Goal: Find specific page/section: Find specific page/section

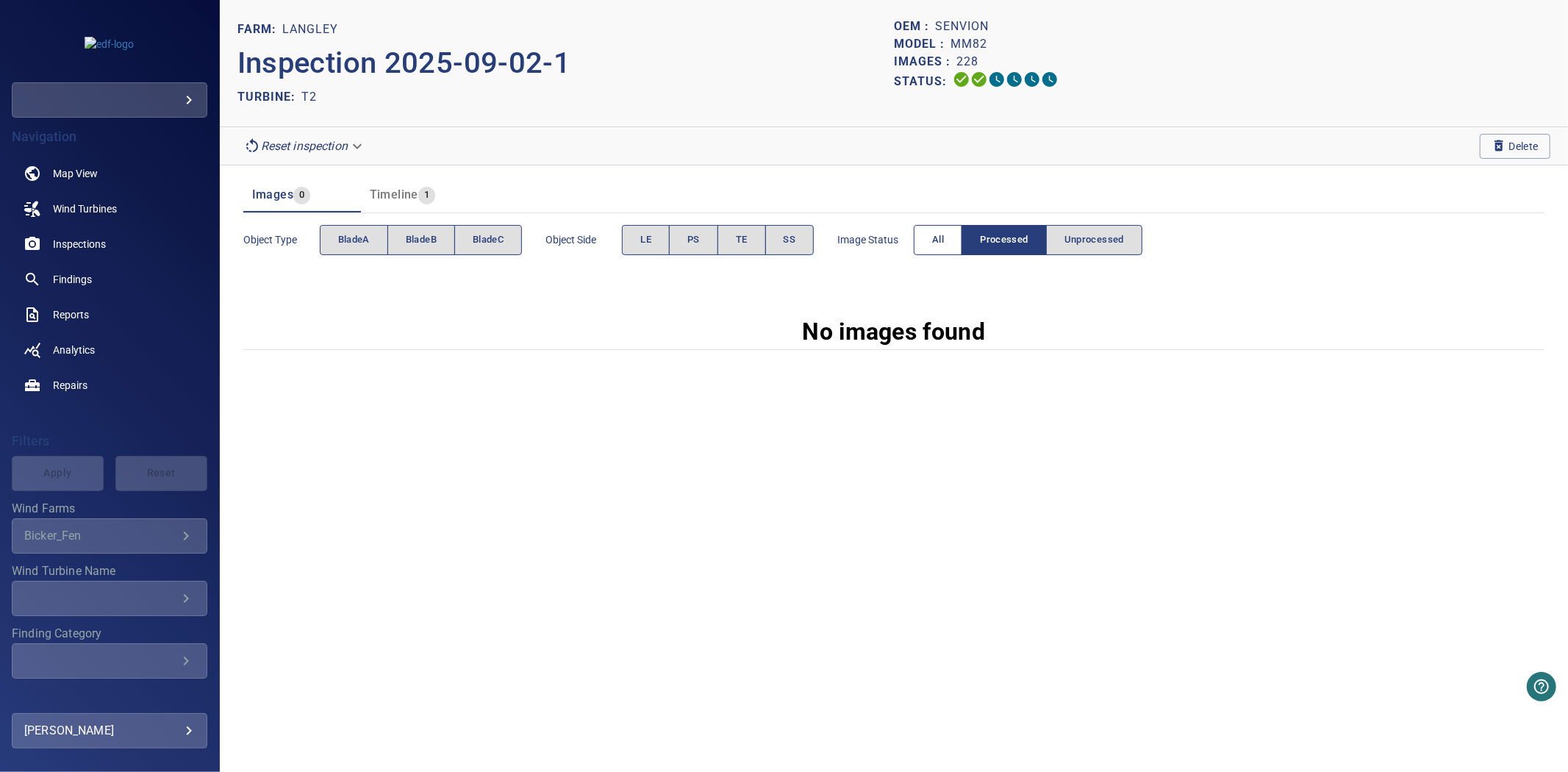
click at [943, 245] on span "All" at bounding box center [938, 240] width 12 height 17
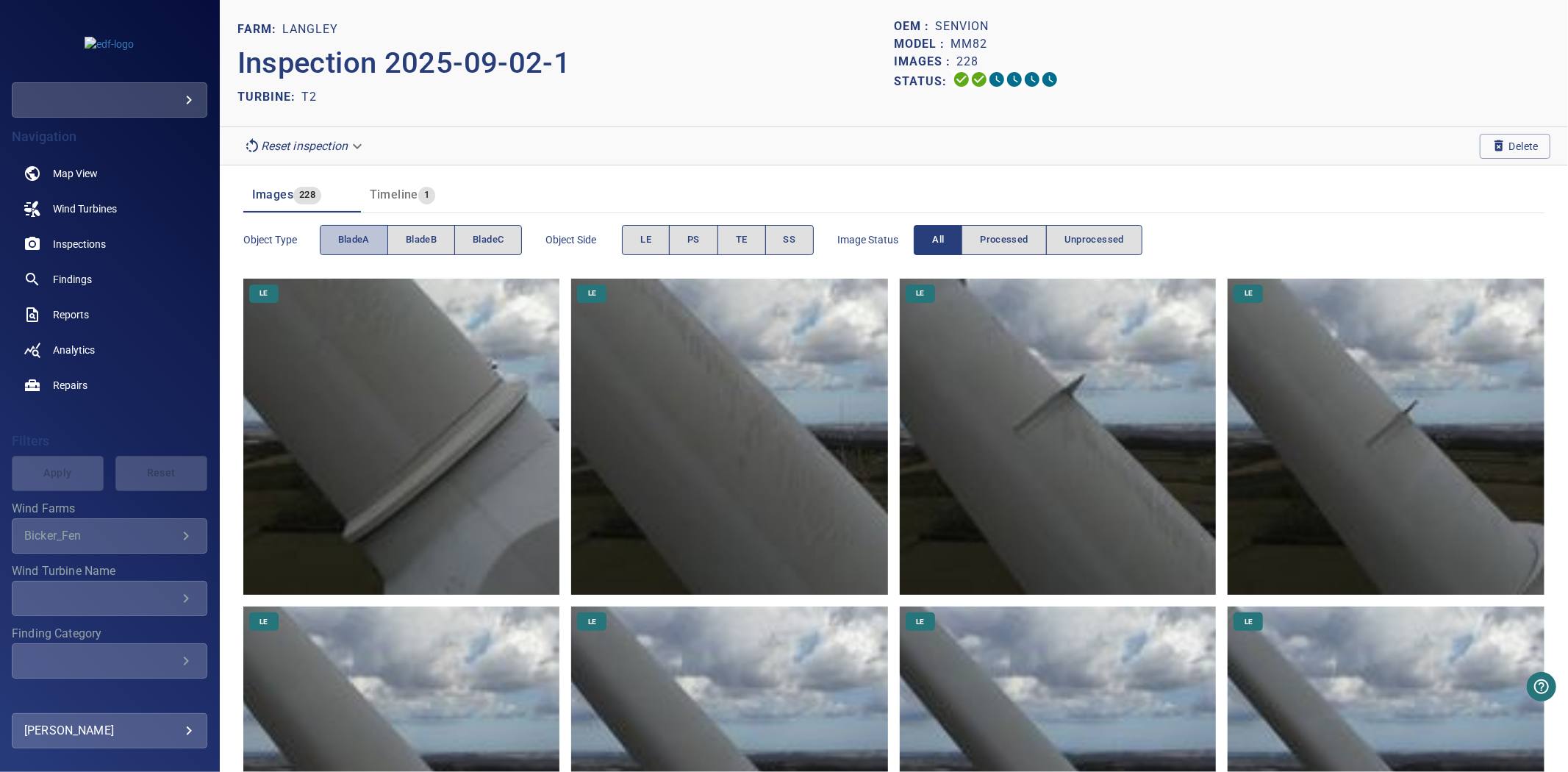
click at [331, 242] on button "bladeA" at bounding box center [354, 240] width 69 height 30
click at [332, 242] on button "bladeA" at bounding box center [354, 240] width 69 height 30
click at [424, 241] on span "bladeB" at bounding box center [421, 240] width 31 height 17
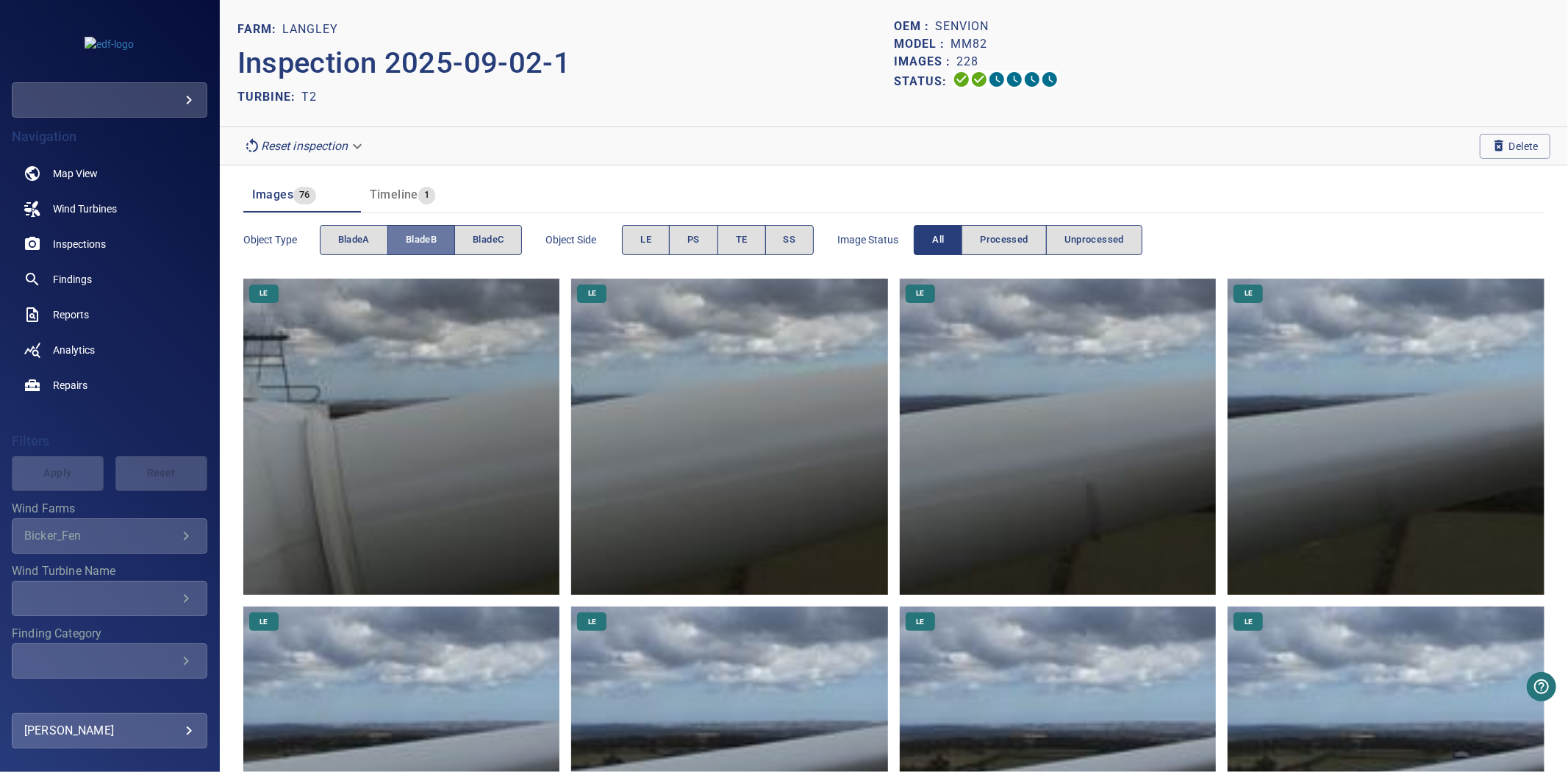
click at [435, 241] on span "bladeB" at bounding box center [421, 240] width 31 height 17
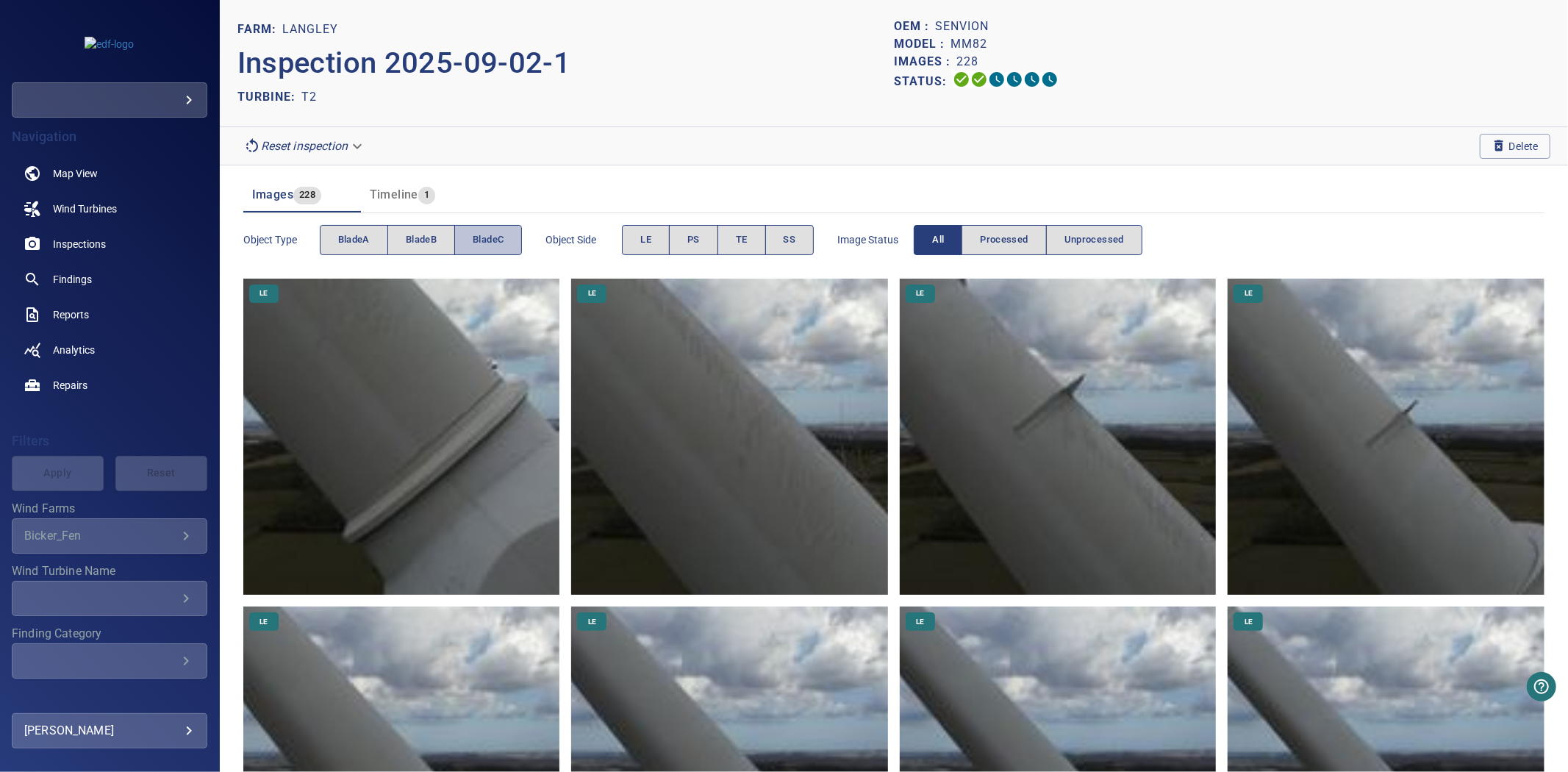
click at [503, 240] on span "bladeC" at bounding box center [488, 240] width 31 height 17
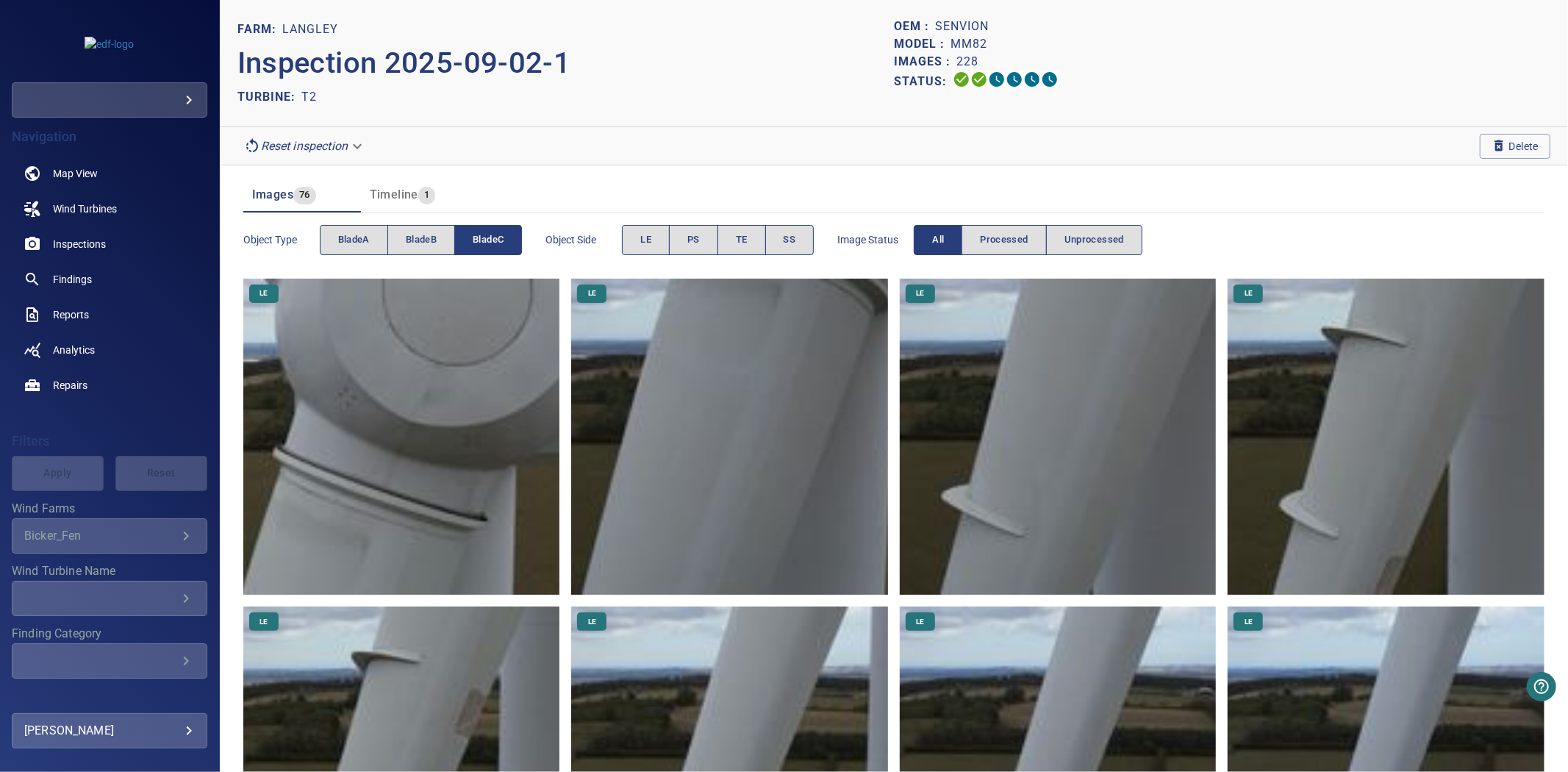
click at [503, 240] on span "bladeC" at bounding box center [488, 240] width 31 height 17
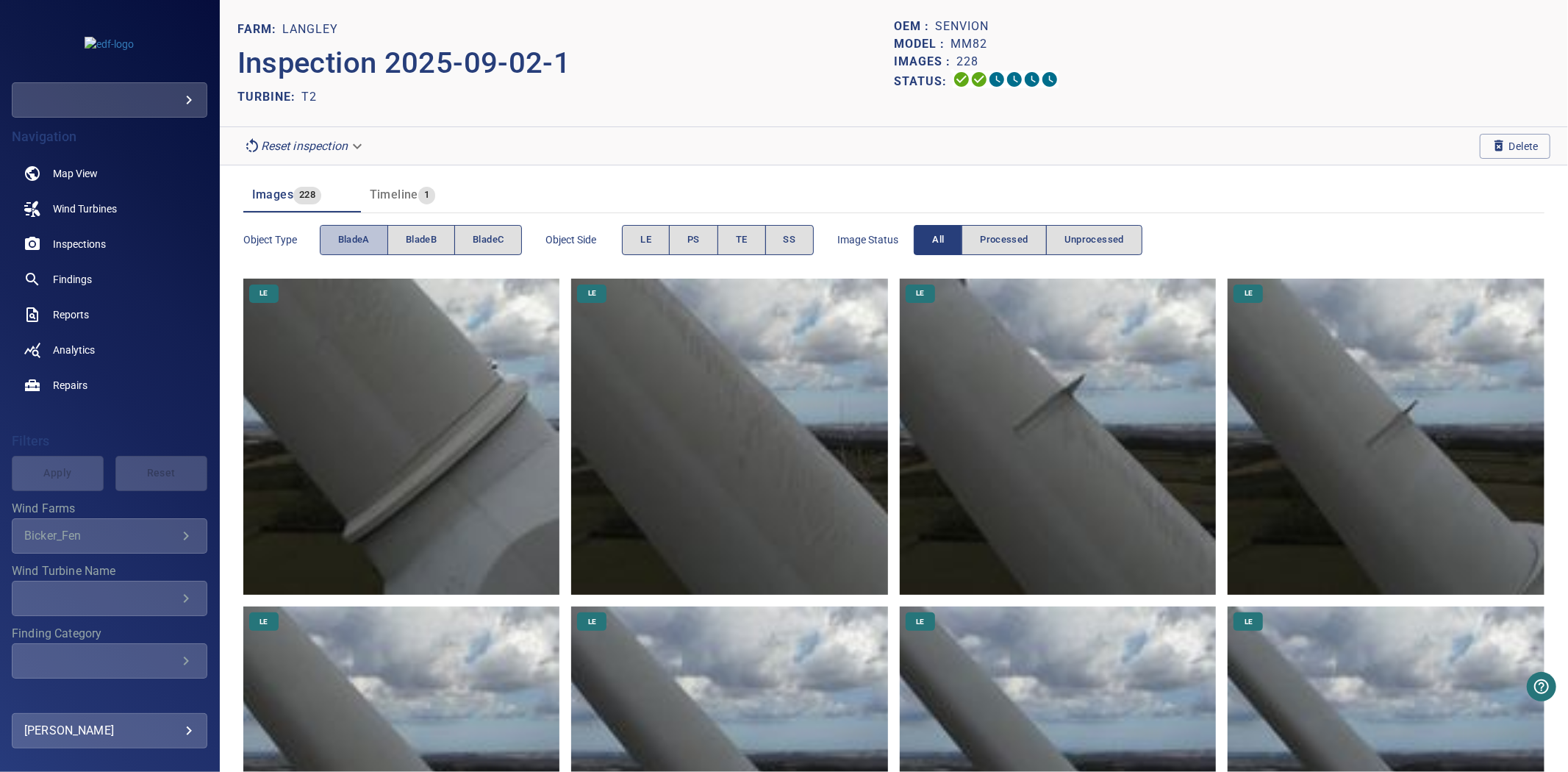
click at [358, 241] on span "bladeA" at bounding box center [354, 240] width 32 height 17
click at [439, 241] on button "bladeB" at bounding box center [421, 240] width 68 height 30
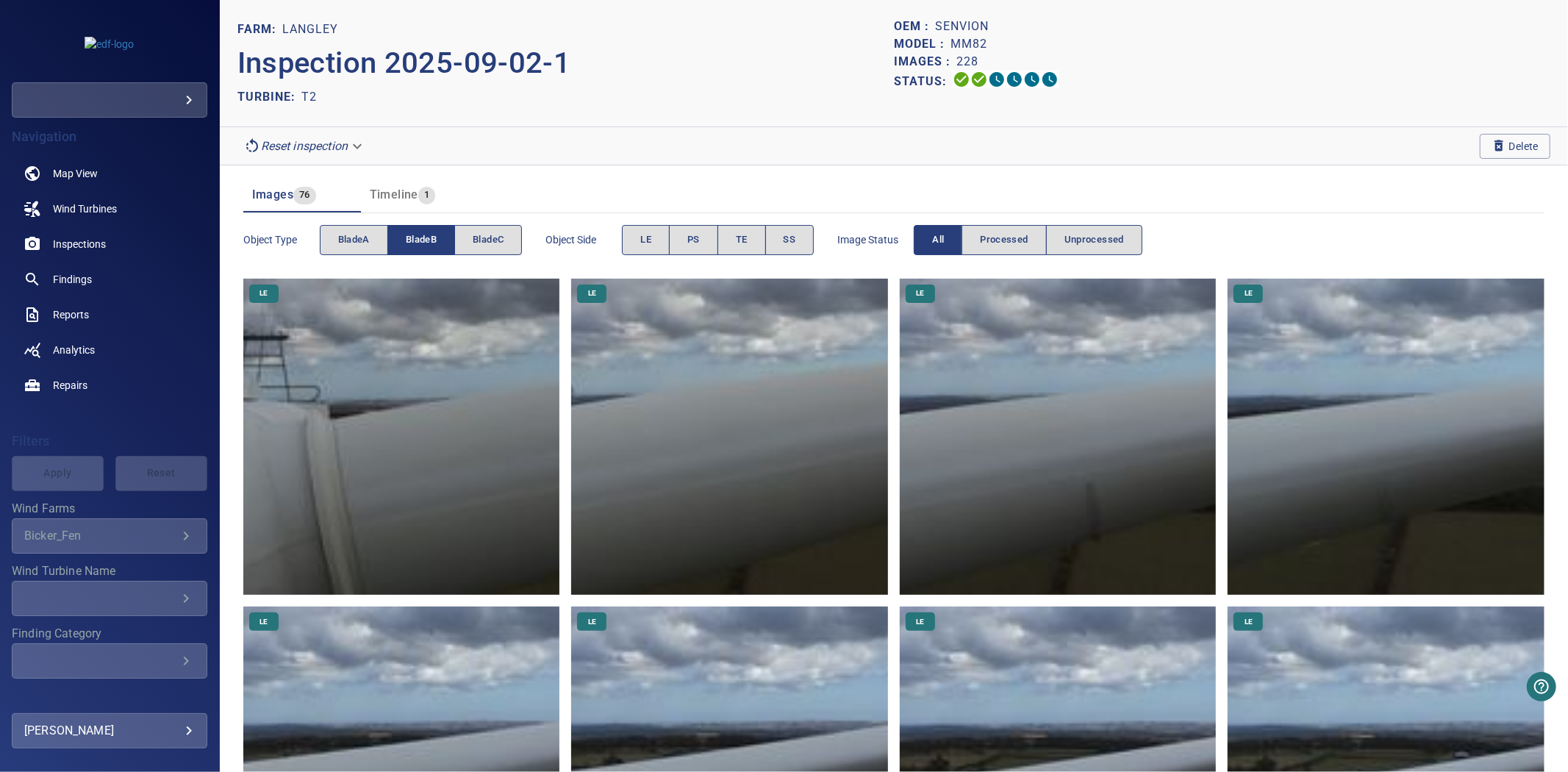
click at [439, 241] on button "bladeB" at bounding box center [421, 240] width 68 height 30
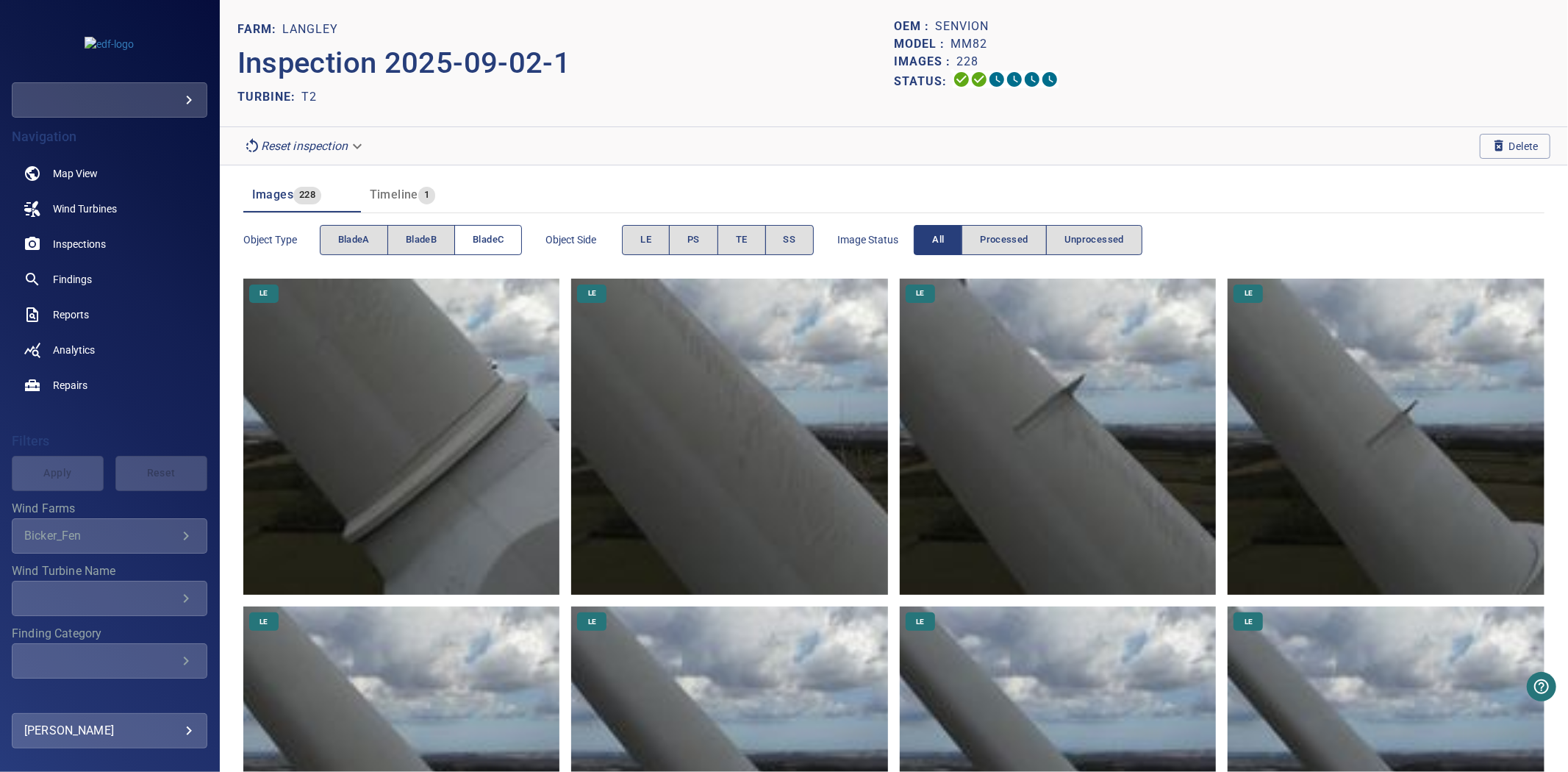
click at [488, 248] on span "bladeC" at bounding box center [488, 240] width 31 height 17
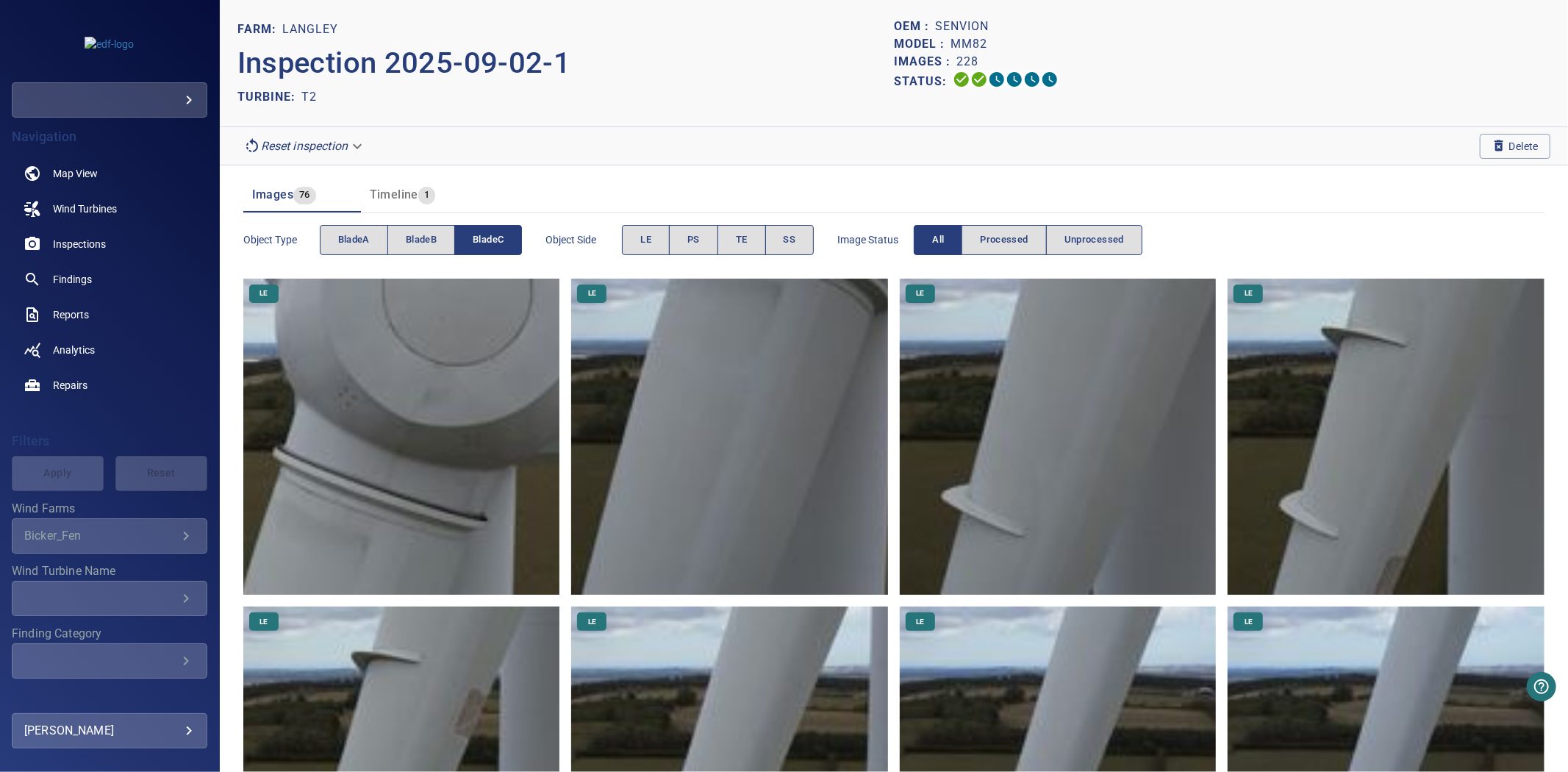
click at [488, 248] on span "bladeC" at bounding box center [488, 240] width 31 height 17
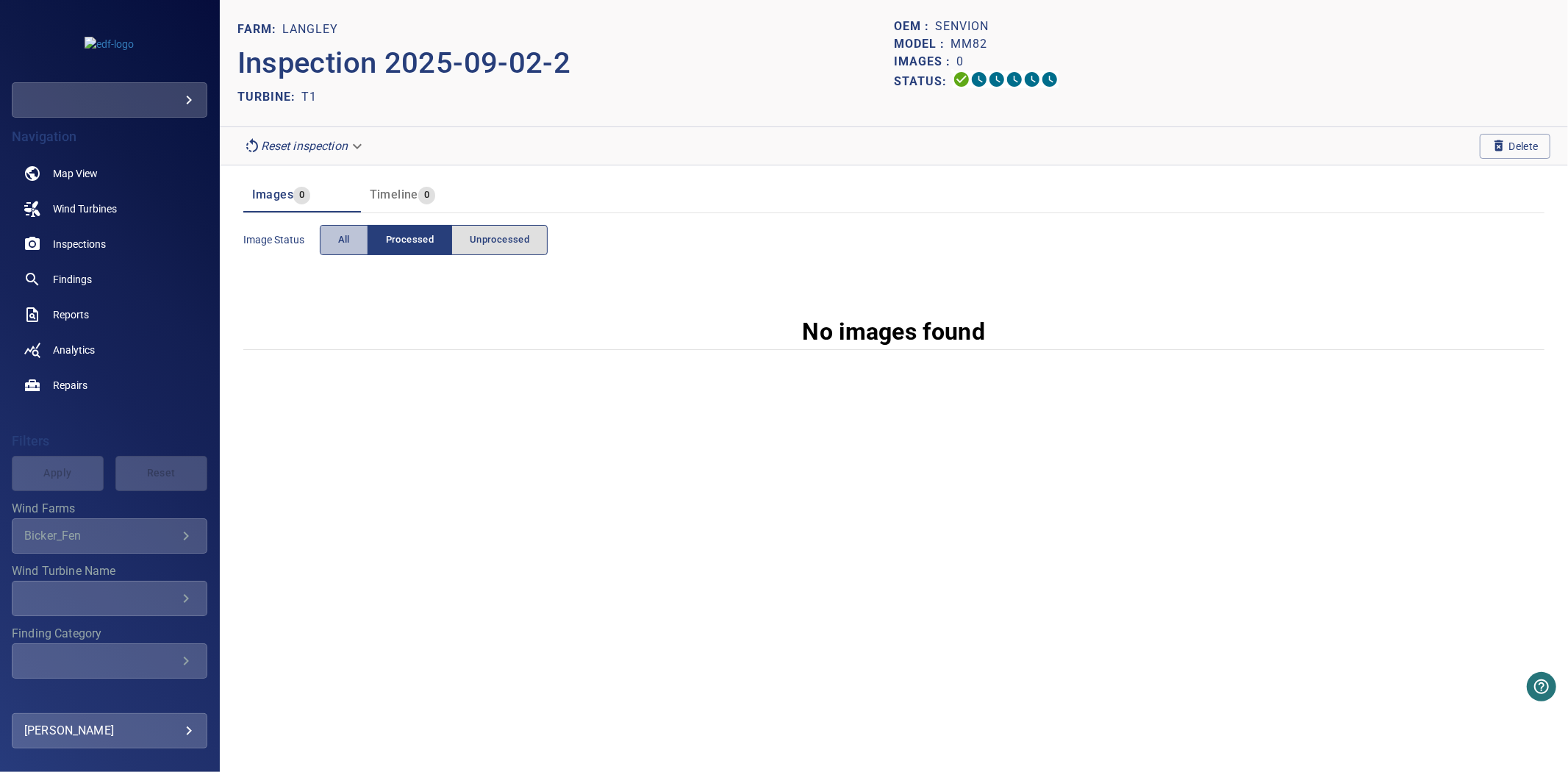
click at [347, 251] on button "All" at bounding box center [344, 240] width 48 height 30
click at [1496, 145] on icon "button" at bounding box center [1499, 145] width 15 height 15
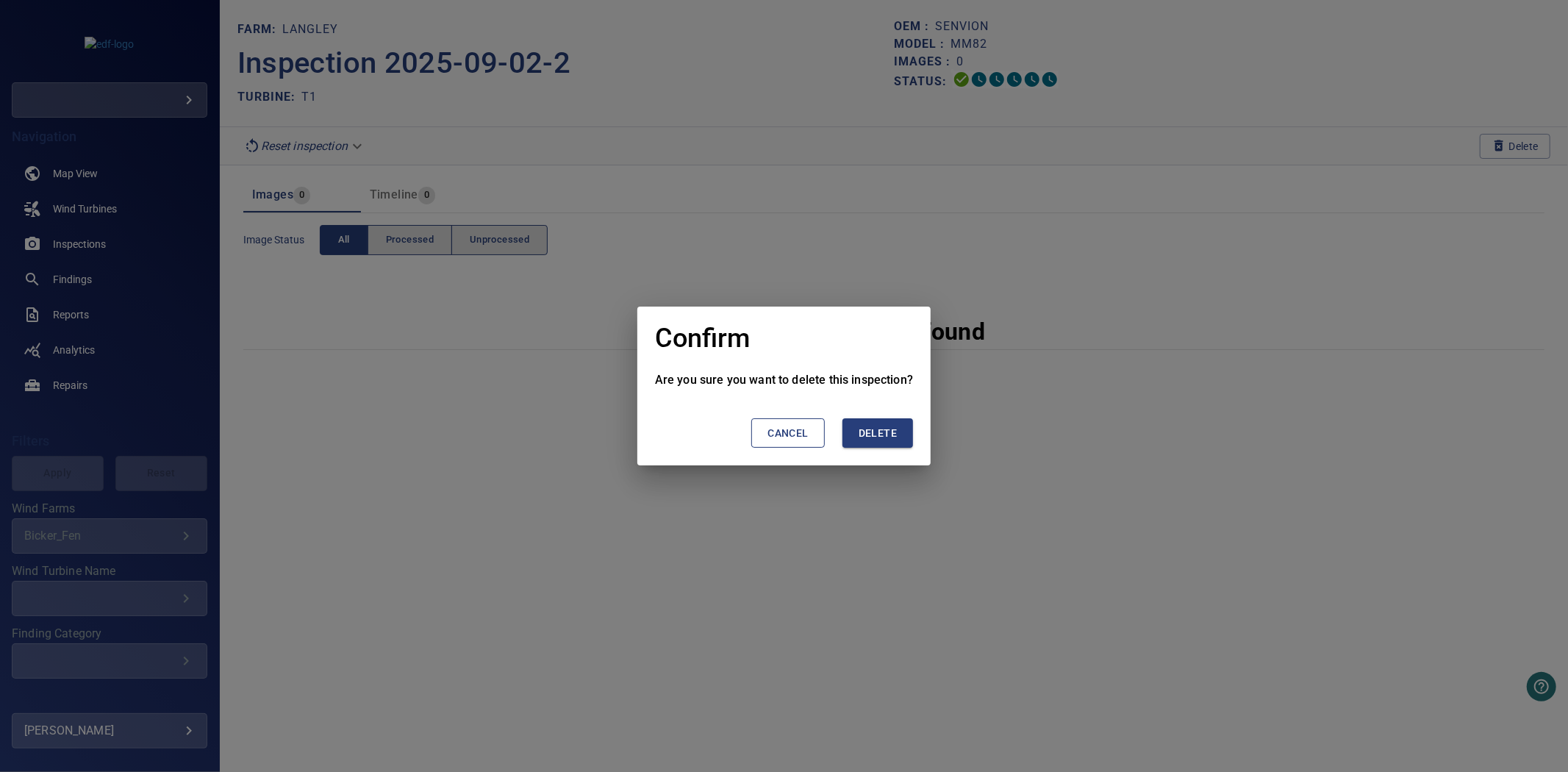
click at [869, 429] on span "Delete" at bounding box center [878, 434] width 38 height 18
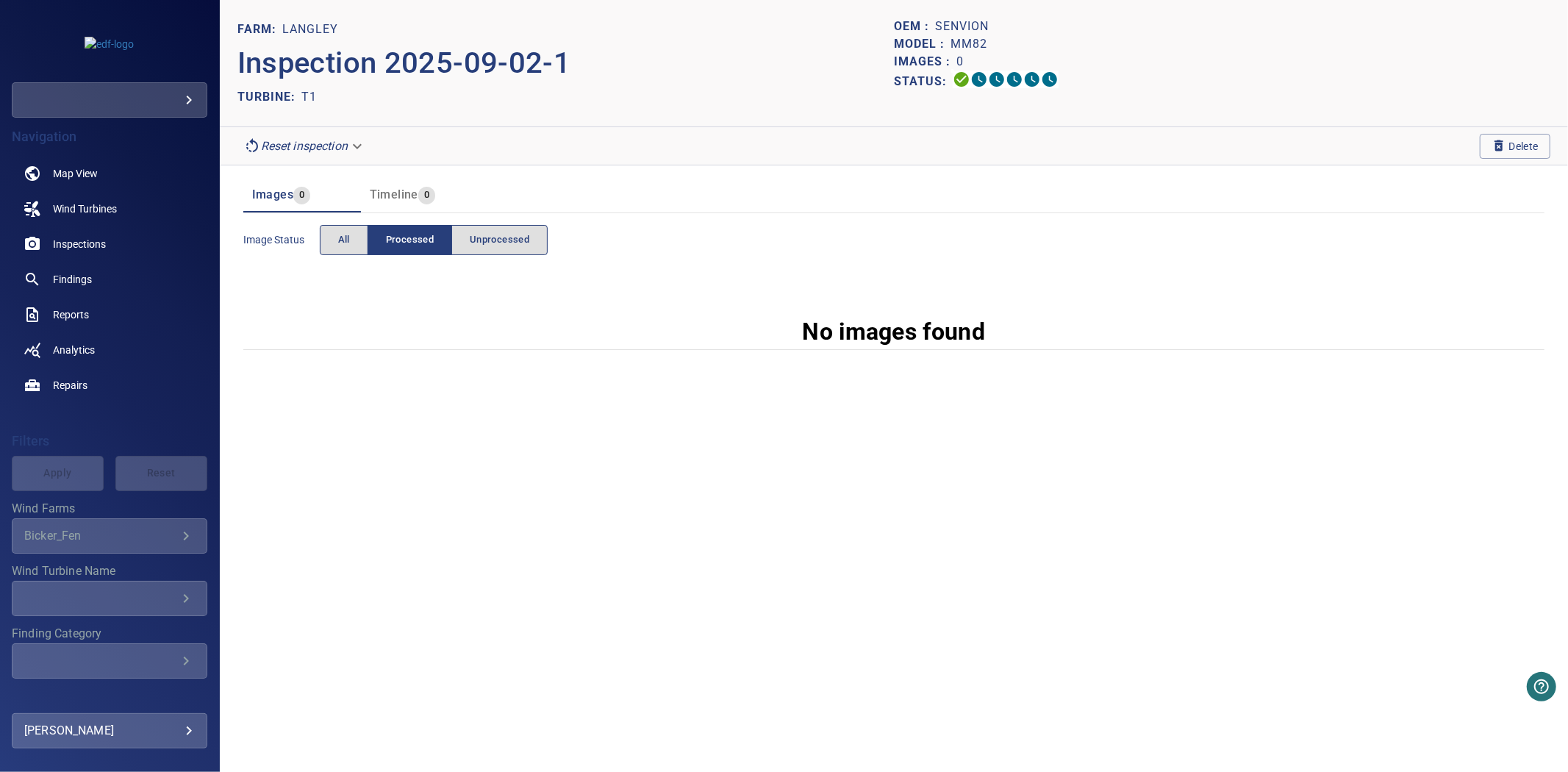
click at [1510, 131] on section "Reset inspection Delete" at bounding box center [894, 146] width 1348 height 38
click at [1511, 152] on span "Delete" at bounding box center [1515, 145] width 47 height 16
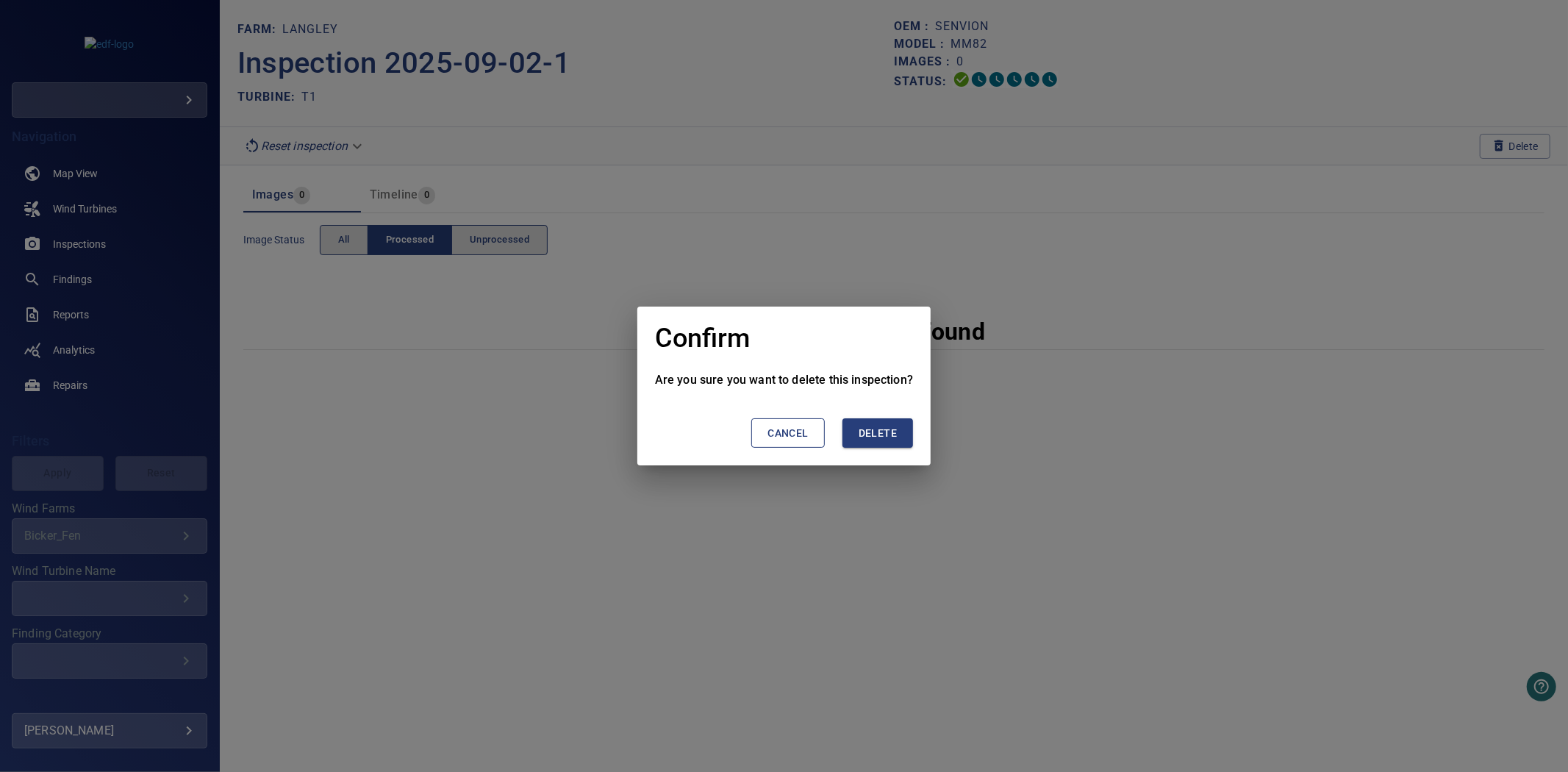
click at [894, 433] on span "Delete" at bounding box center [878, 434] width 38 height 18
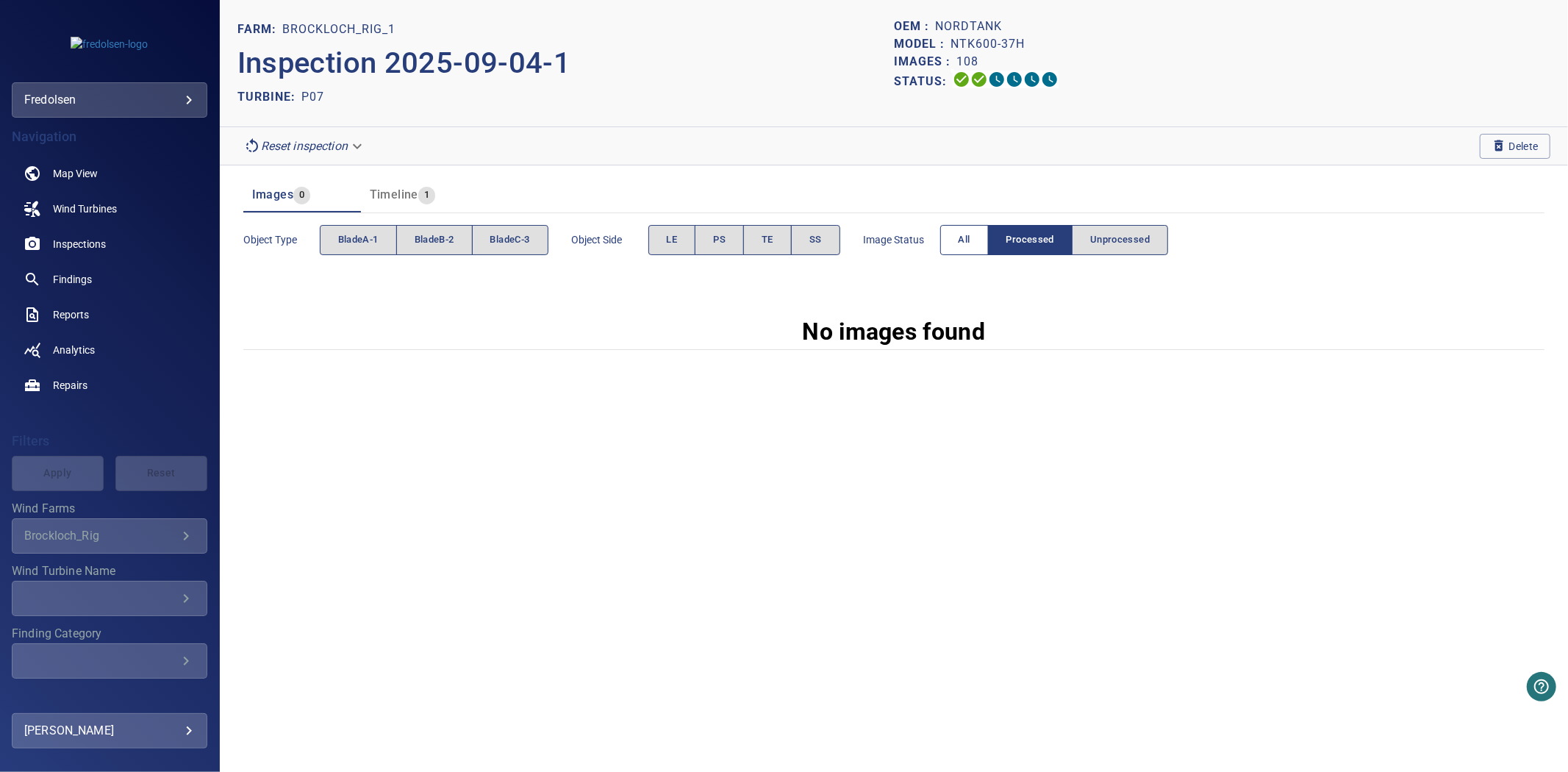
click at [971, 236] on span "All" at bounding box center [965, 240] width 12 height 17
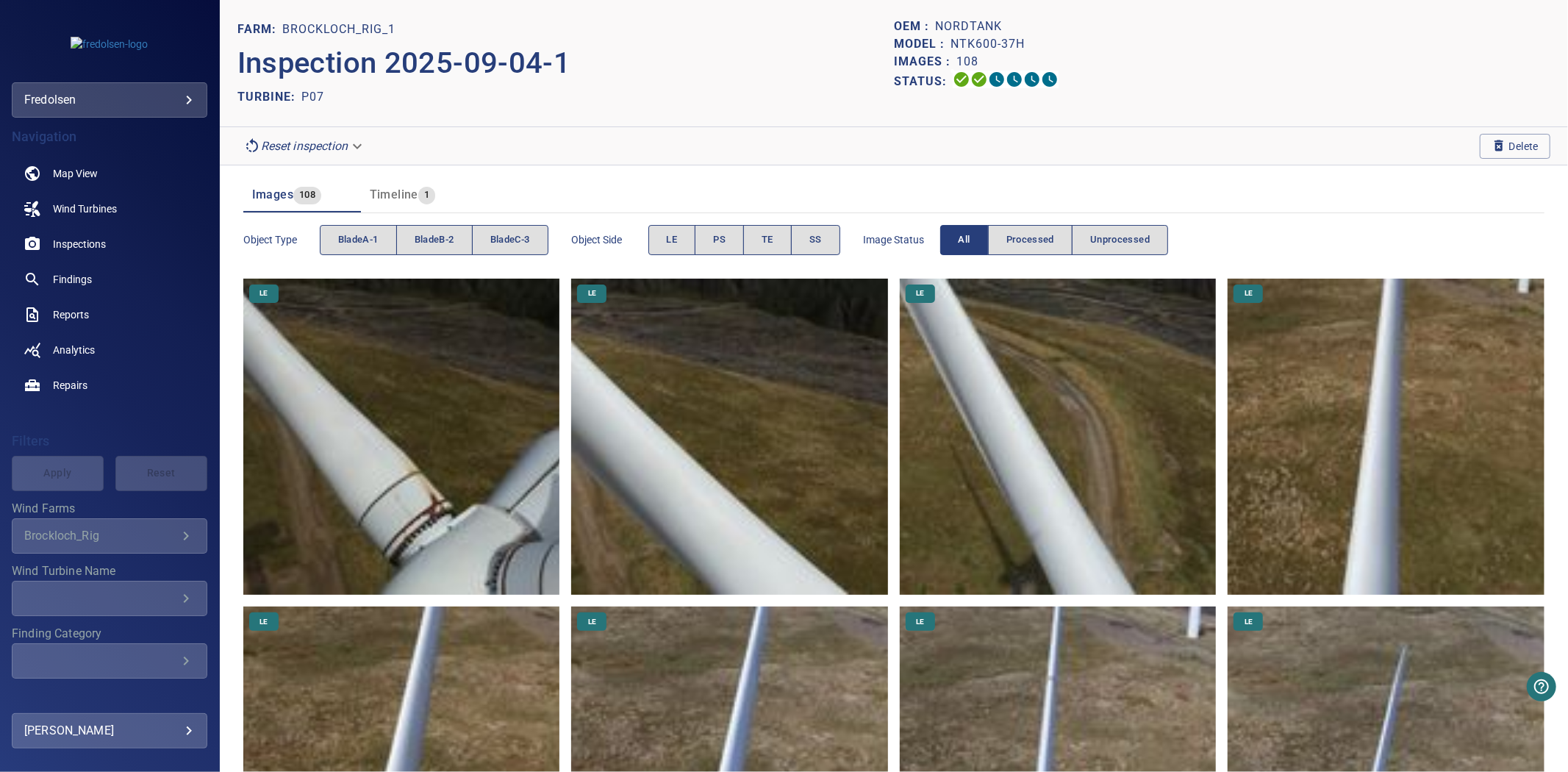
click at [349, 255] on div "Object type bladeA-1 bladeB-2 bladeC-3" at bounding box center [395, 240] width 305 height 42
click at [349, 255] on button "bladeA-1" at bounding box center [358, 240] width 77 height 30
click at [356, 241] on span "bladeA-1" at bounding box center [358, 240] width 40 height 17
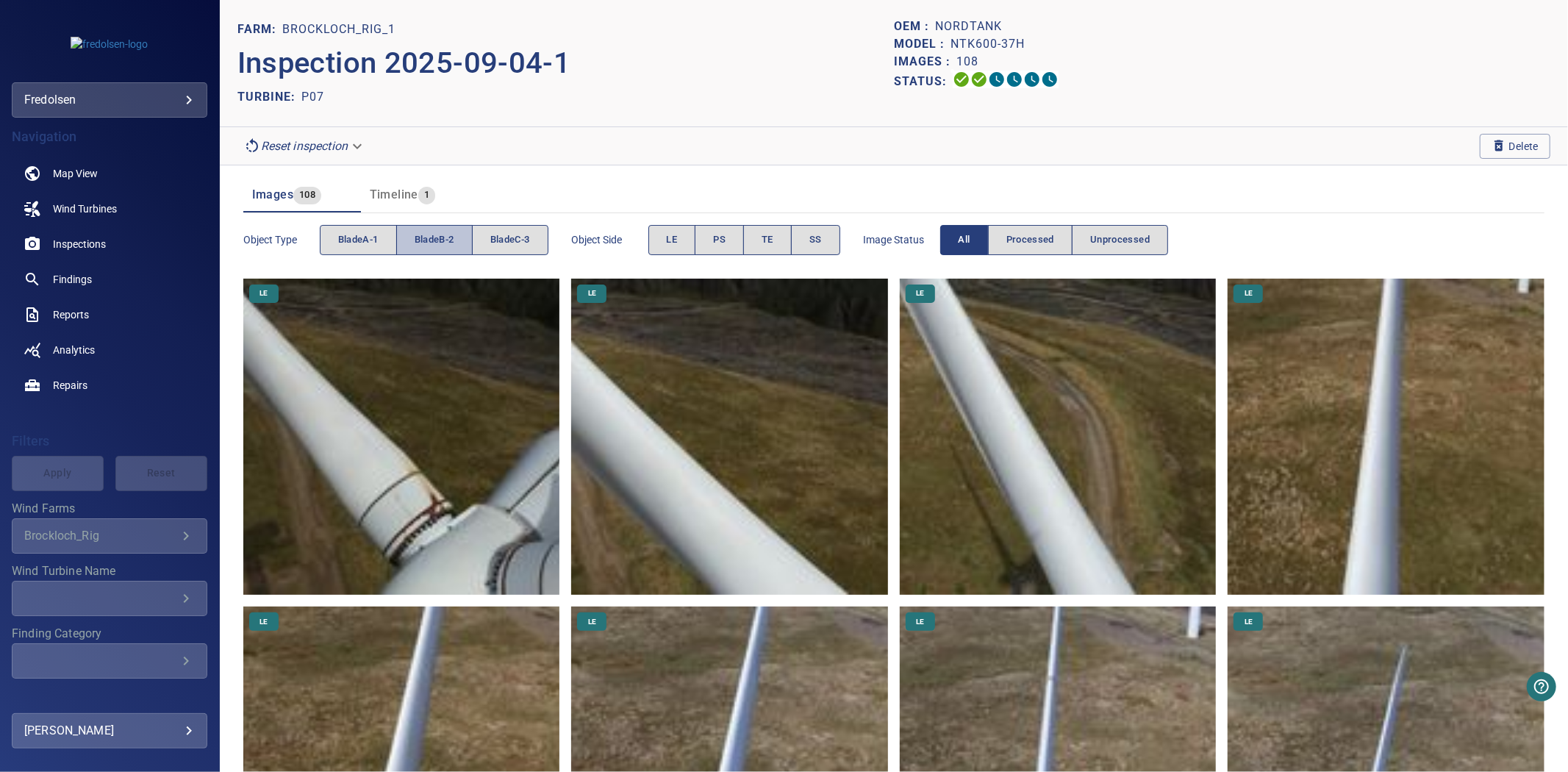
click at [457, 241] on button "bladeB-2" at bounding box center [434, 240] width 77 height 30
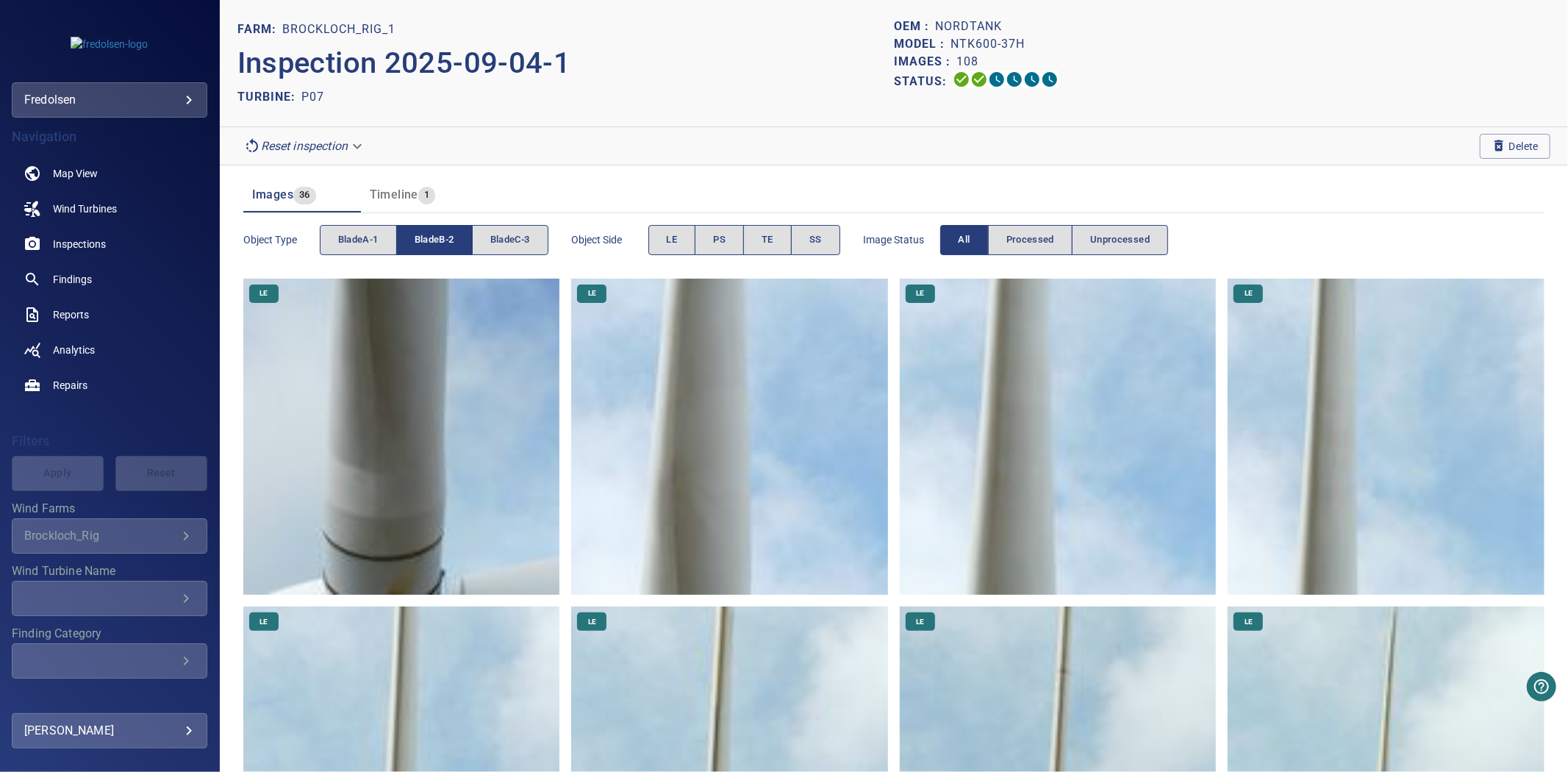
click at [457, 238] on button "bladeB-2" at bounding box center [434, 240] width 77 height 30
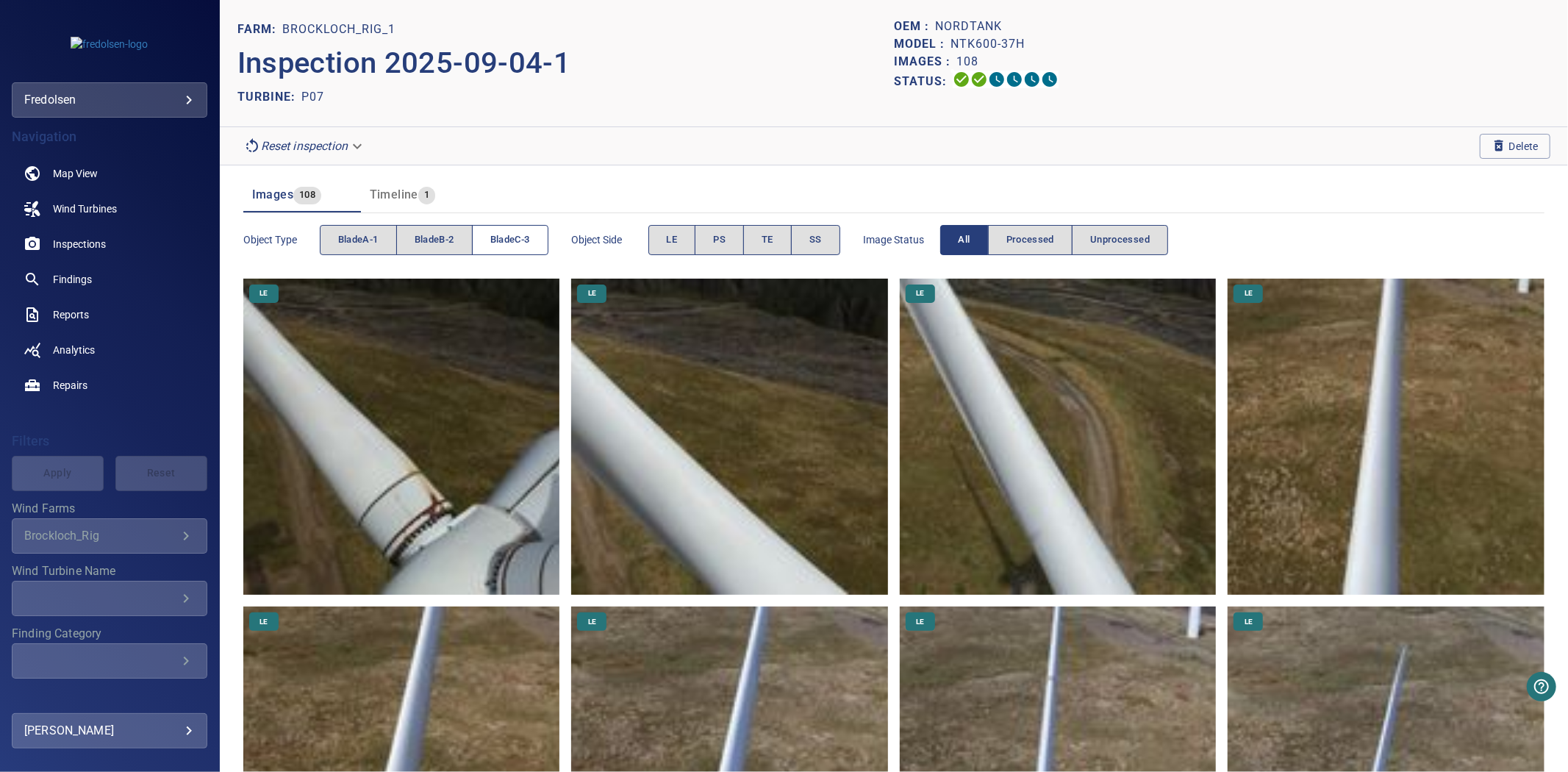
click at [516, 238] on span "bladeC-3" at bounding box center [510, 240] width 40 height 17
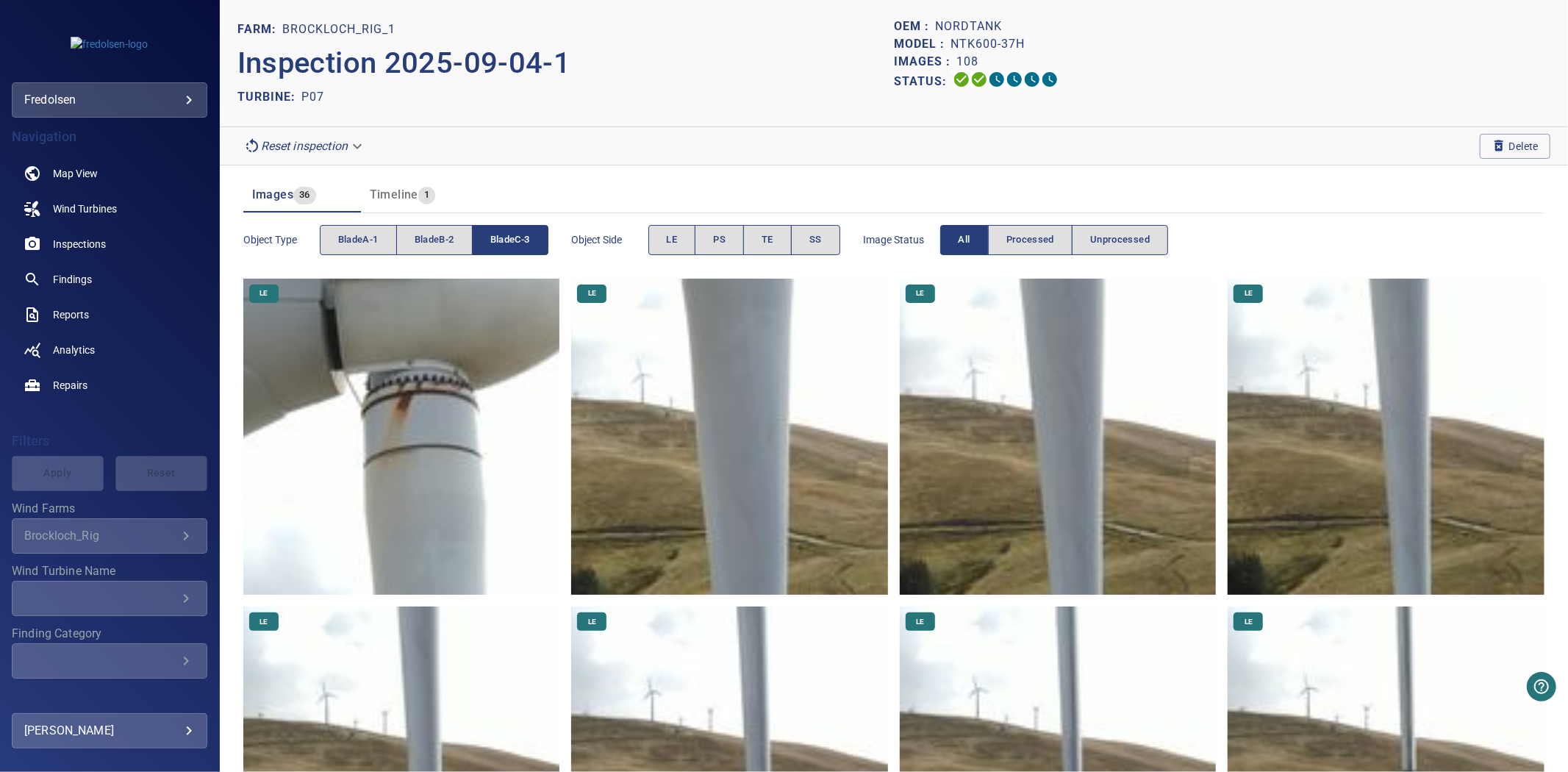
click at [516, 238] on span "bladeC-3" at bounding box center [510, 240] width 40 height 17
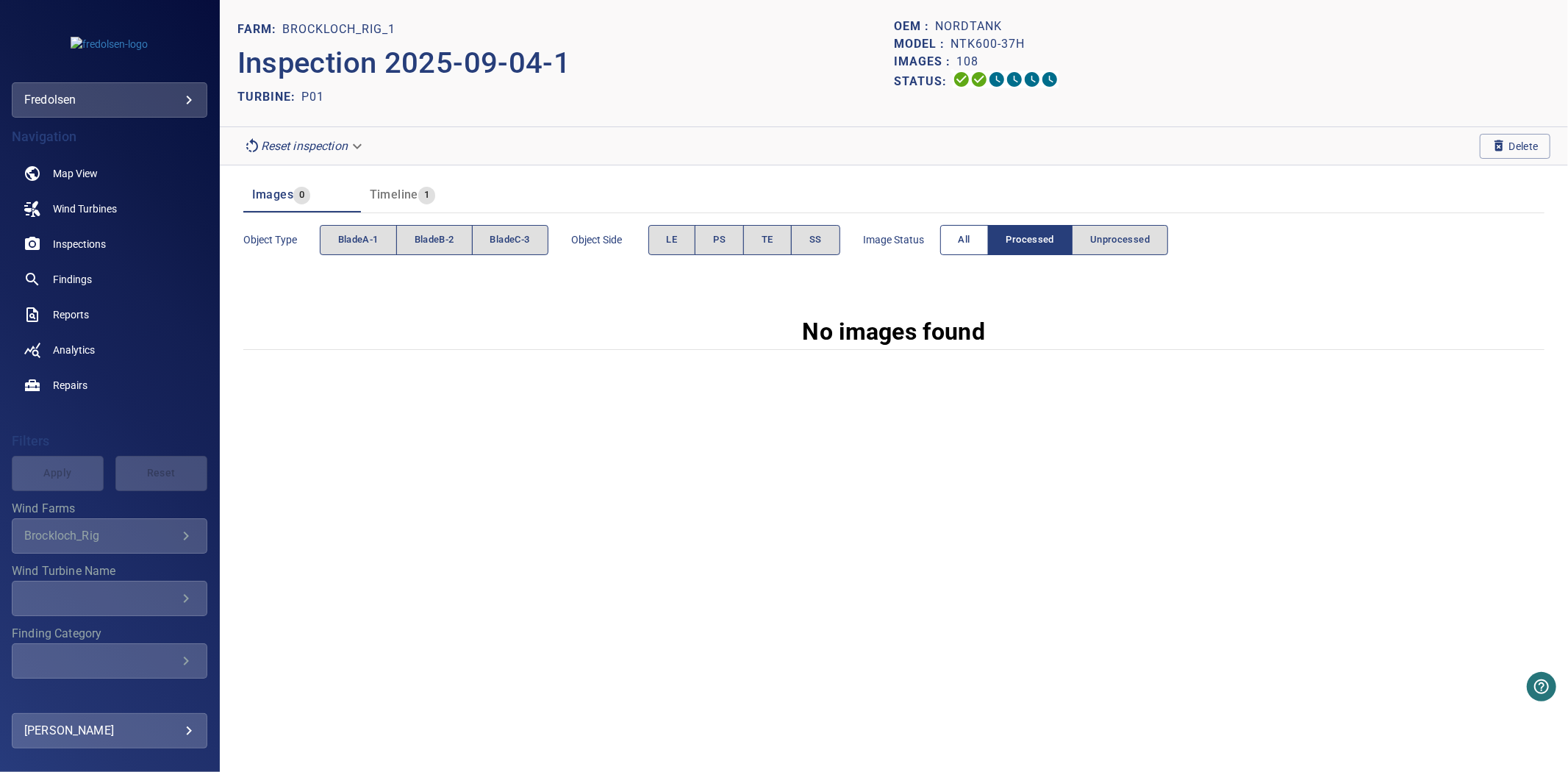
click at [971, 244] on span "All" at bounding box center [965, 240] width 12 height 17
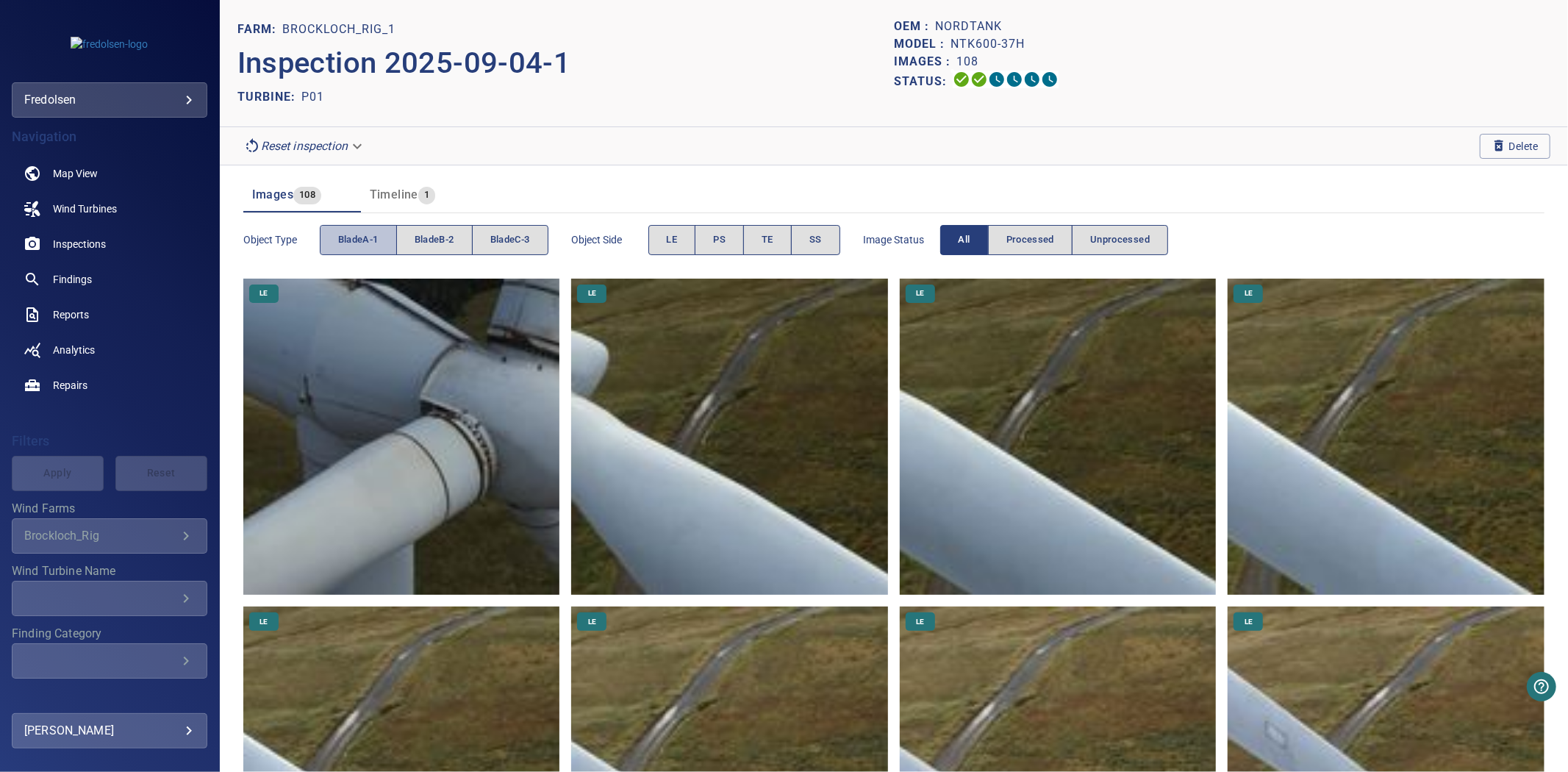
click at [326, 252] on button "bladeA-1" at bounding box center [358, 240] width 77 height 30
click at [451, 252] on button "bladeB-2" at bounding box center [434, 240] width 77 height 30
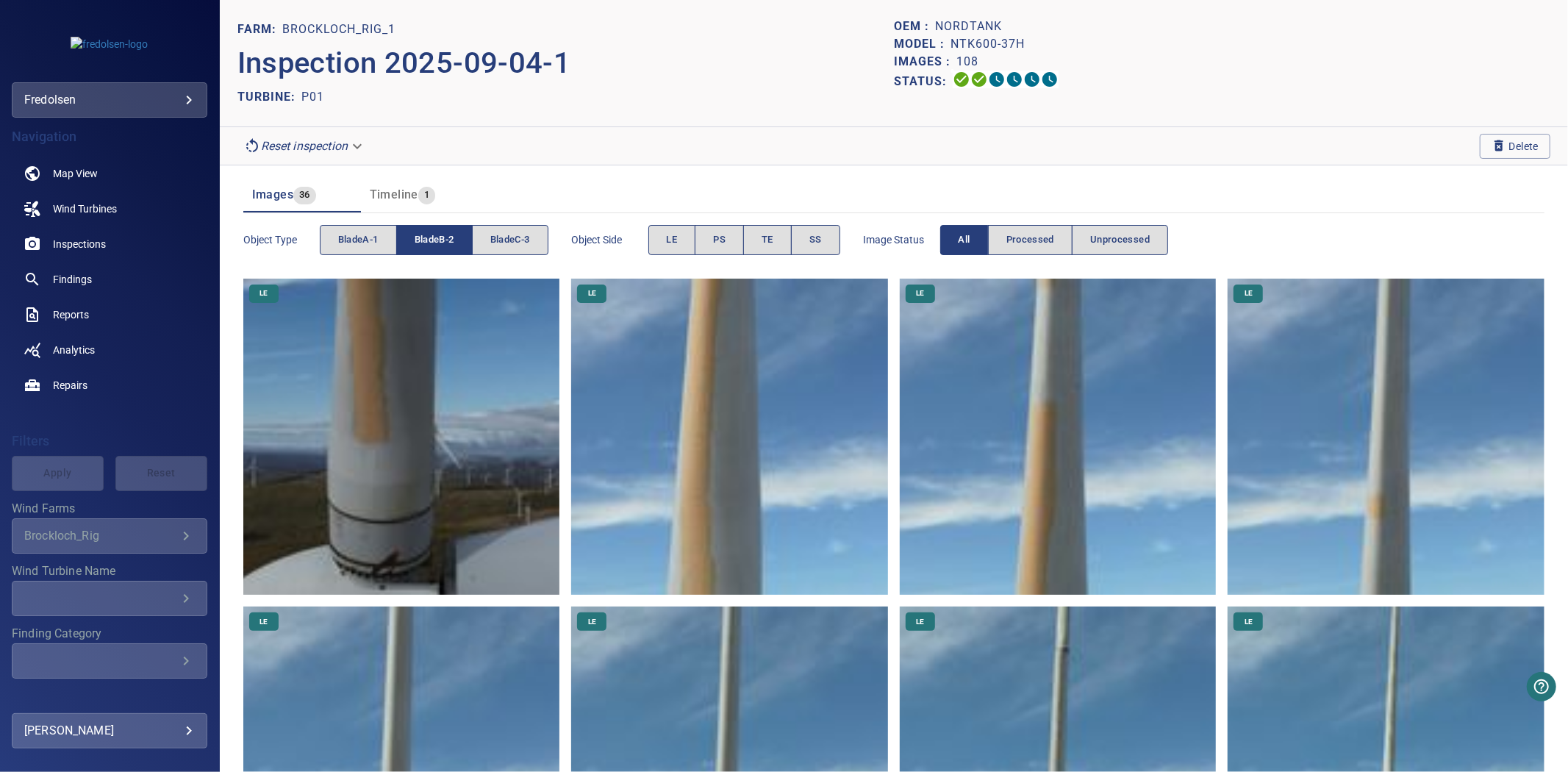
click at [451, 252] on button "bladeB-2" at bounding box center [434, 240] width 77 height 30
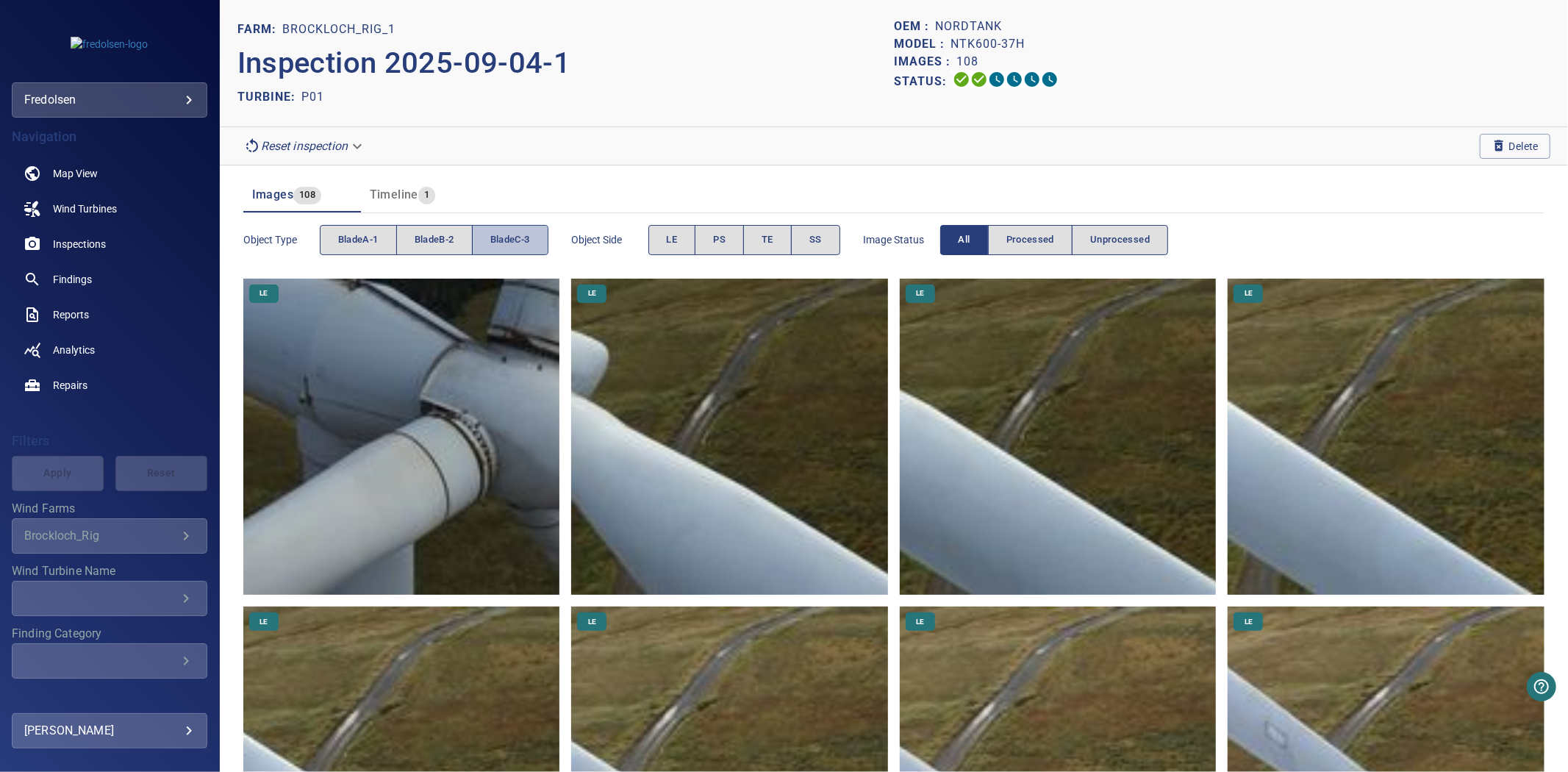
click at [502, 243] on span "bladeC-3" at bounding box center [510, 240] width 40 height 17
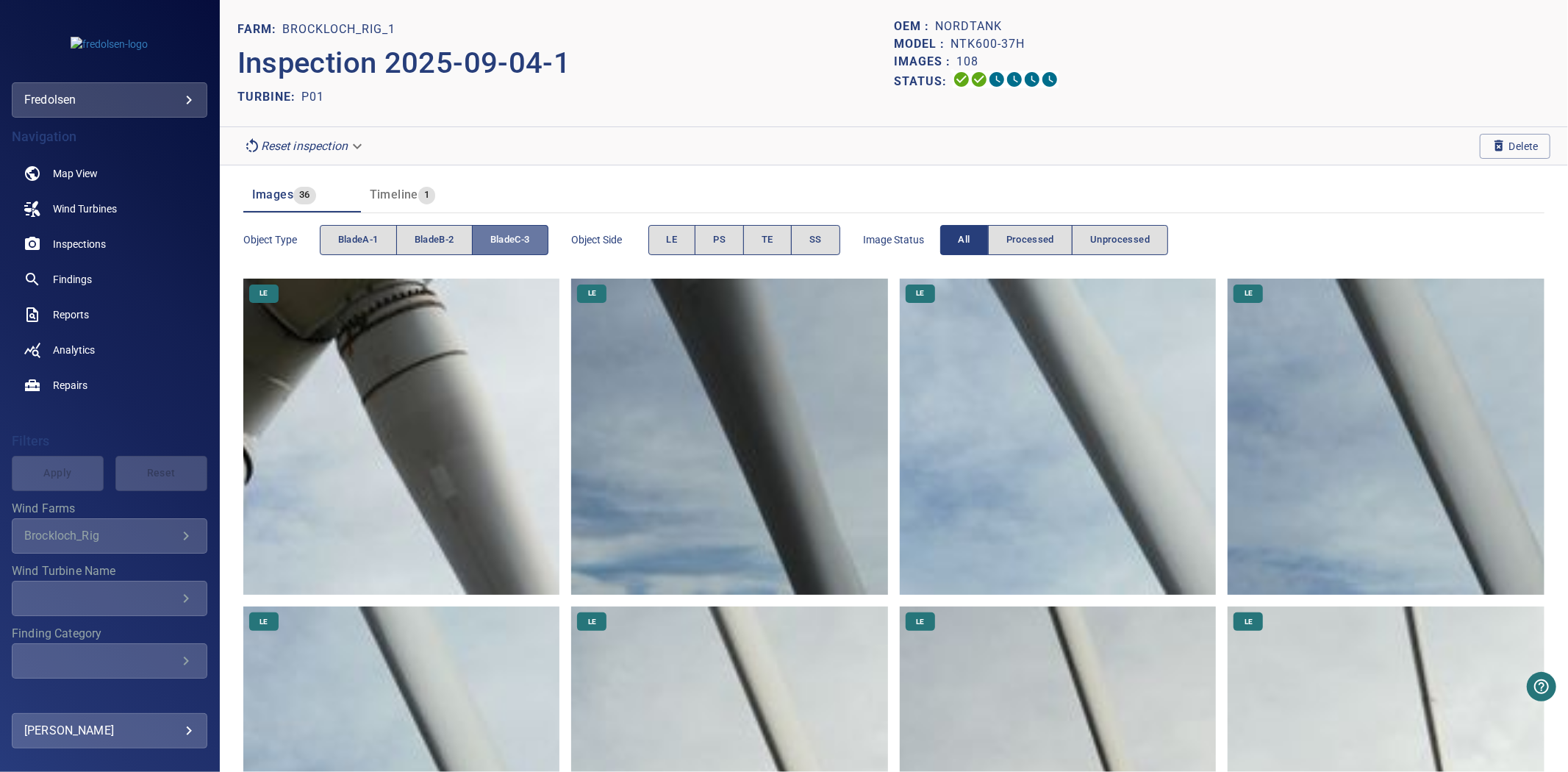
click at [502, 243] on span "bladeC-3" at bounding box center [510, 240] width 40 height 17
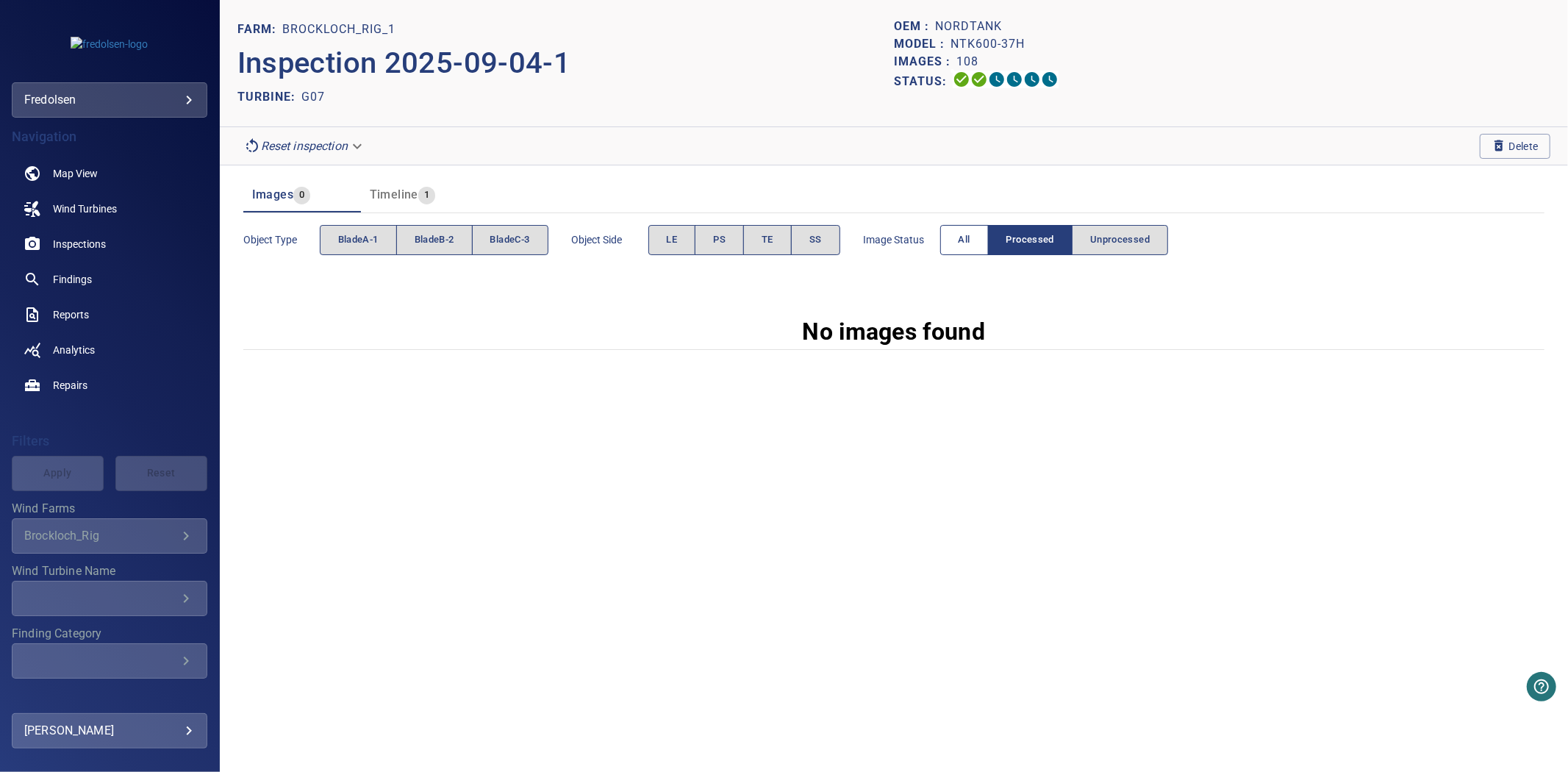
click at [971, 236] on span "All" at bounding box center [965, 240] width 12 height 17
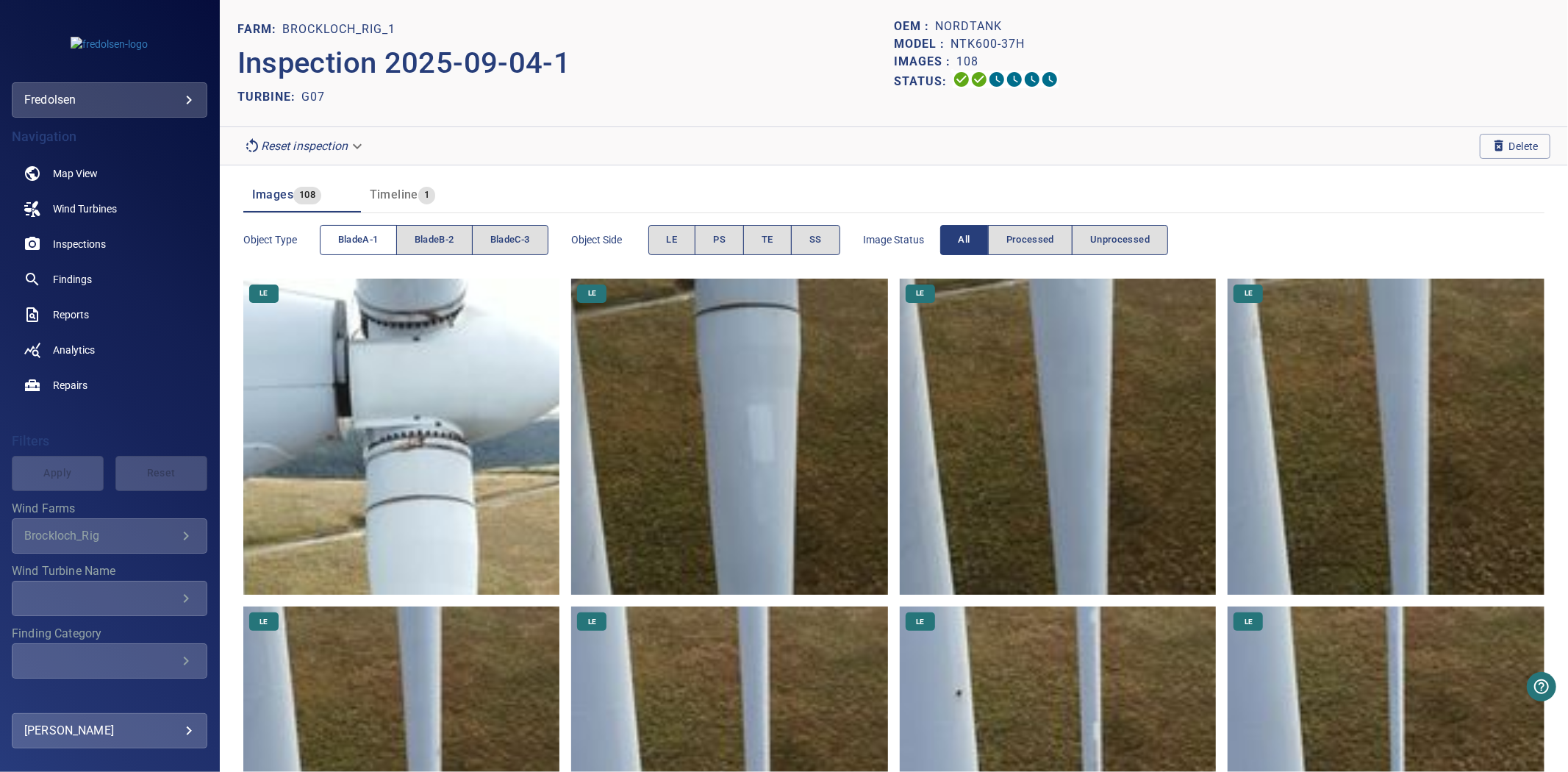
click at [329, 242] on button "bladeA-1" at bounding box center [358, 240] width 77 height 30
click at [336, 242] on button "bladeA-1" at bounding box center [358, 240] width 77 height 30
click at [457, 236] on button "bladeB-2" at bounding box center [434, 240] width 77 height 30
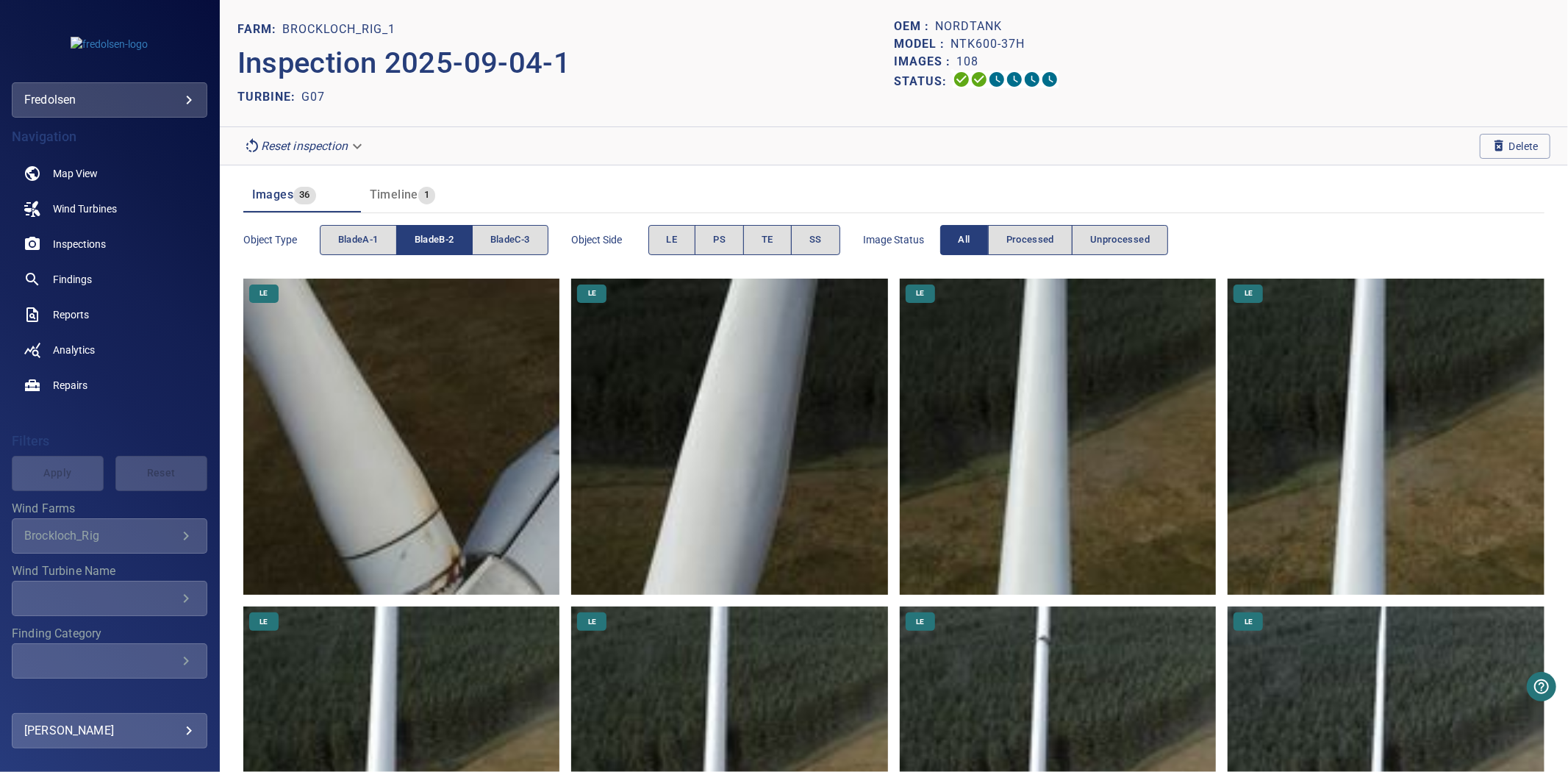
click at [457, 236] on button "bladeB-2" at bounding box center [434, 240] width 77 height 30
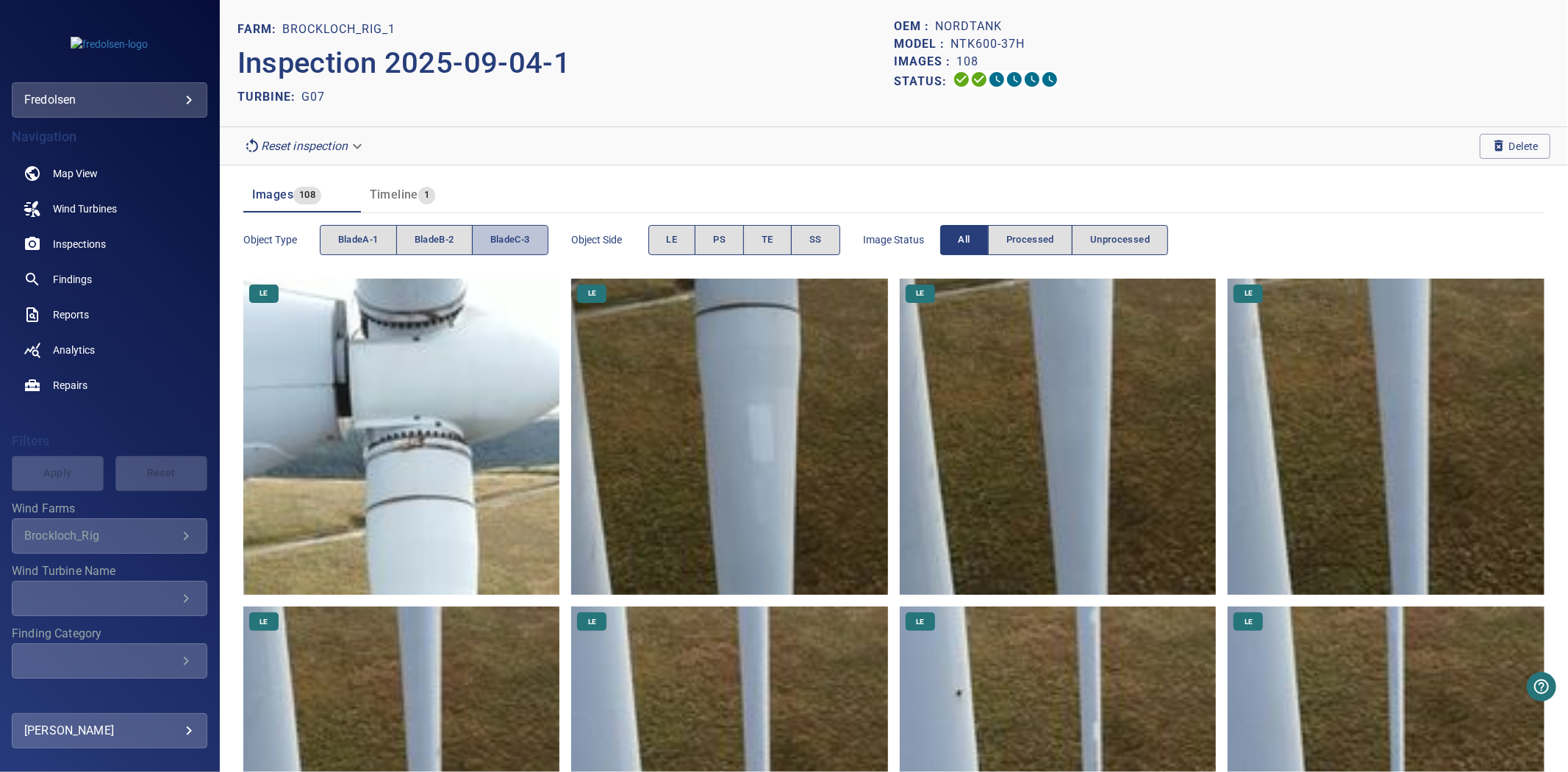
click at [510, 236] on span "bladeC-3" at bounding box center [510, 240] width 40 height 17
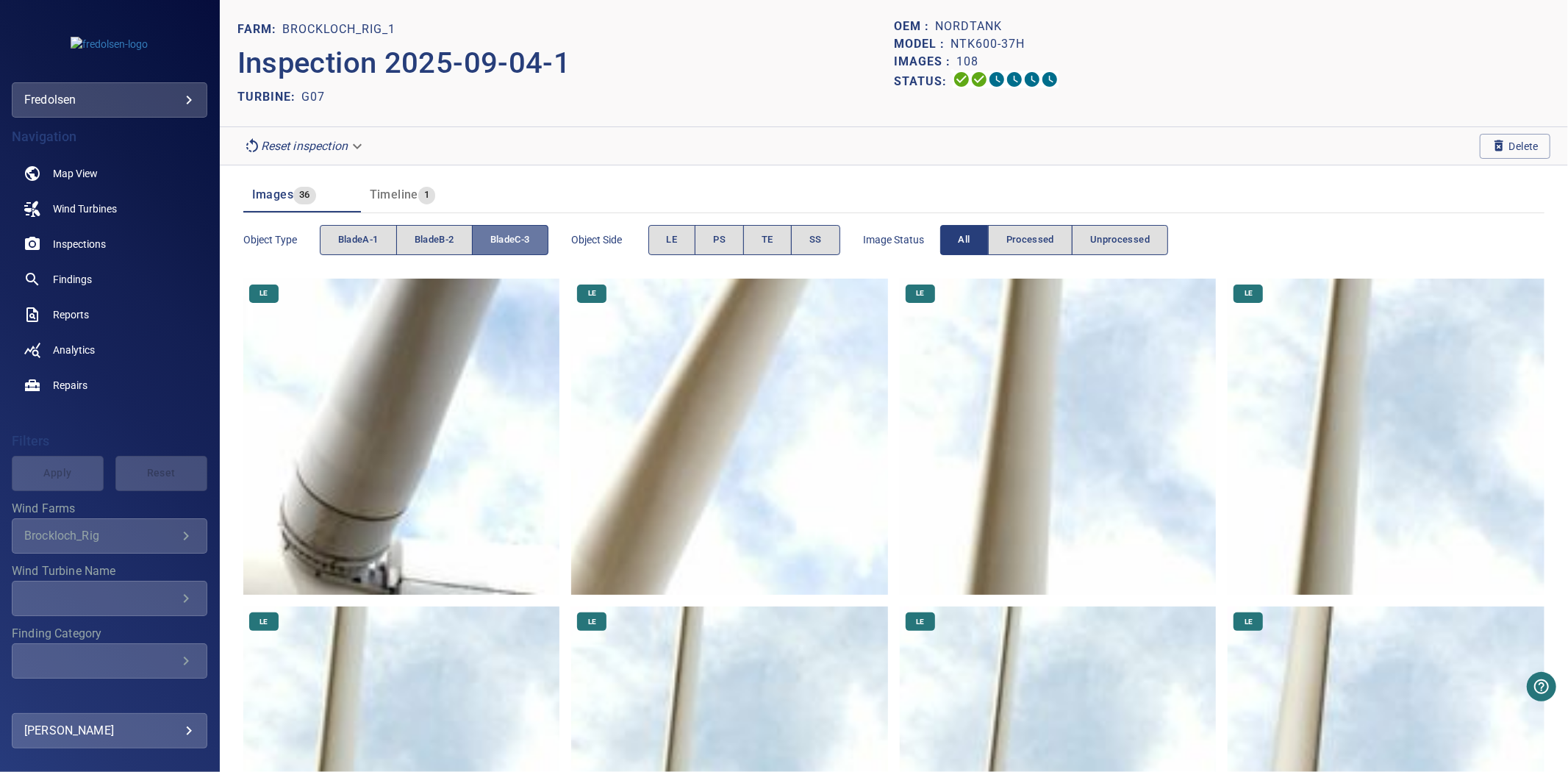
click at [510, 236] on span "bladeC-3" at bounding box center [510, 240] width 40 height 17
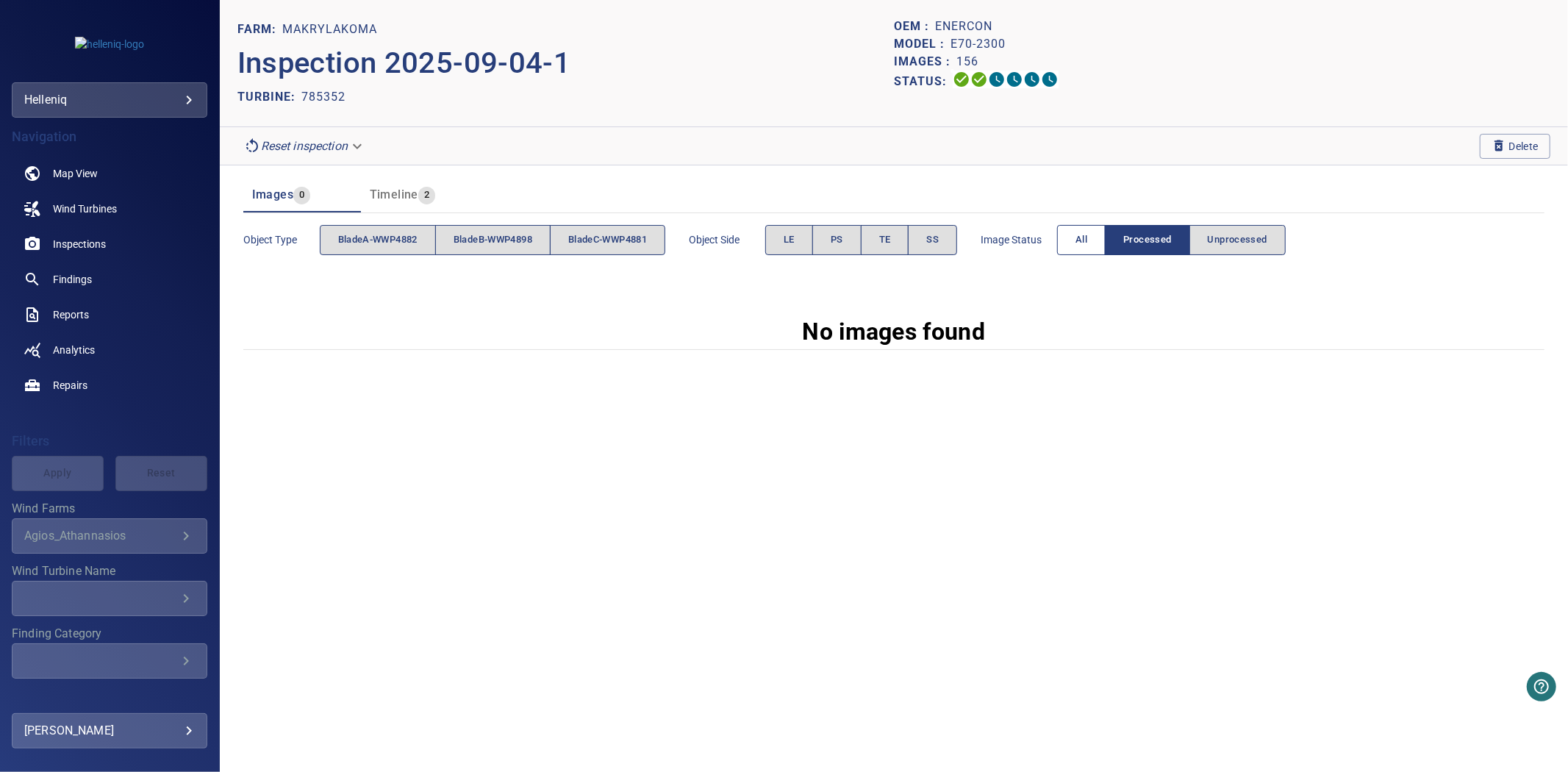
click at [1088, 231] on span "All" at bounding box center [1082, 240] width 12 height 17
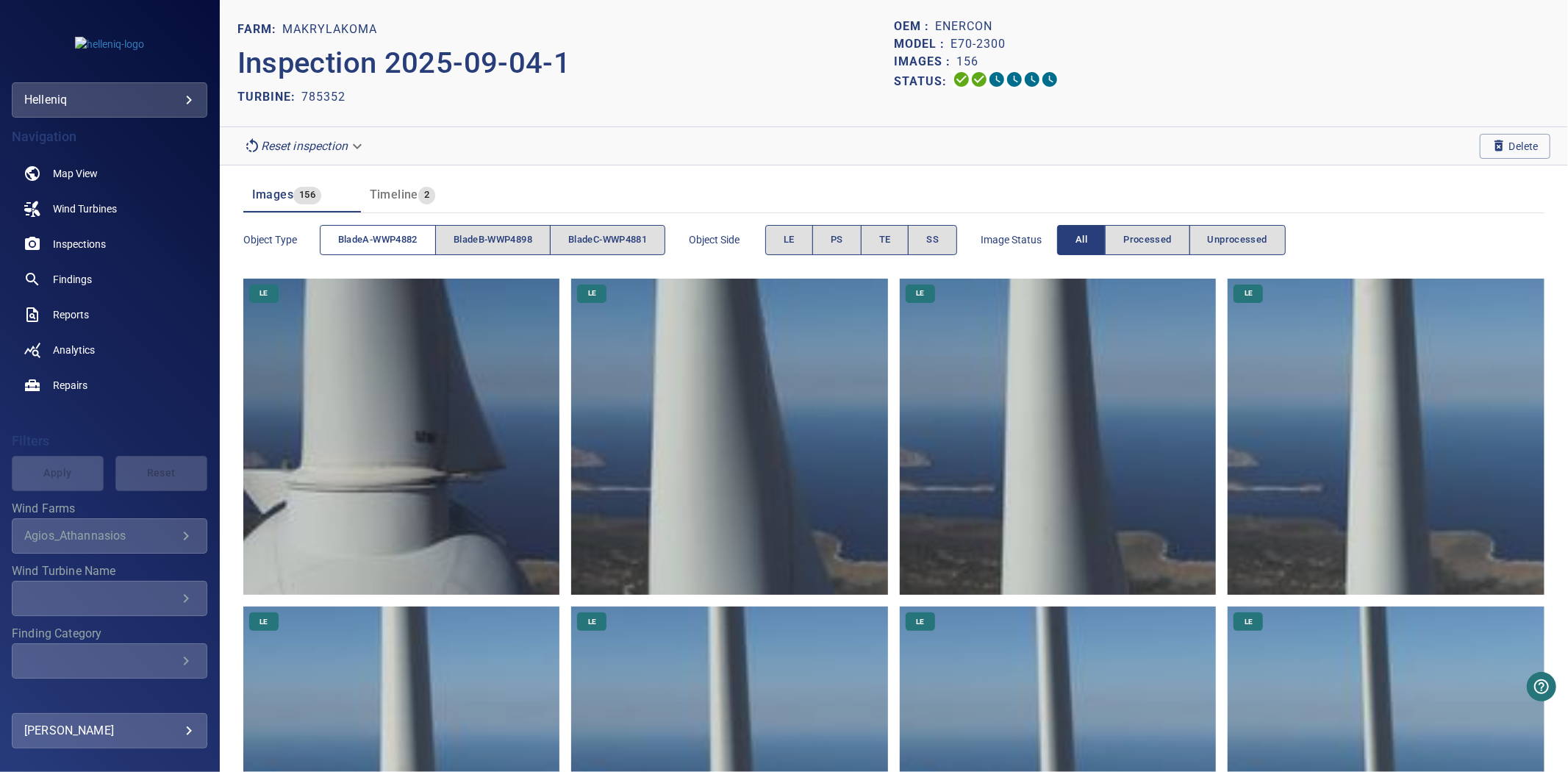
click at [368, 243] on span "bladeA-WWP4882" at bounding box center [378, 240] width 79 height 17
click at [517, 237] on span "bladeB-WWP4898" at bounding box center [493, 240] width 79 height 17
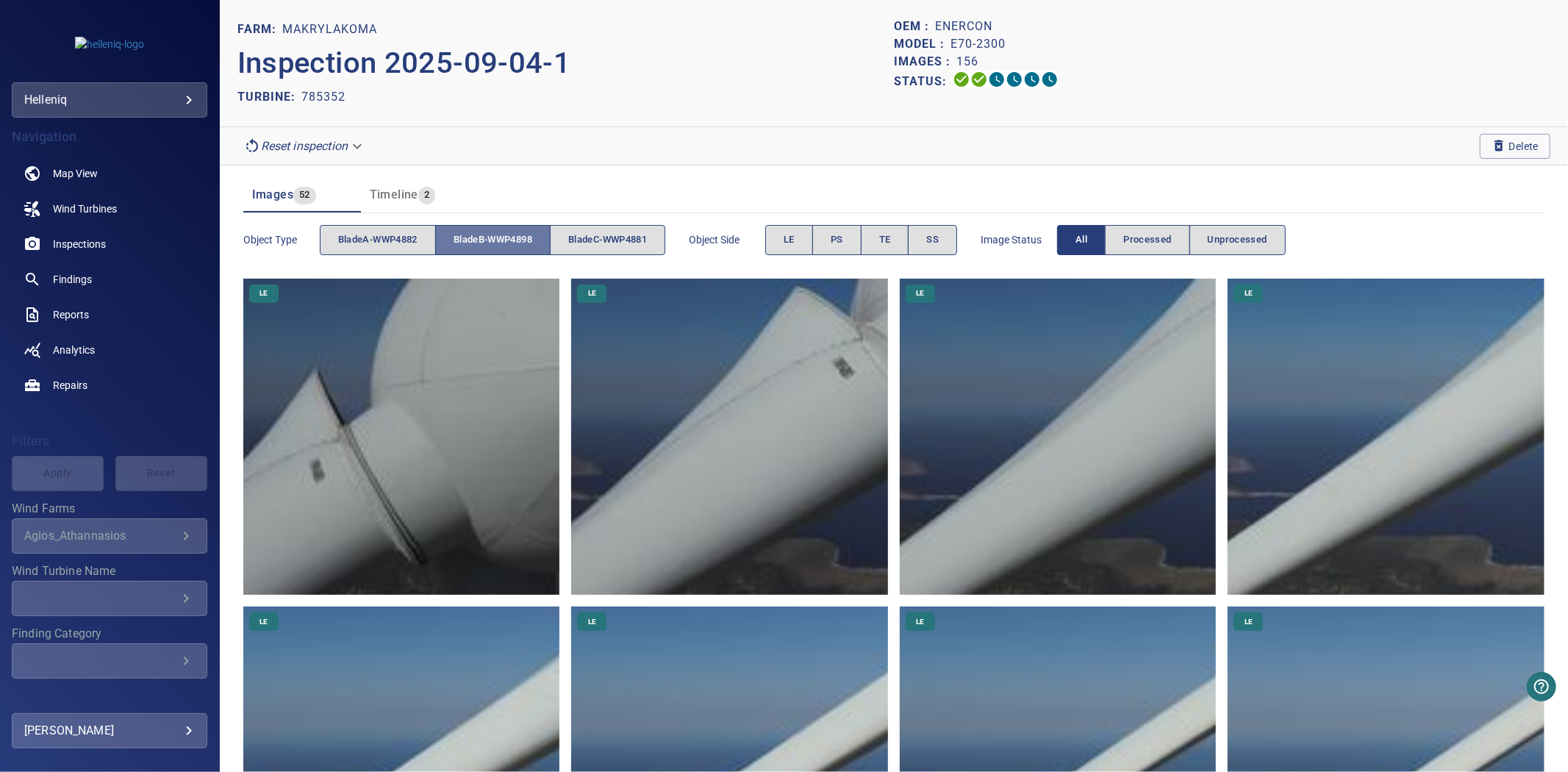
click at [517, 237] on span "bladeB-WWP4898" at bounding box center [493, 240] width 79 height 17
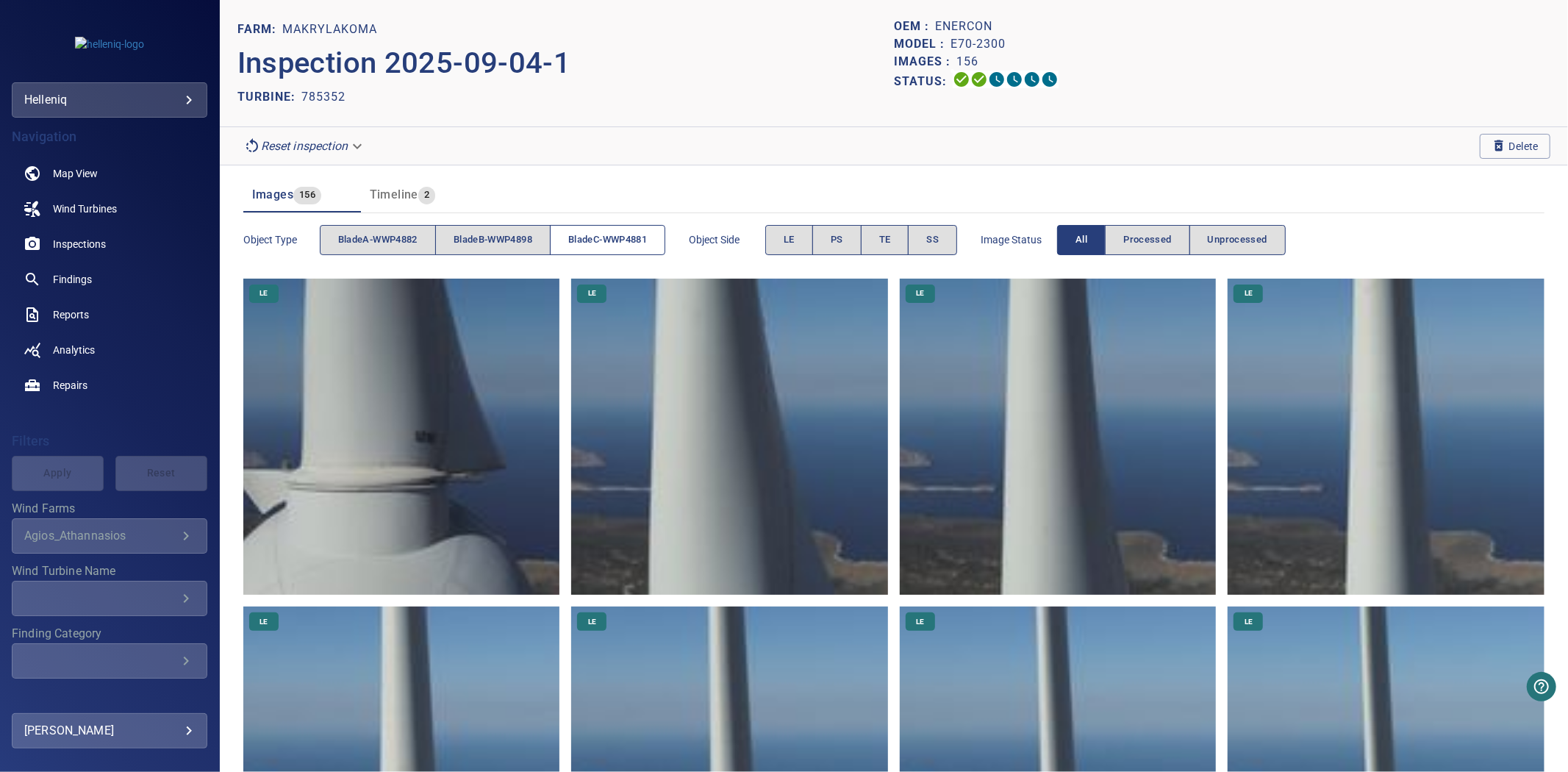
click at [612, 243] on span "bladeC-WWP4881" at bounding box center [607, 240] width 79 height 17
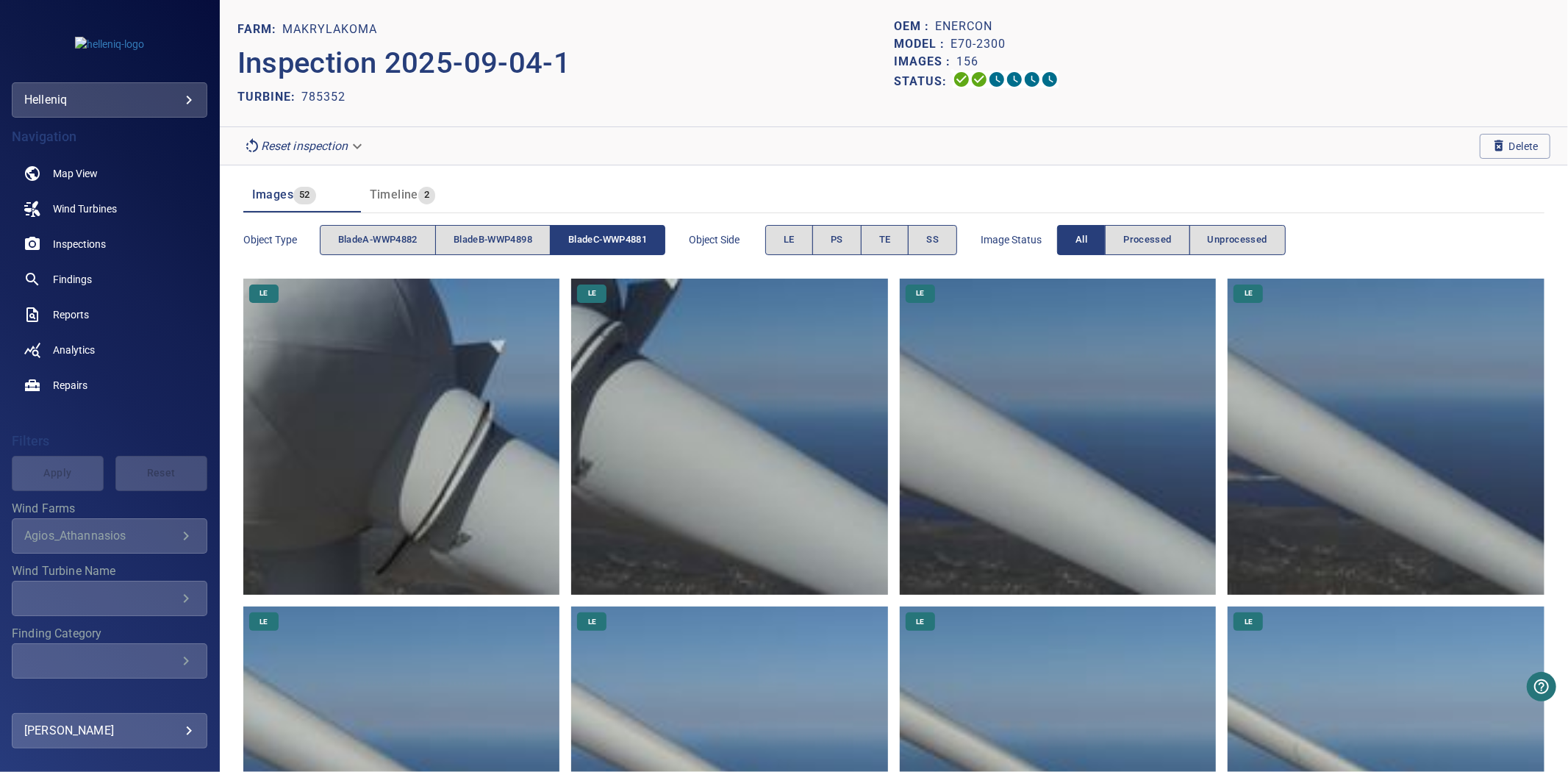
click at [612, 243] on span "bladeC-WWP4881" at bounding box center [607, 240] width 79 height 17
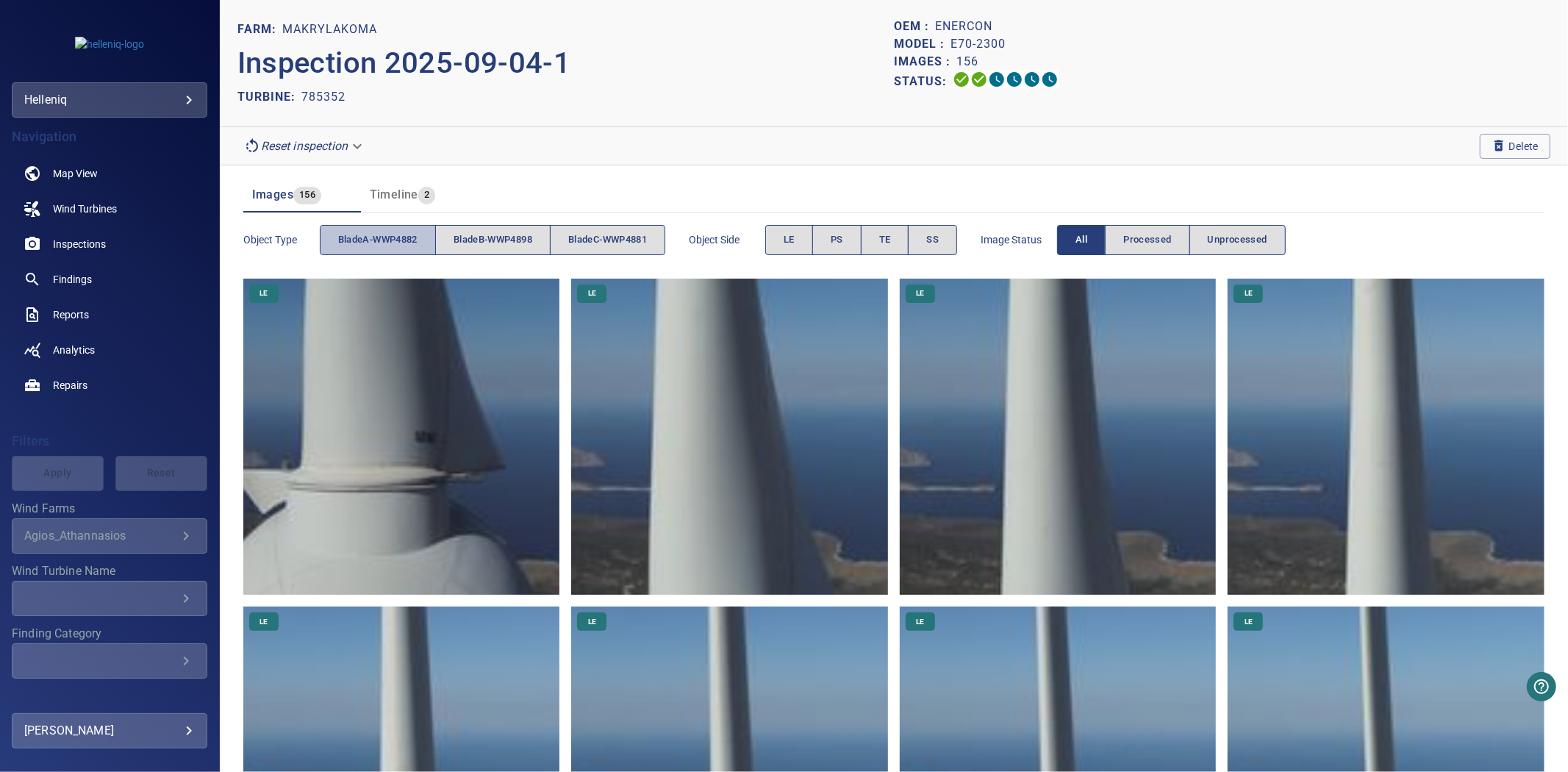
click at [343, 246] on span "bladeA-WWP4882" at bounding box center [378, 240] width 79 height 17
click at [475, 244] on span "bladeB-WWP4898" at bounding box center [493, 240] width 79 height 17
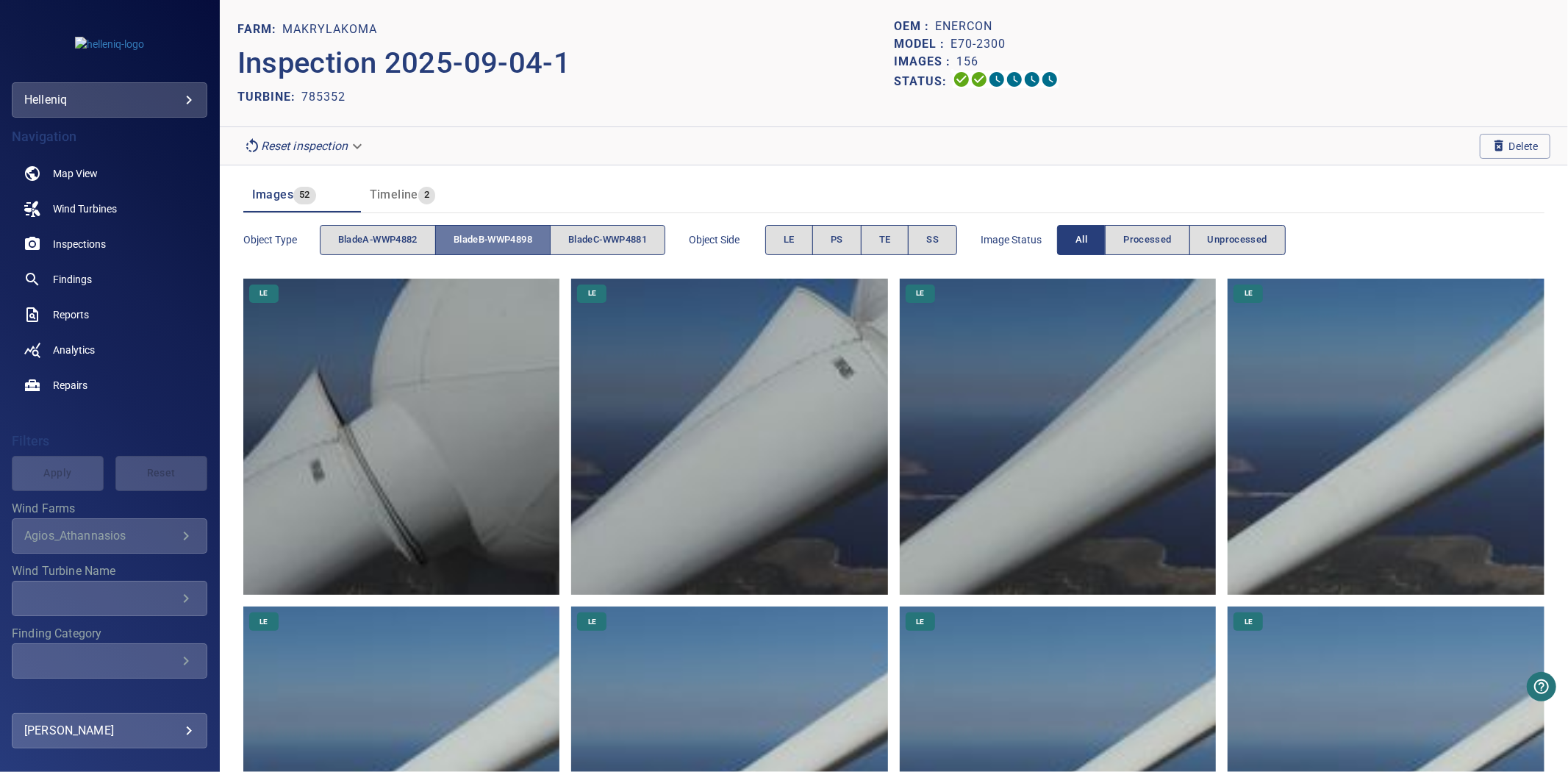
click at [475, 244] on span "bladeB-WWP4898" at bounding box center [493, 240] width 79 height 17
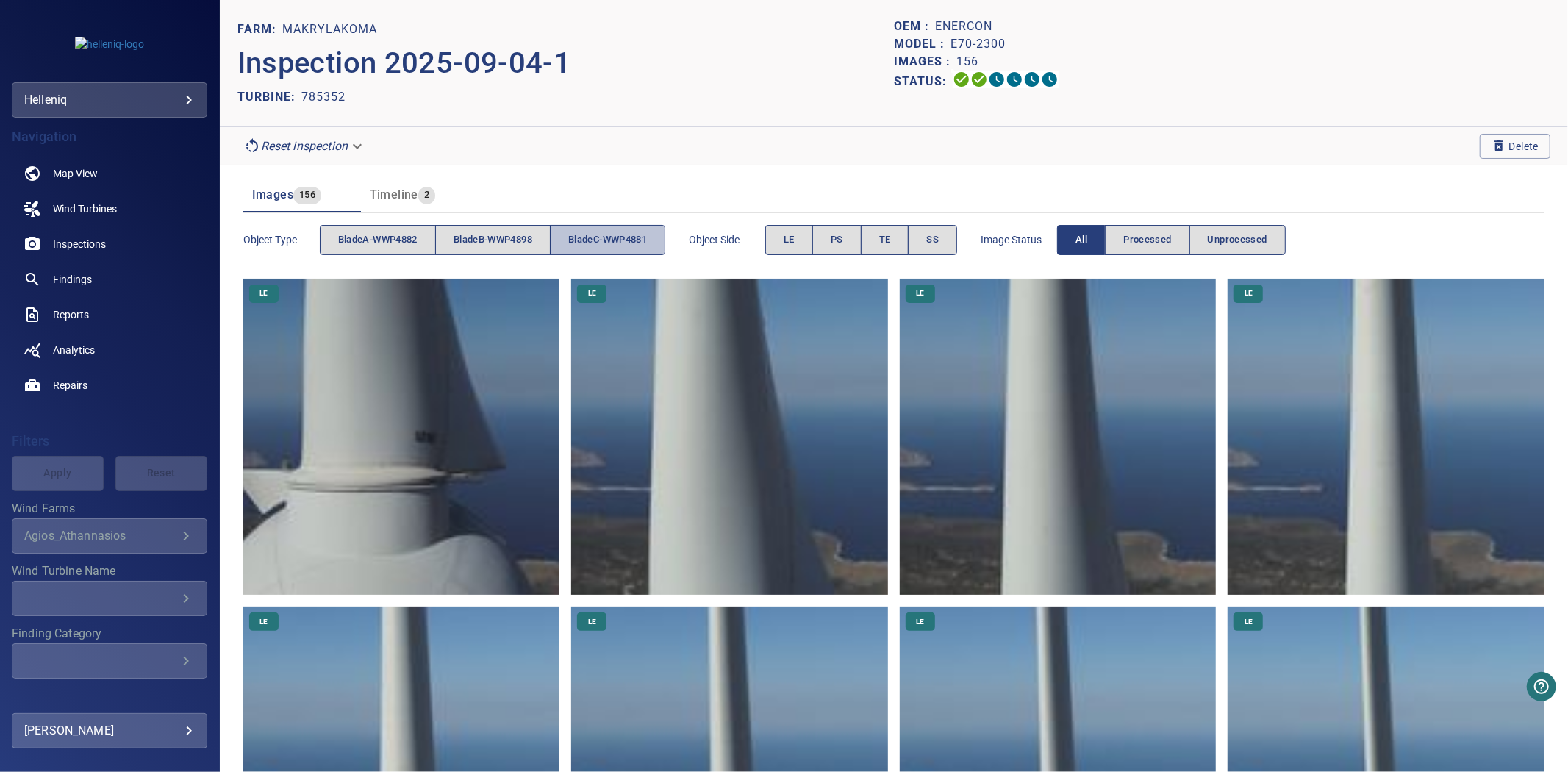
click at [586, 243] on span "bladeC-WWP4881" at bounding box center [607, 240] width 79 height 17
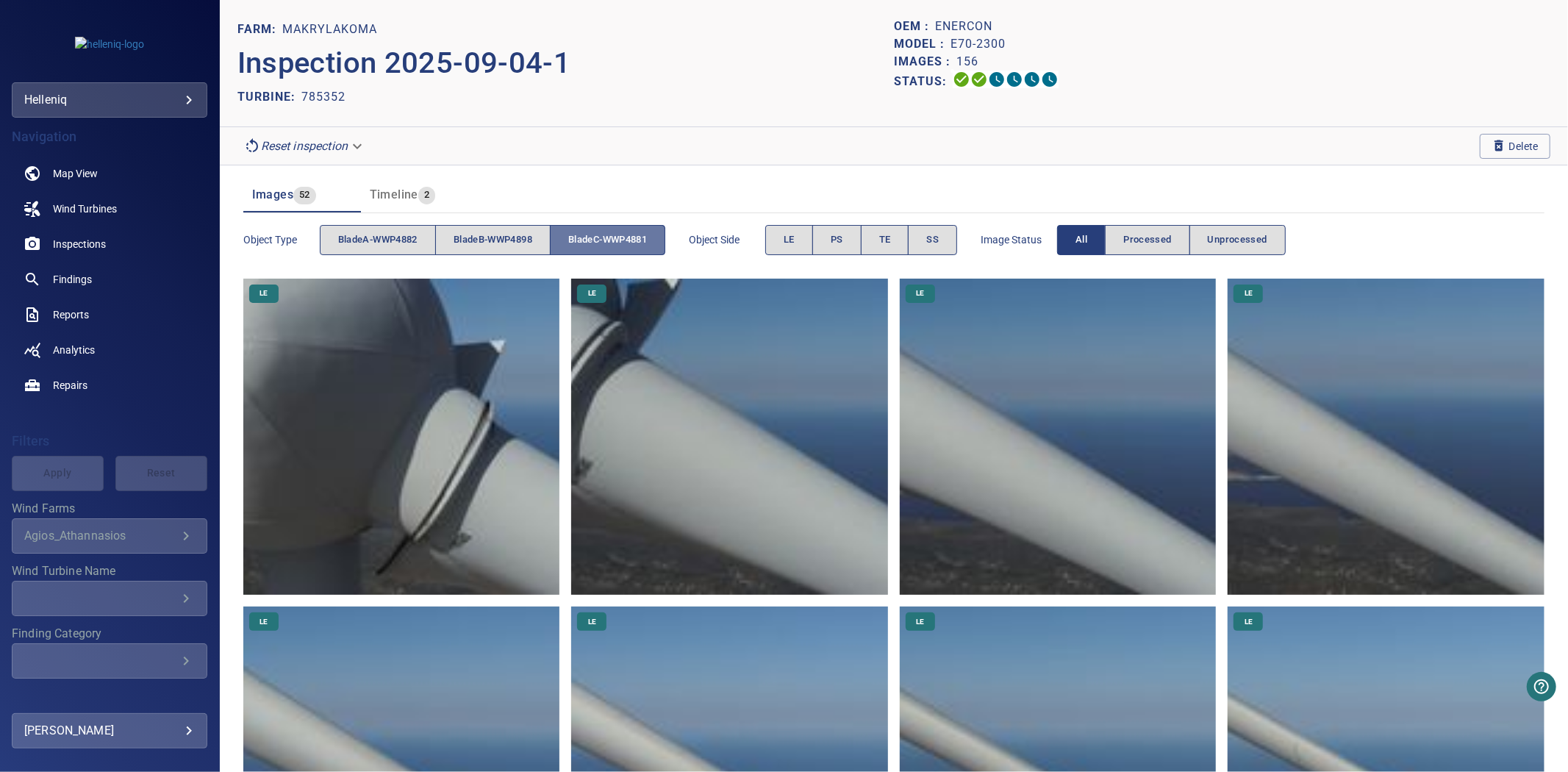
click at [586, 243] on span "bladeC-WWP4881" at bounding box center [607, 240] width 79 height 17
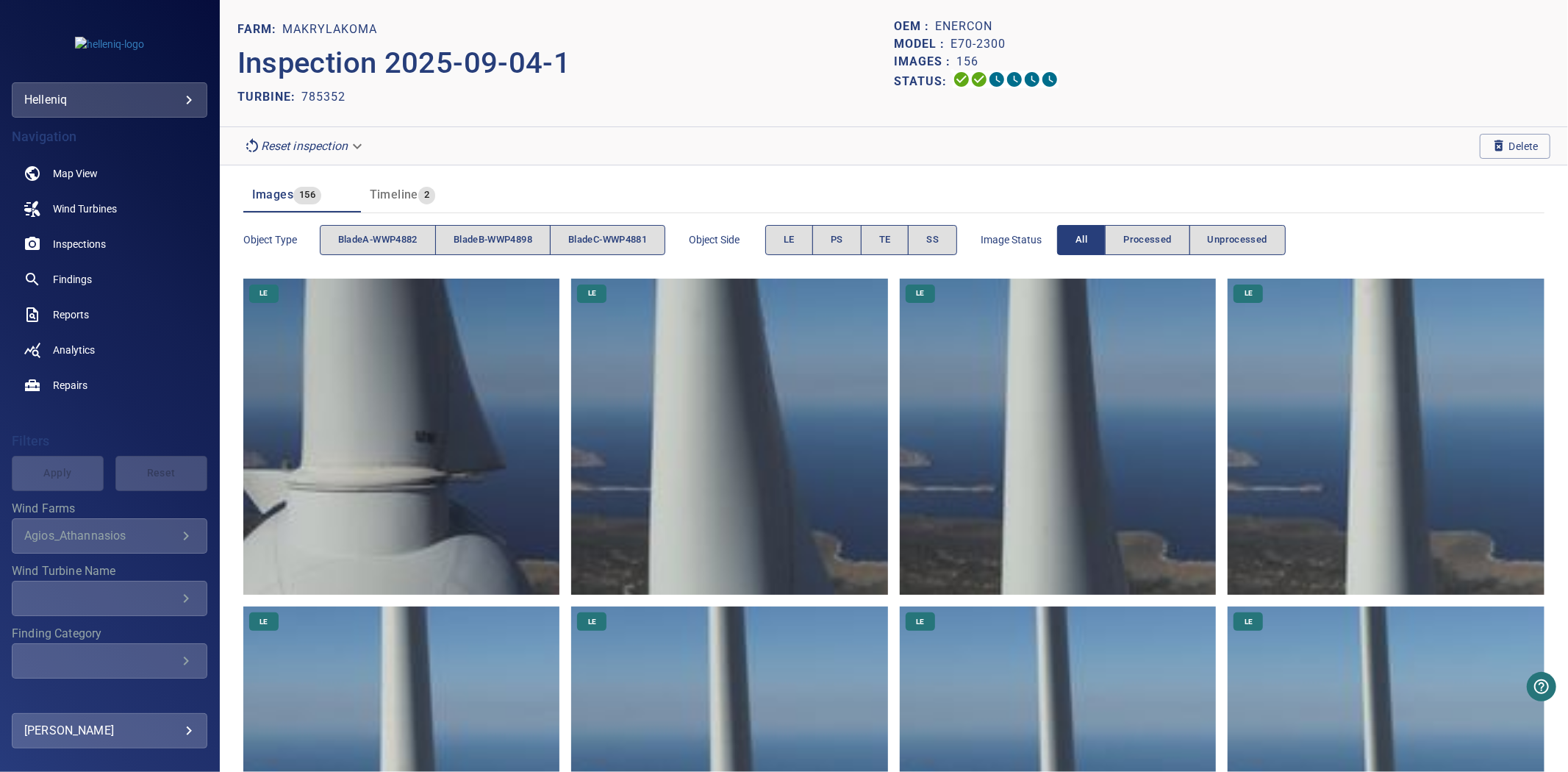
drag, startPoint x: 640, startPoint y: 29, endPoint x: 634, endPoint y: 1, distance: 28.6
click at [637, 12] on header "FARM: Makrylakoma Inspection 2025-09-04-1 TURBINE: 785352 OEM : Enercon Model :…" at bounding box center [894, 63] width 1348 height 127
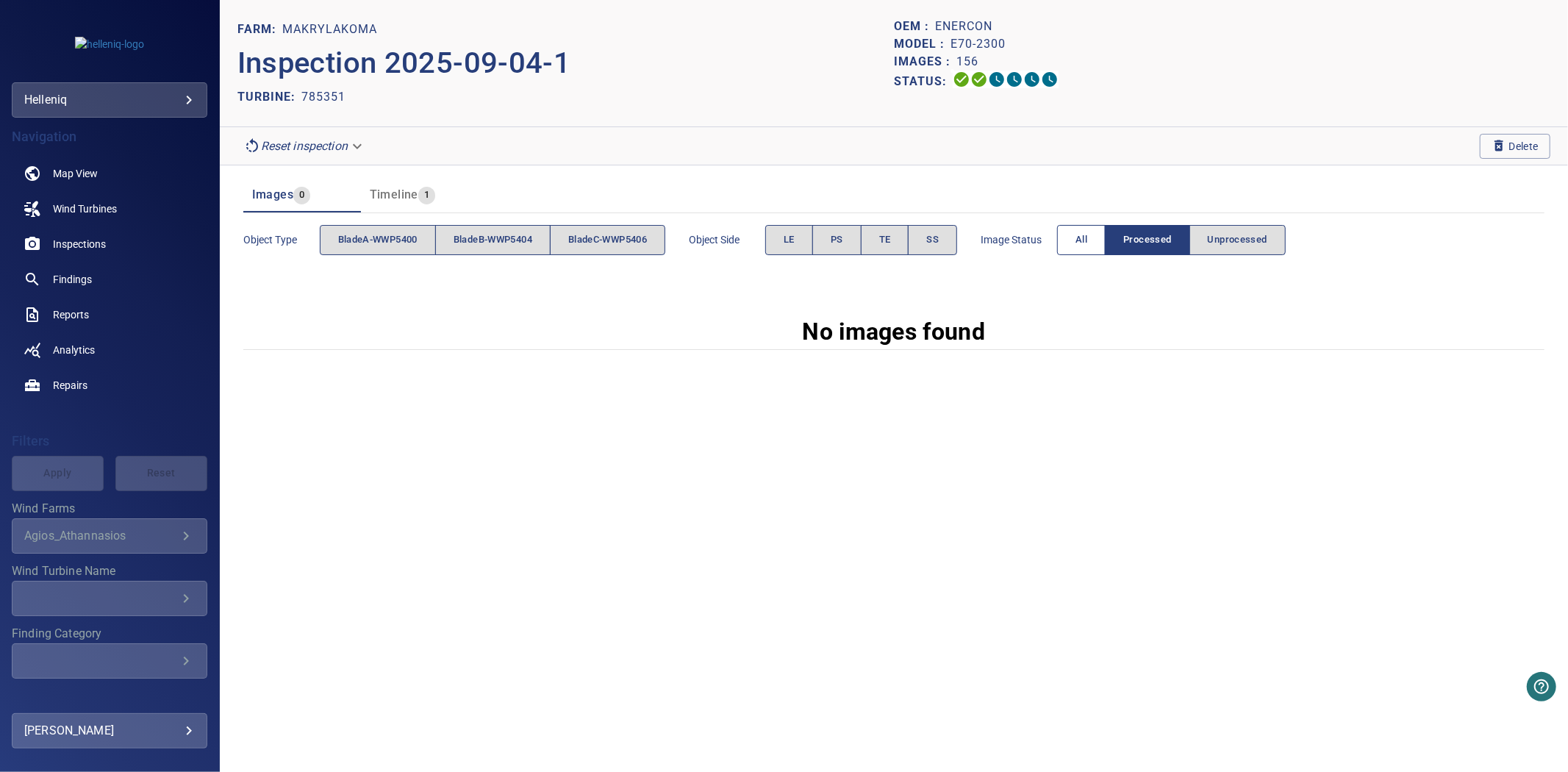
click at [1088, 242] on span "All" at bounding box center [1082, 240] width 12 height 17
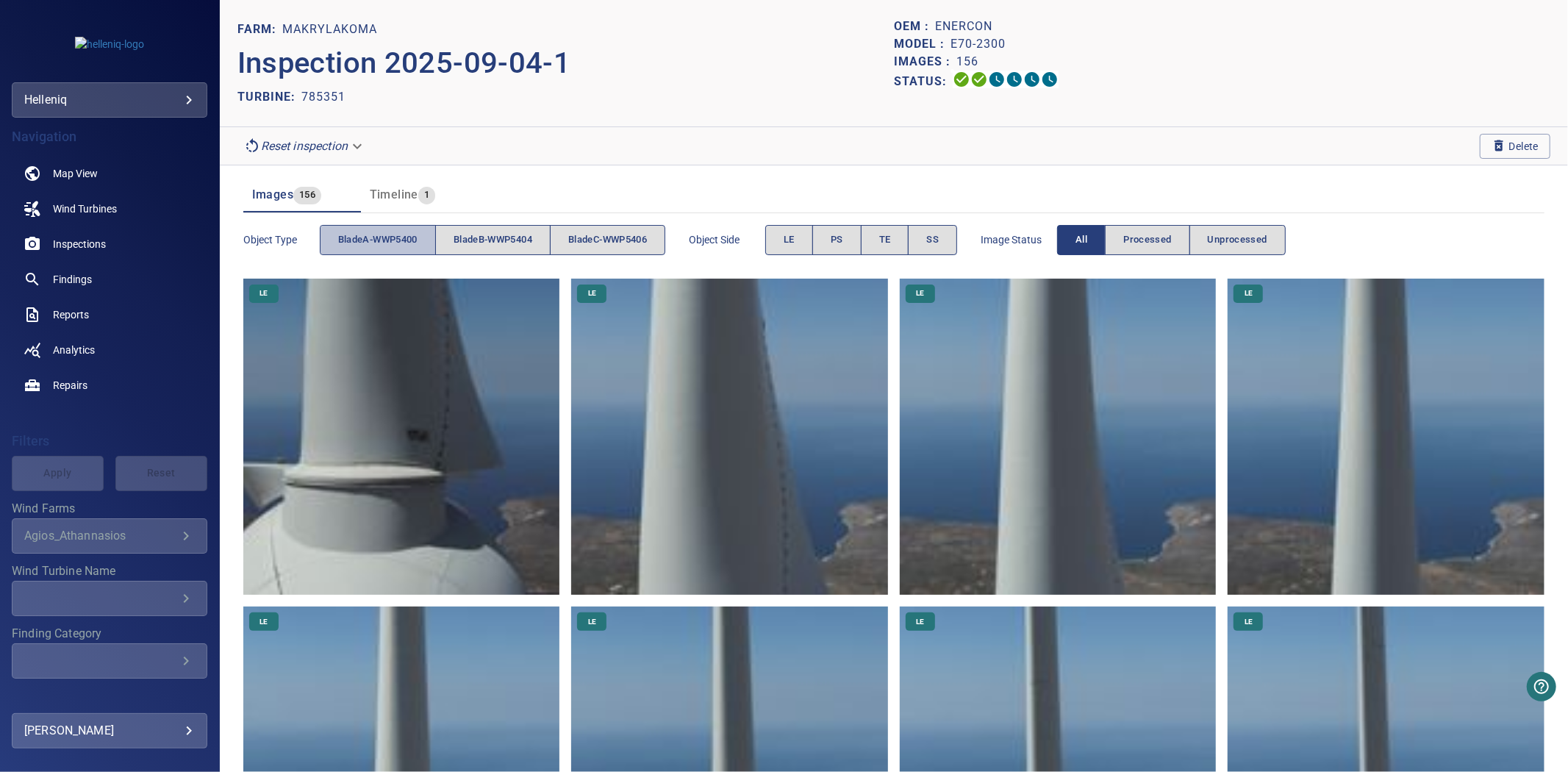
click at [340, 237] on span "bladeA-WWP5400" at bounding box center [378, 240] width 79 height 17
click at [458, 251] on button "bladeB-WWP5404" at bounding box center [493, 240] width 115 height 30
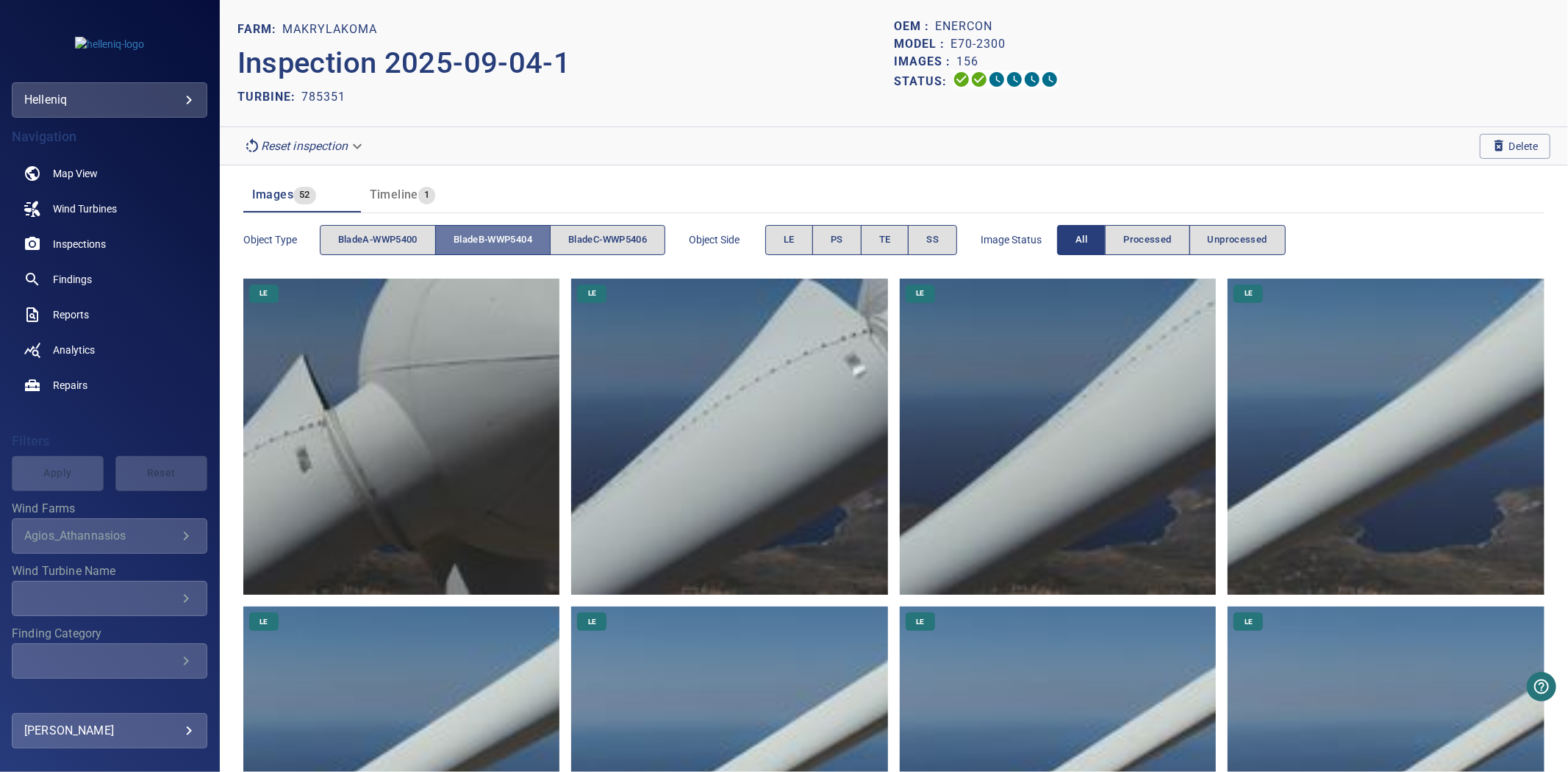
click at [458, 251] on button "bladeB-WWP5404" at bounding box center [493, 240] width 115 height 30
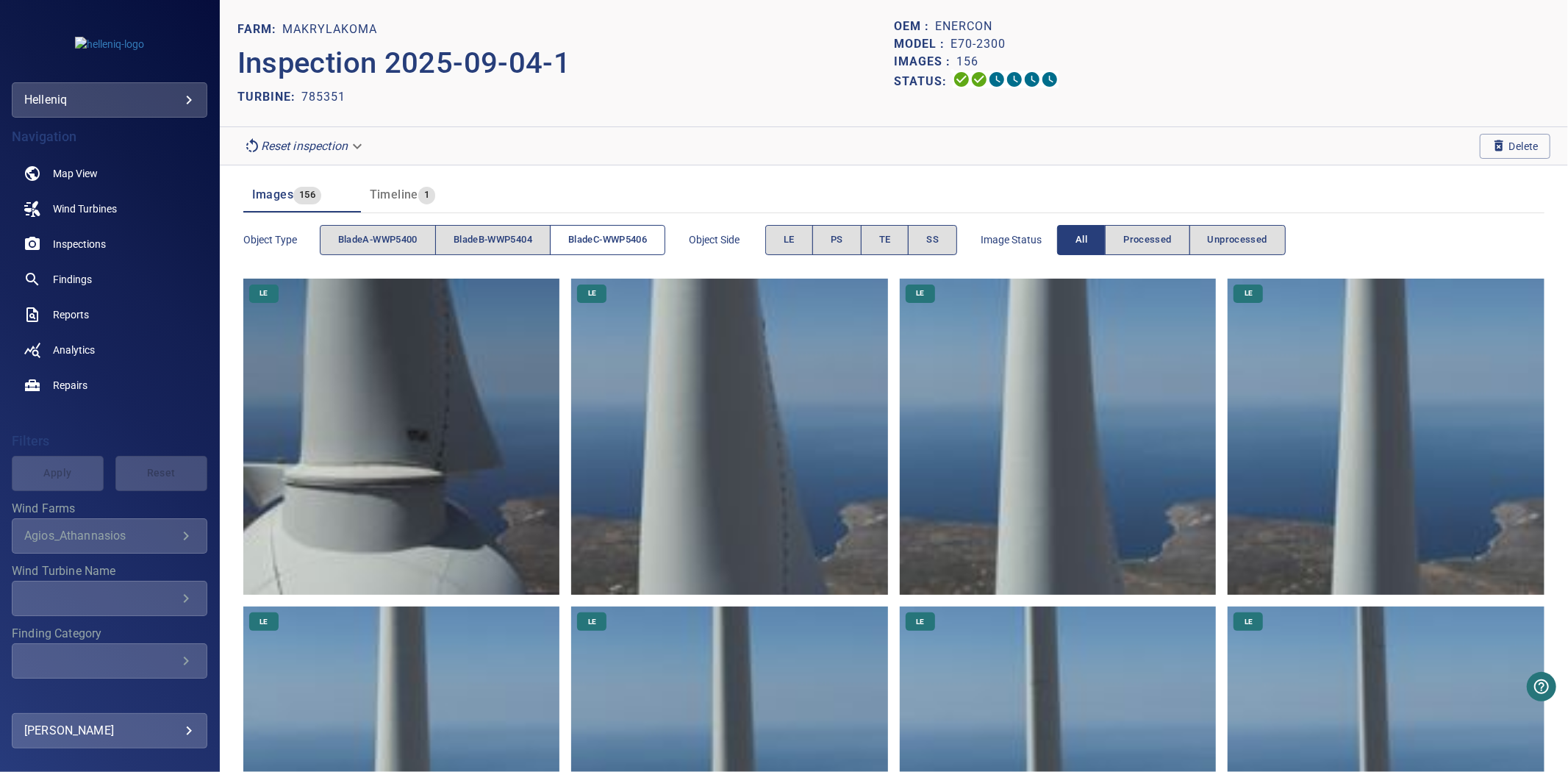
click at [601, 243] on span "bladeC-WWP5406" at bounding box center [607, 240] width 79 height 17
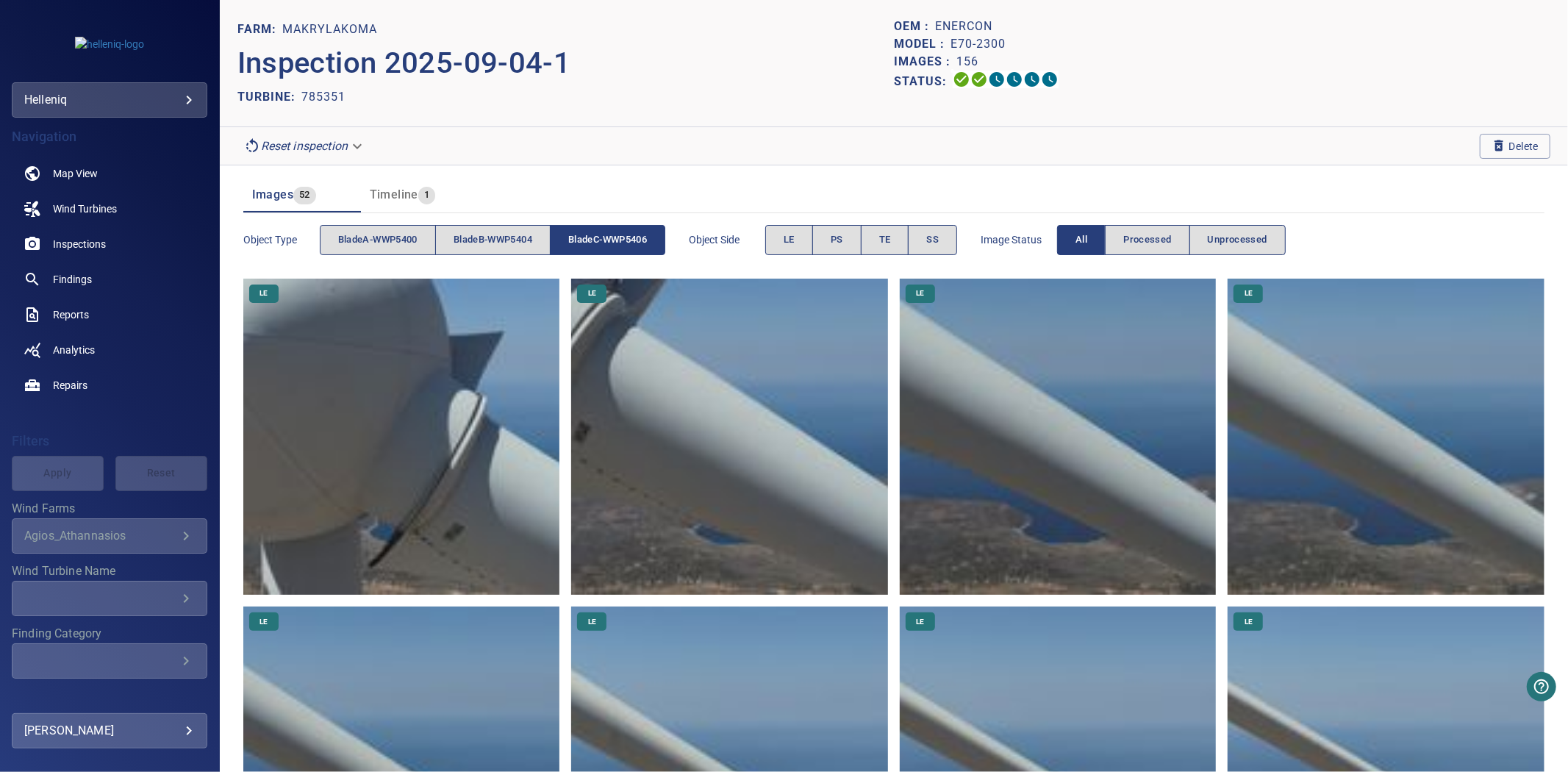
click at [601, 243] on span "bladeC-WWP5406" at bounding box center [607, 240] width 79 height 17
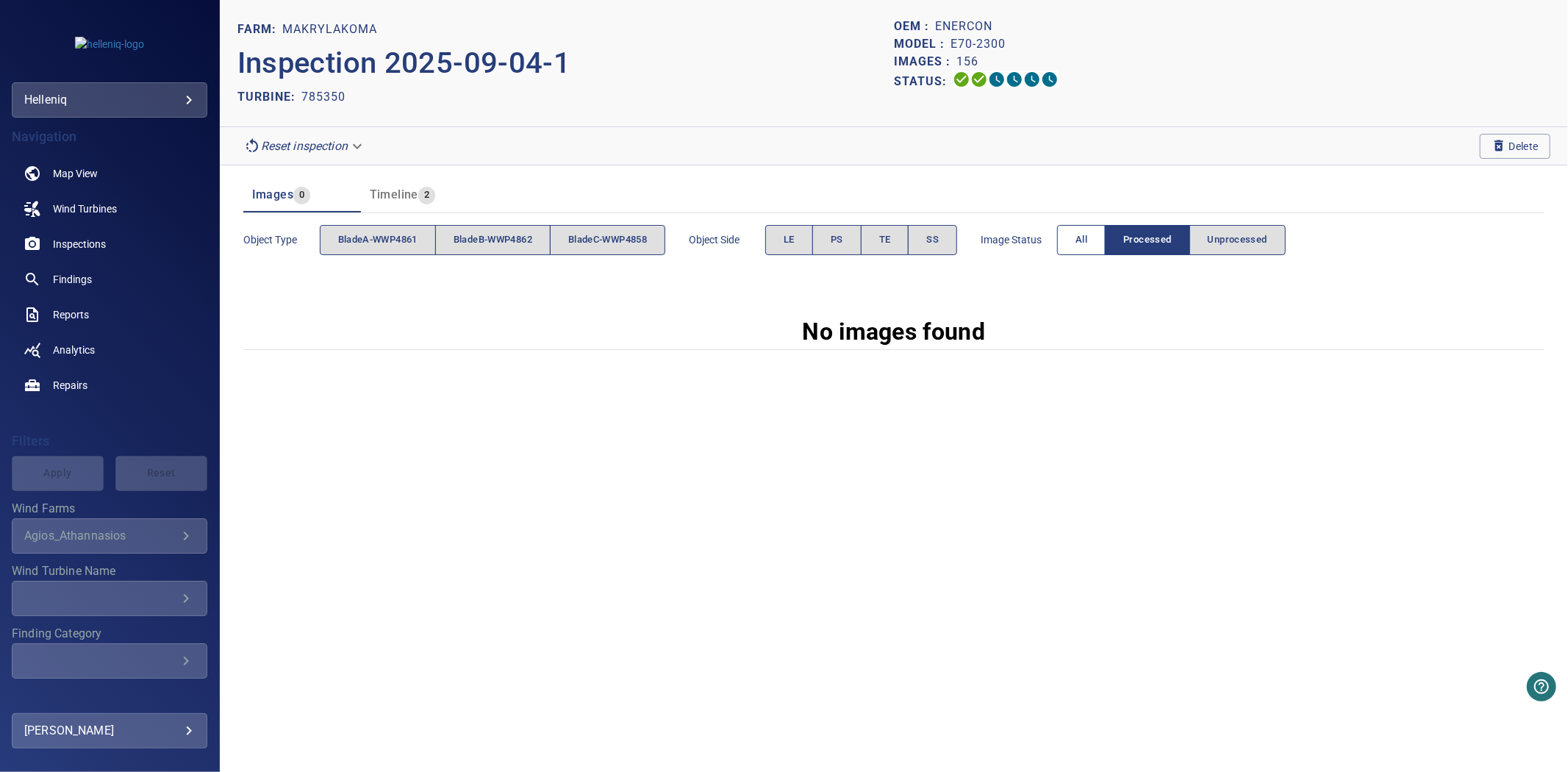
click at [1088, 239] on span "All" at bounding box center [1082, 240] width 12 height 17
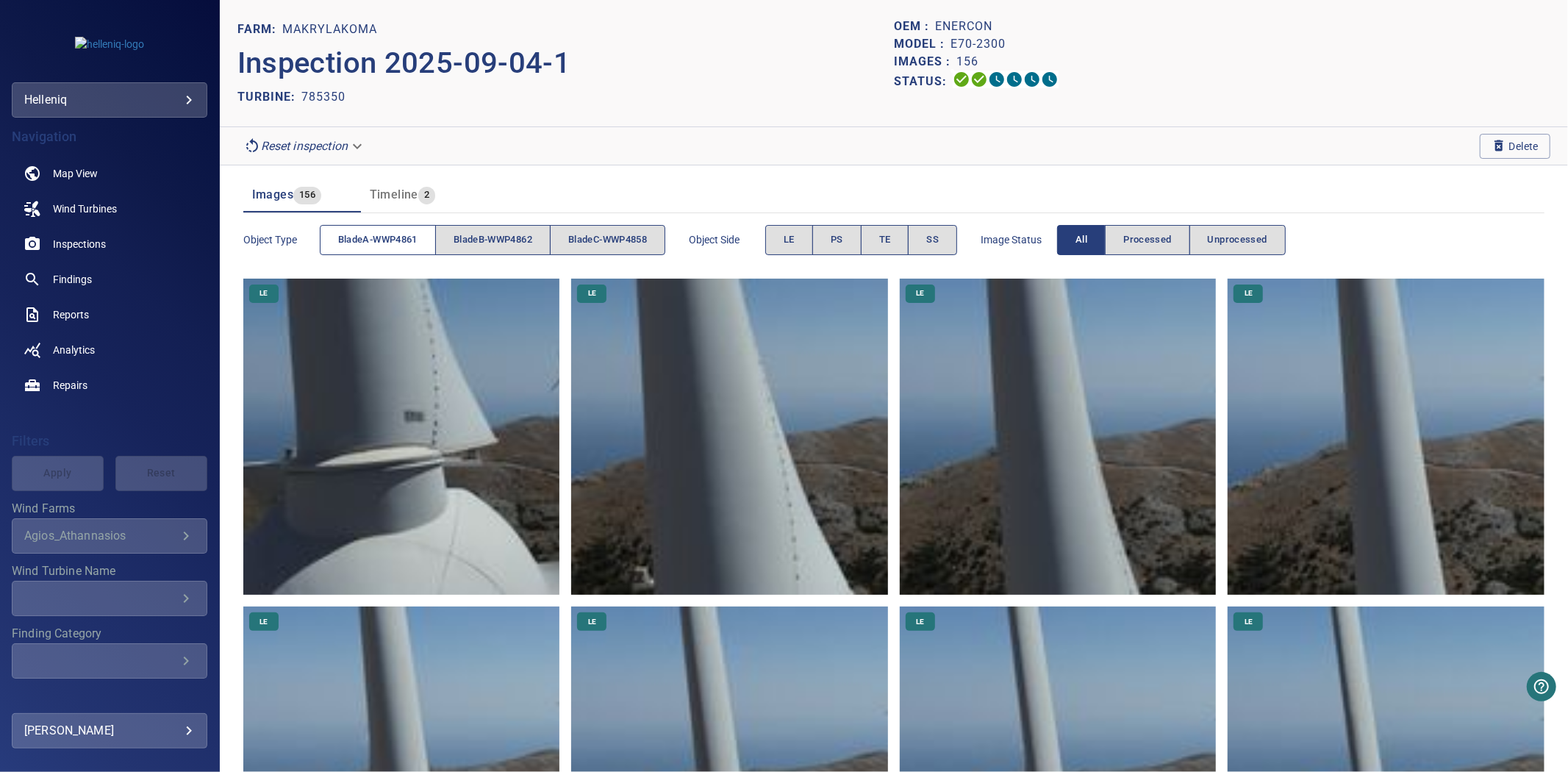
click at [398, 241] on span "bladeA-WWP4861" at bounding box center [378, 240] width 79 height 17
click at [475, 233] on span "bladeB-WWP4862" at bounding box center [493, 240] width 79 height 17
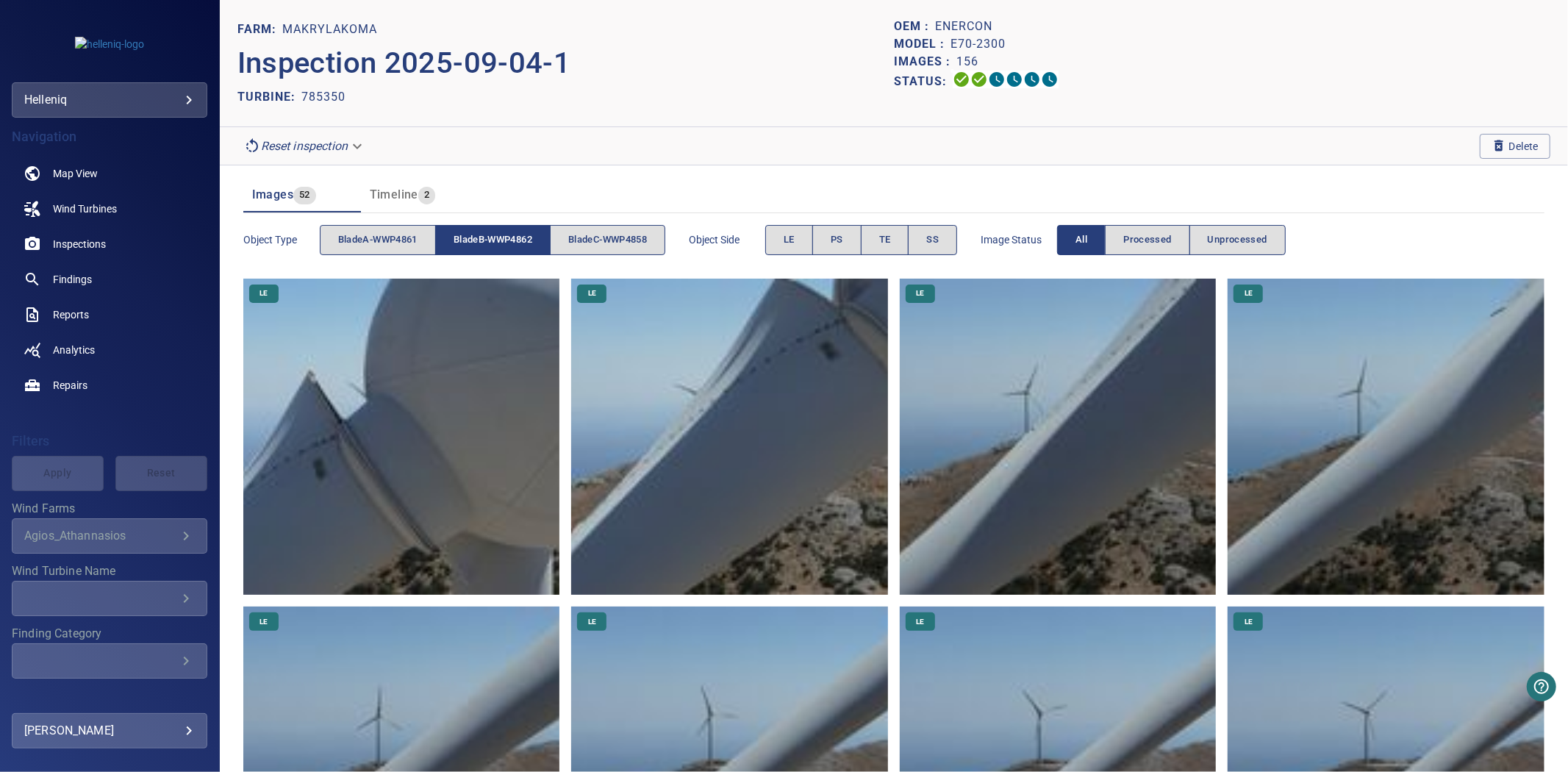
click at [475, 233] on span "bladeB-WWP4862" at bounding box center [493, 240] width 79 height 17
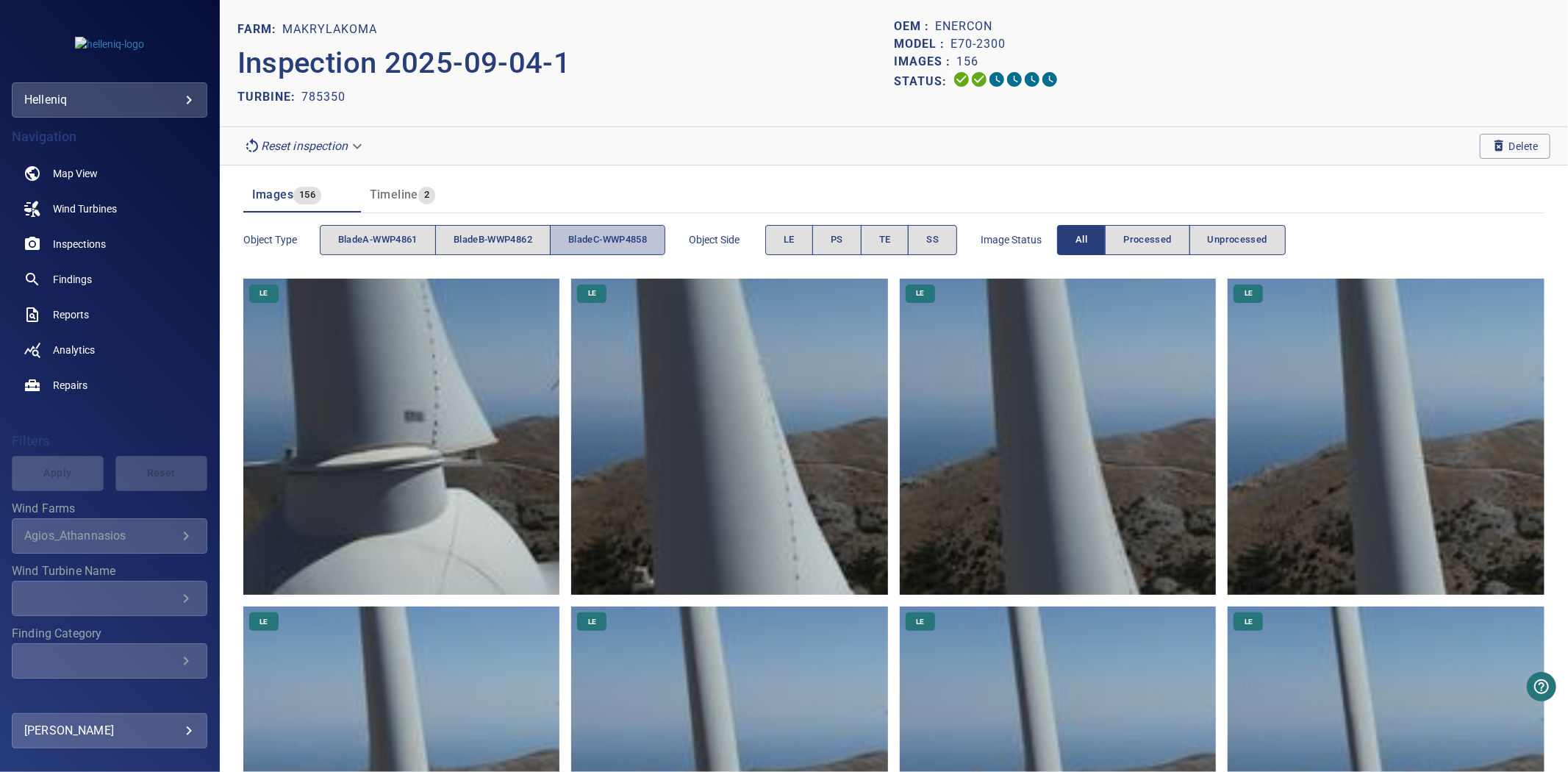
click at [623, 241] on span "bladeC-WWP4858" at bounding box center [607, 240] width 79 height 17
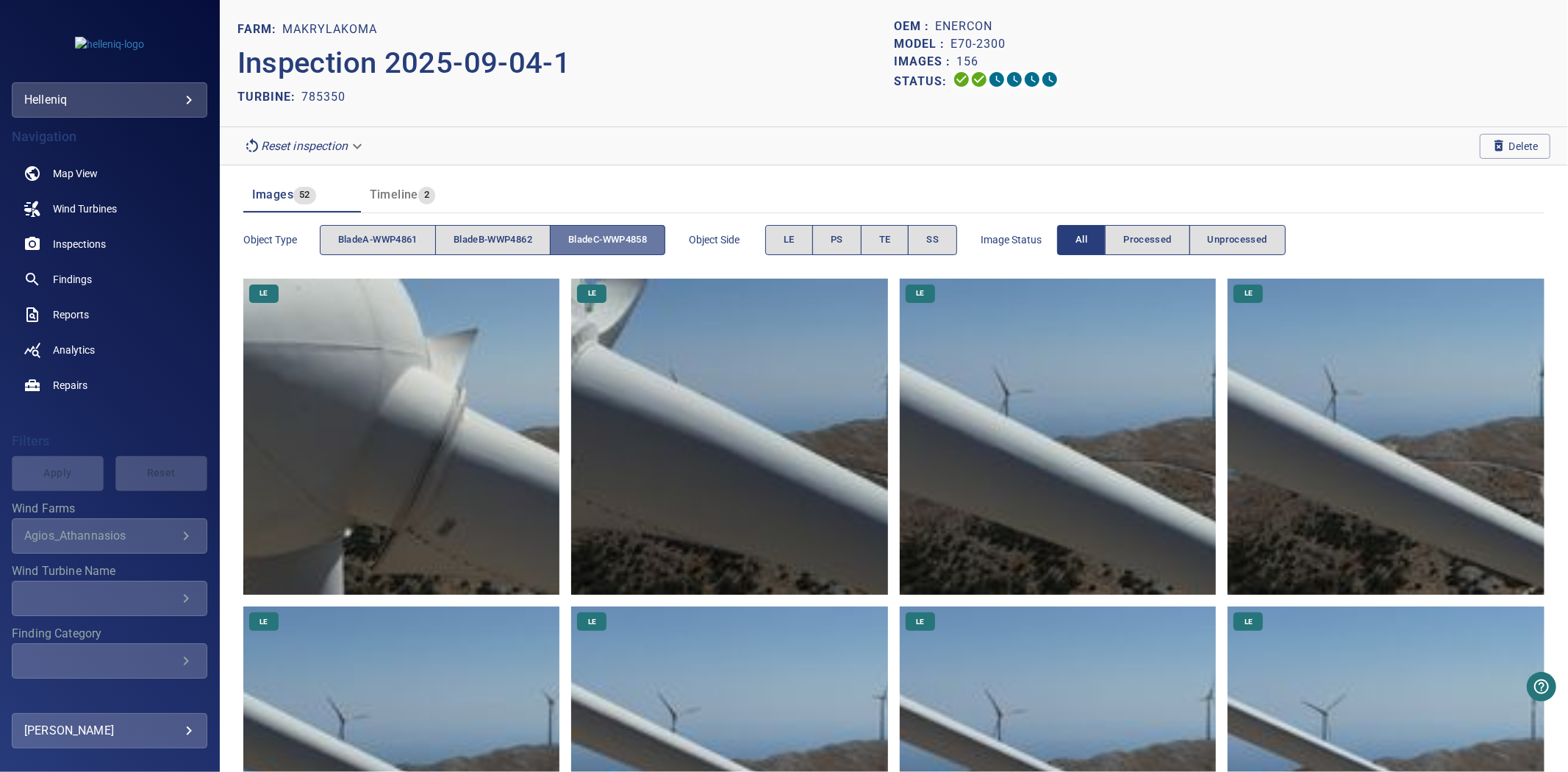
click at [623, 242] on span "bladeC-WWP4858" at bounding box center [607, 240] width 79 height 17
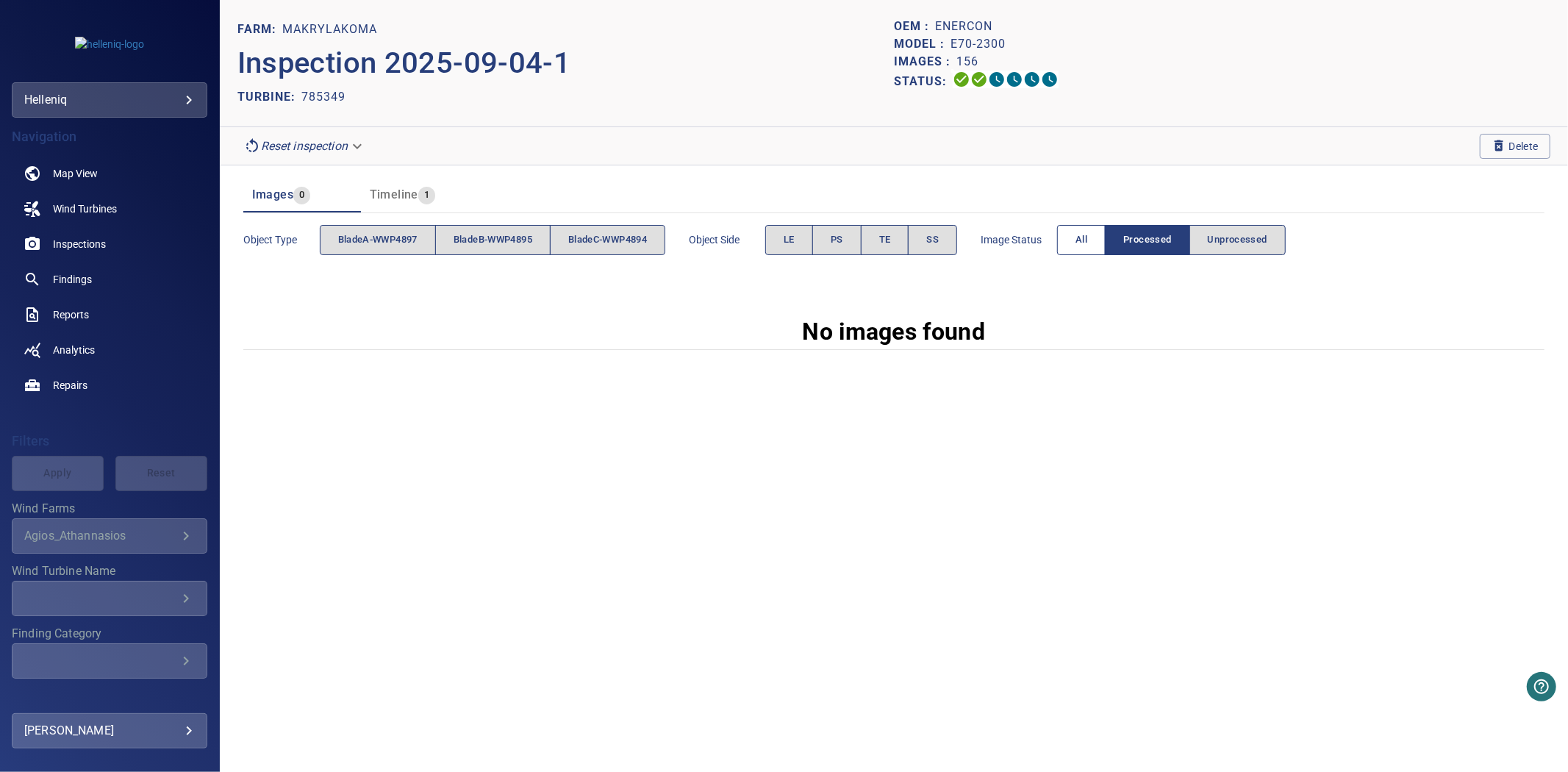
drag, startPoint x: 1065, startPoint y: 237, endPoint x: 1096, endPoint y: 240, distance: 31.1
click at [1071, 239] on div "Image Status All Processed Unprocessed" at bounding box center [1133, 240] width 305 height 42
click at [1088, 240] on span "All" at bounding box center [1082, 240] width 12 height 17
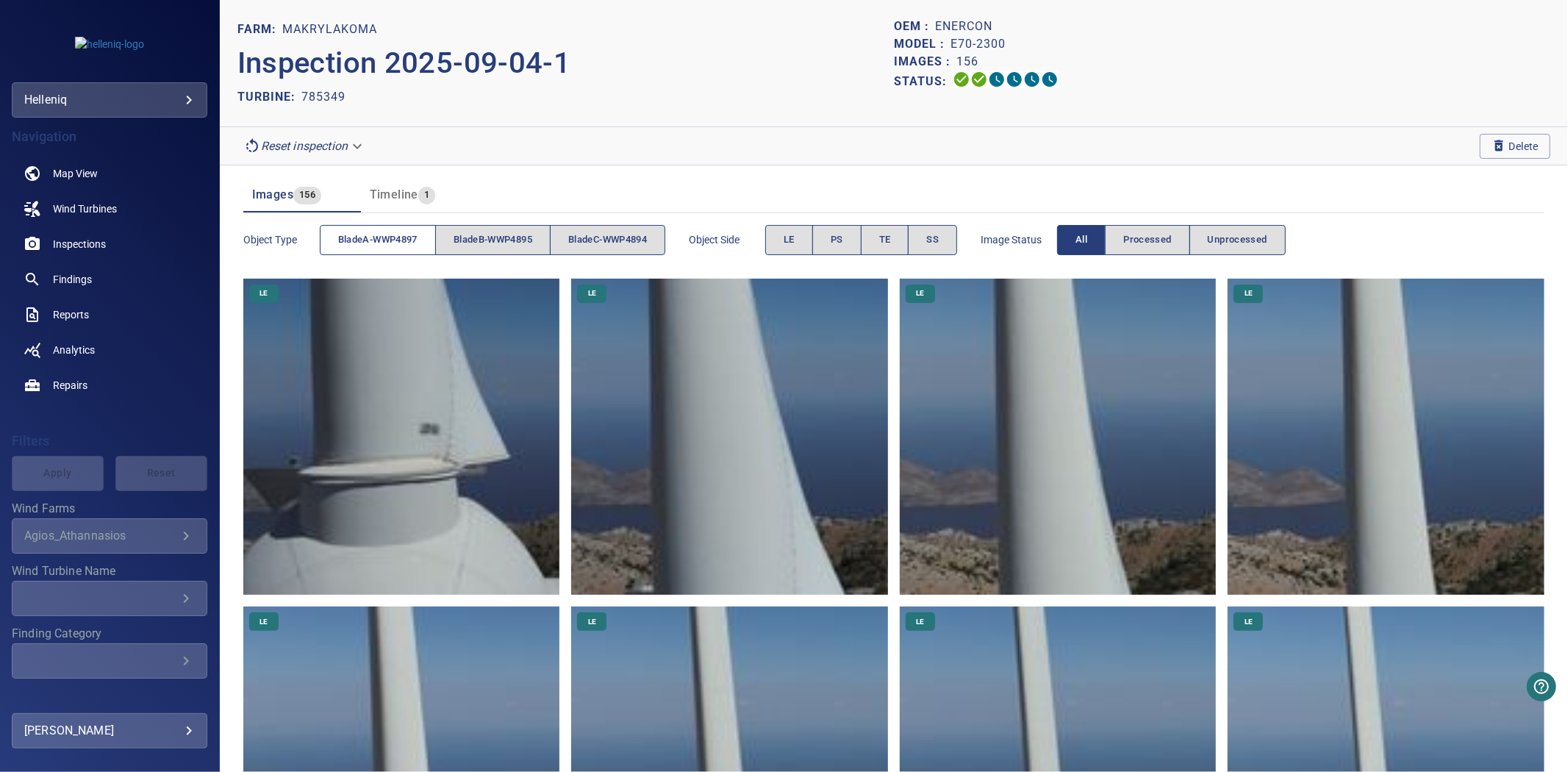
click at [413, 236] on span "bladeA-WWP4897" at bounding box center [378, 240] width 79 height 17
click at [497, 236] on span "bladeB-WWP4895" at bounding box center [493, 240] width 79 height 17
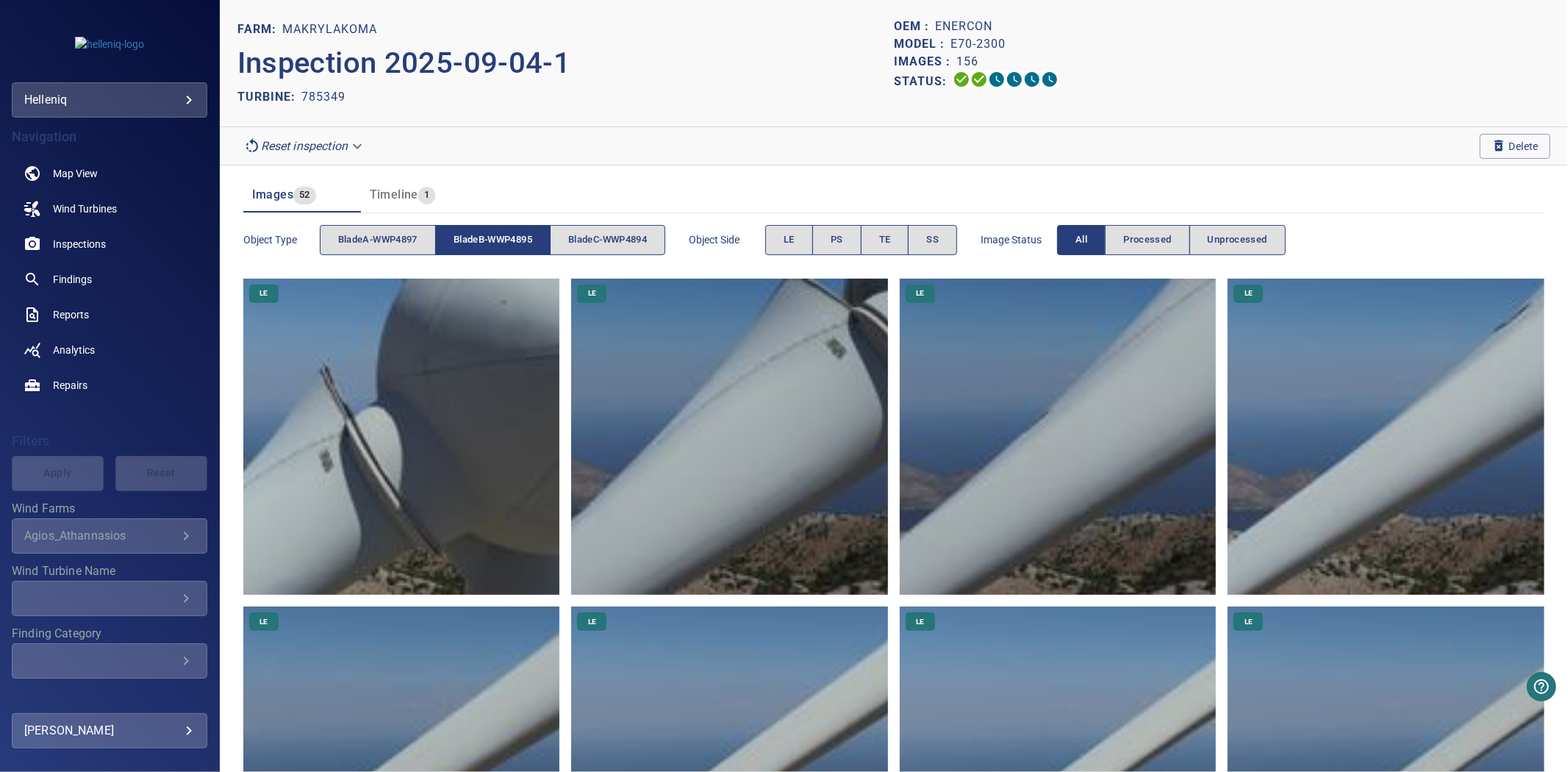
click at [497, 236] on span "bladeB-WWP4895" at bounding box center [493, 240] width 79 height 17
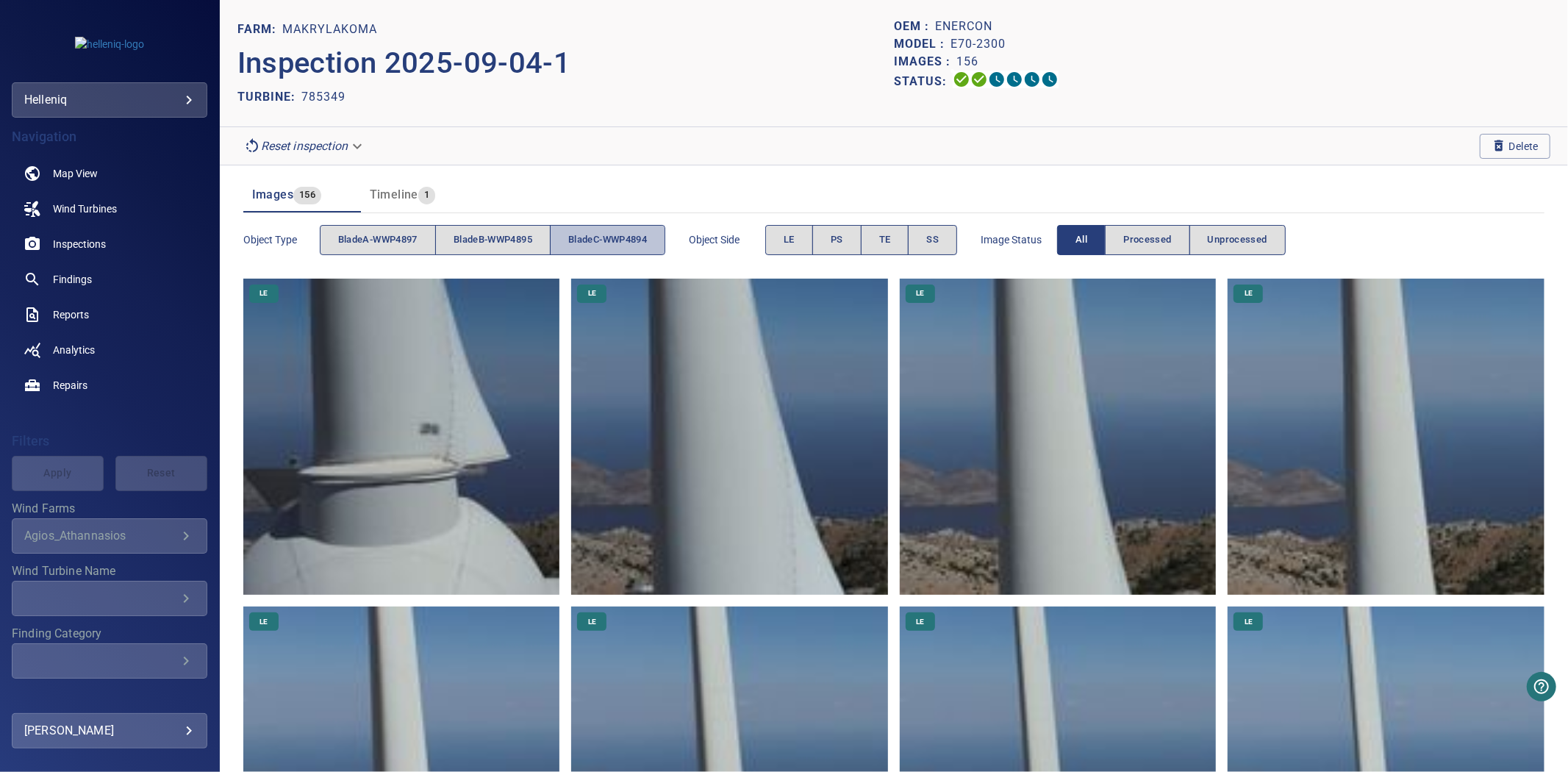
click at [576, 236] on span "bladeC-WWP4894" at bounding box center [607, 240] width 79 height 17
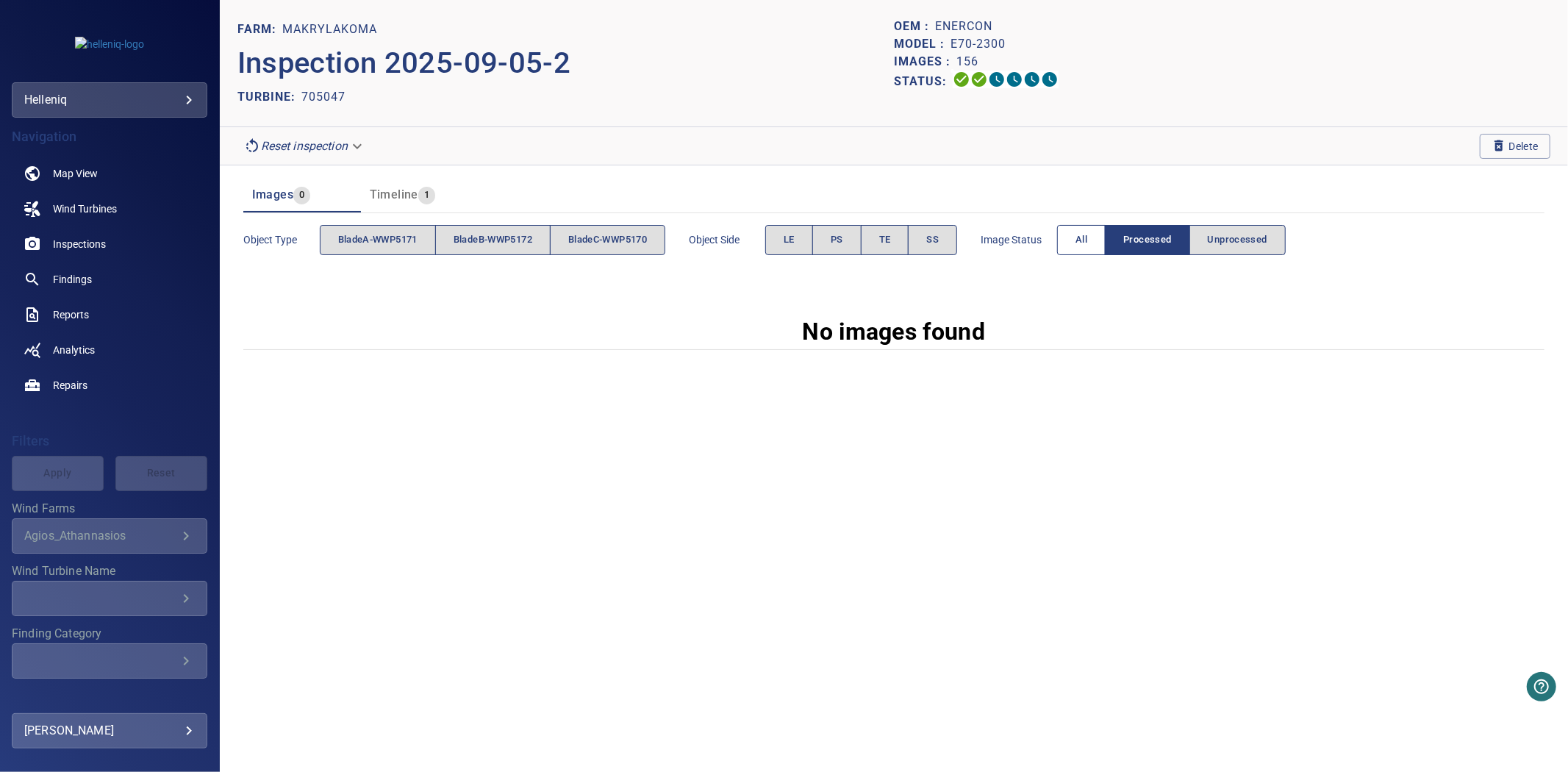
click at [1087, 236] on span "All" at bounding box center [1082, 240] width 12 height 17
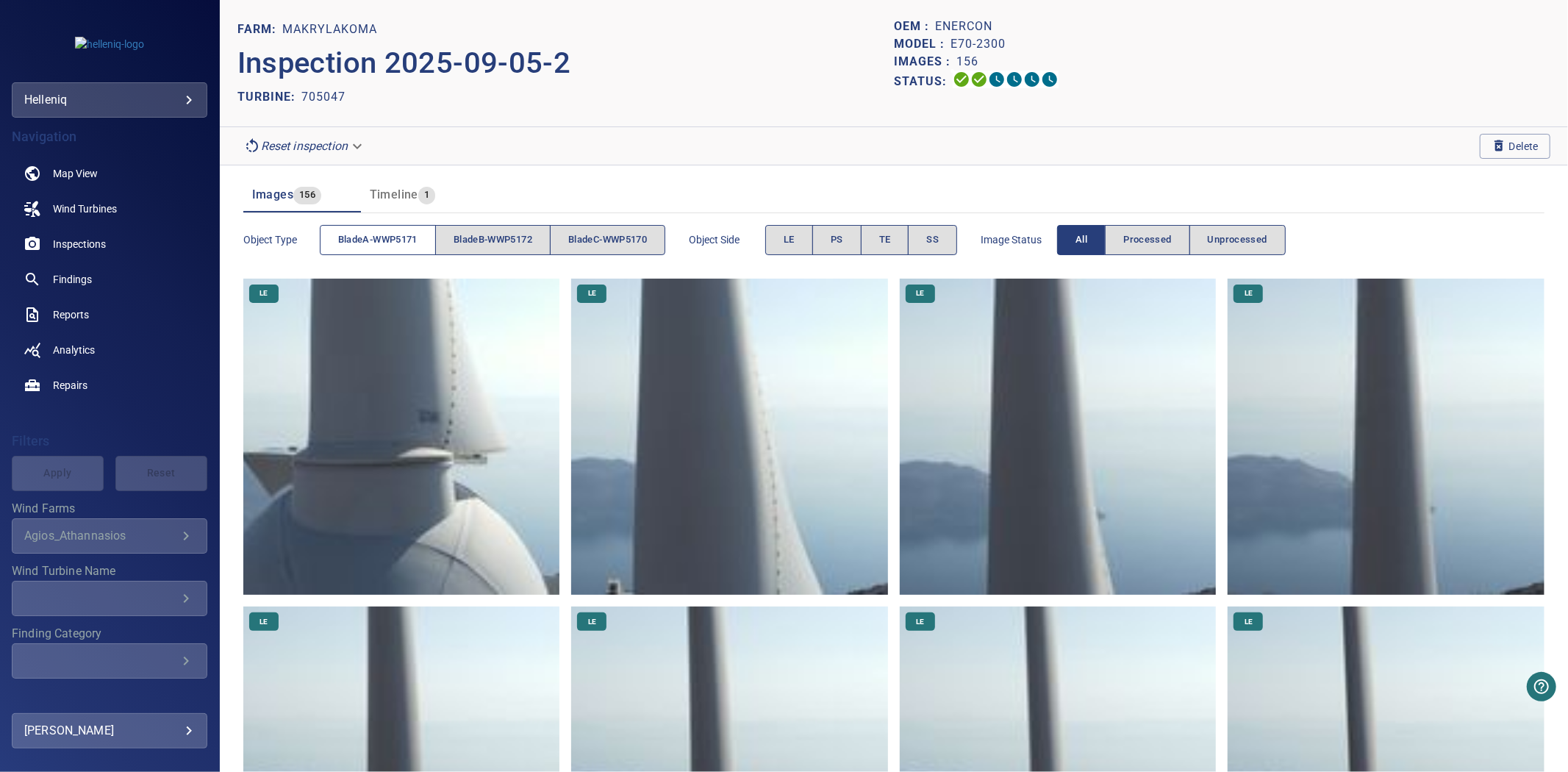
click at [373, 239] on span "bladeA-WWP5171" at bounding box center [378, 240] width 79 height 17
click at [487, 240] on span "bladeB-WWP5172" at bounding box center [493, 240] width 79 height 17
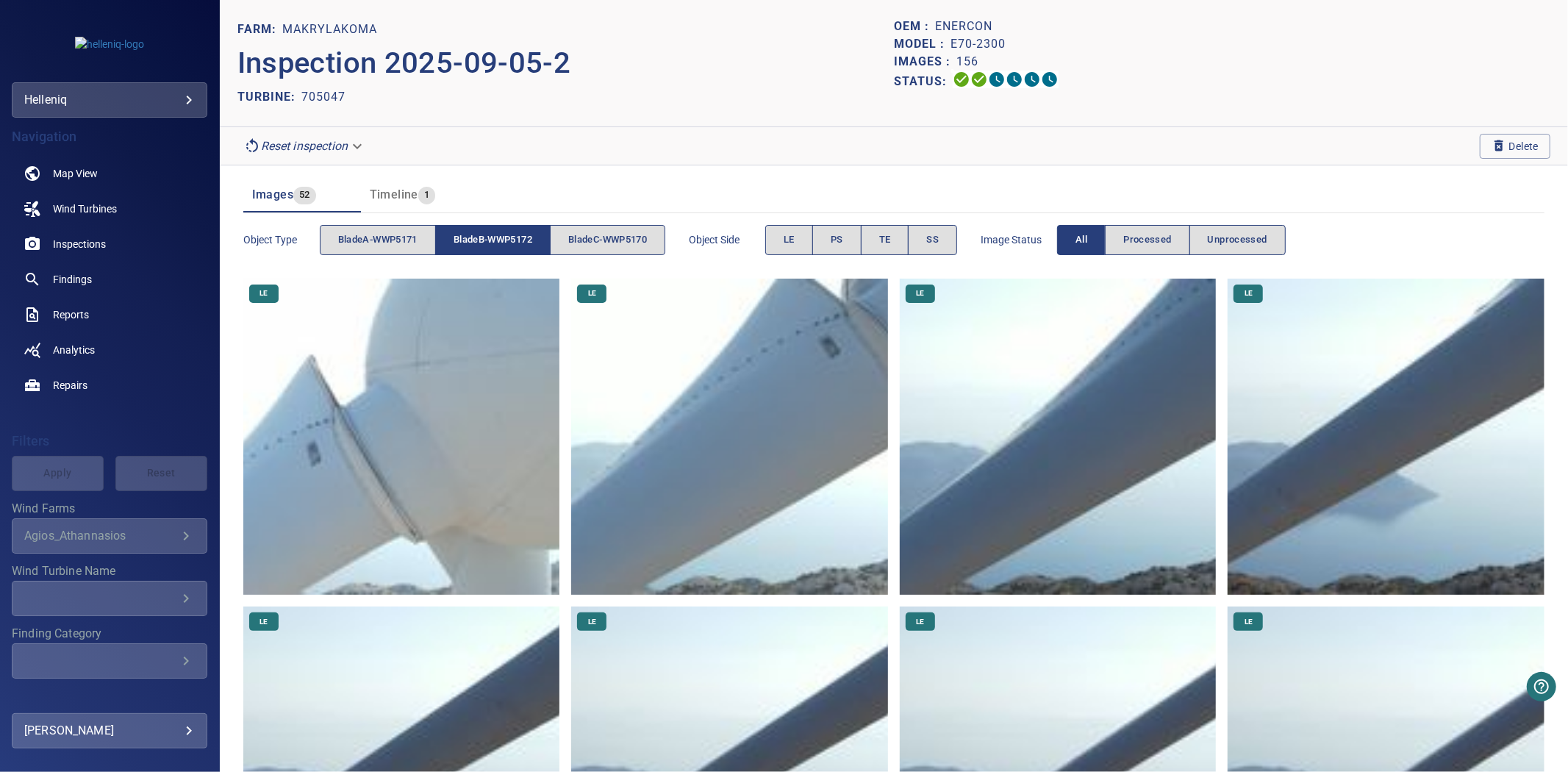
click at [487, 240] on span "bladeB-WWP5172" at bounding box center [493, 240] width 79 height 17
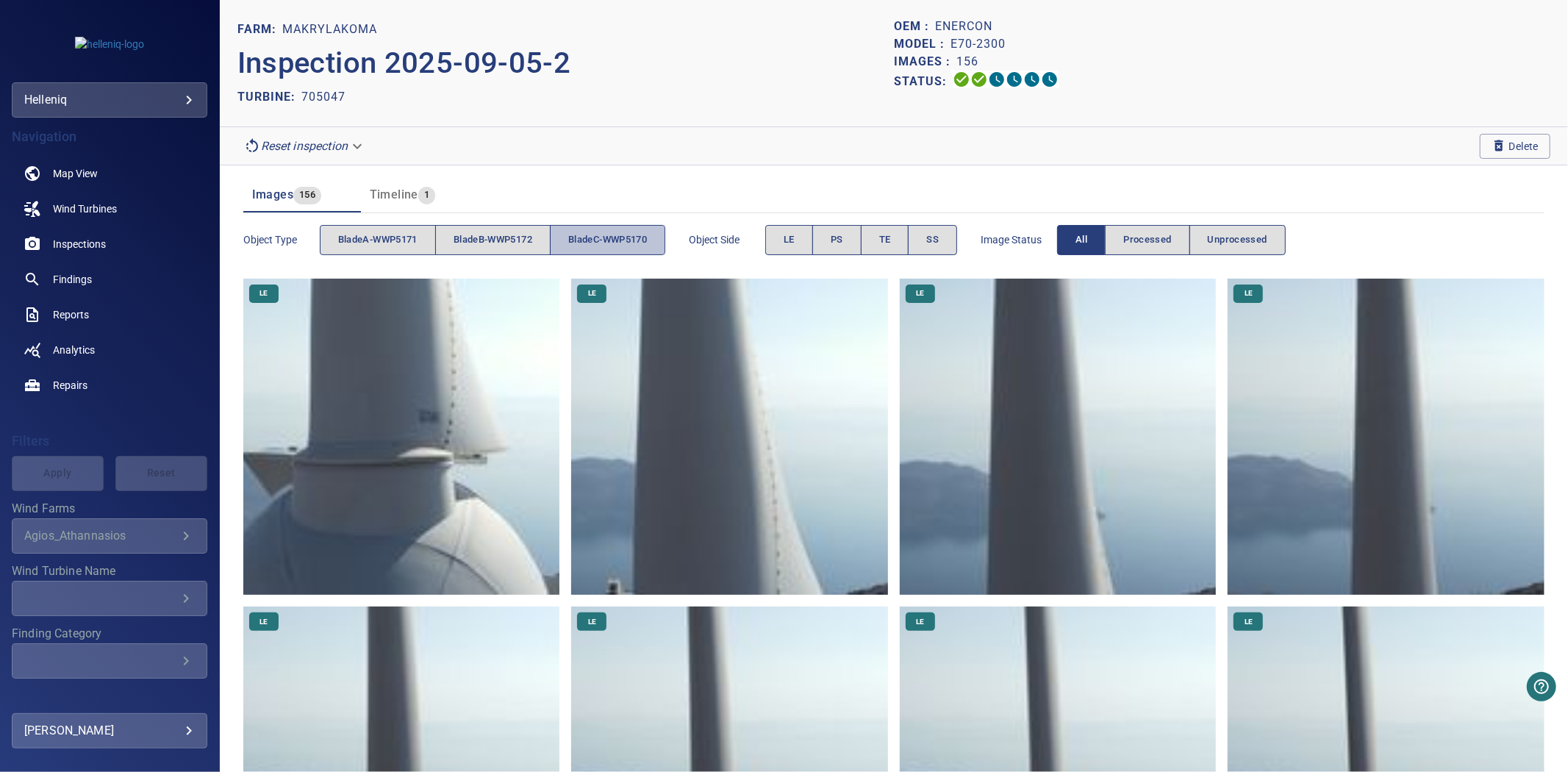
click at [627, 238] on span "bladeC-WWP5170" at bounding box center [607, 240] width 79 height 17
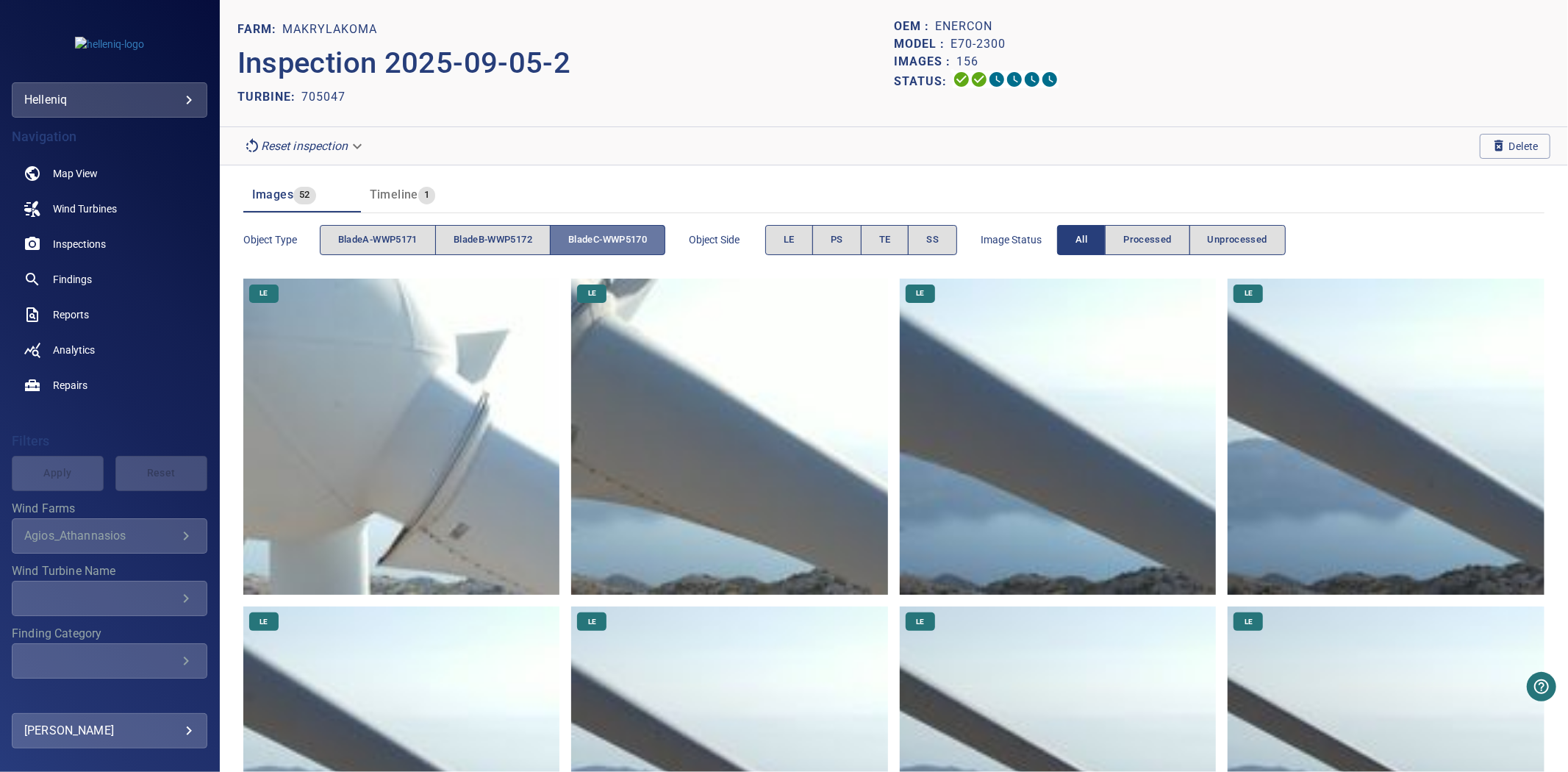
click at [627, 238] on span "bladeC-WWP5170" at bounding box center [607, 240] width 79 height 17
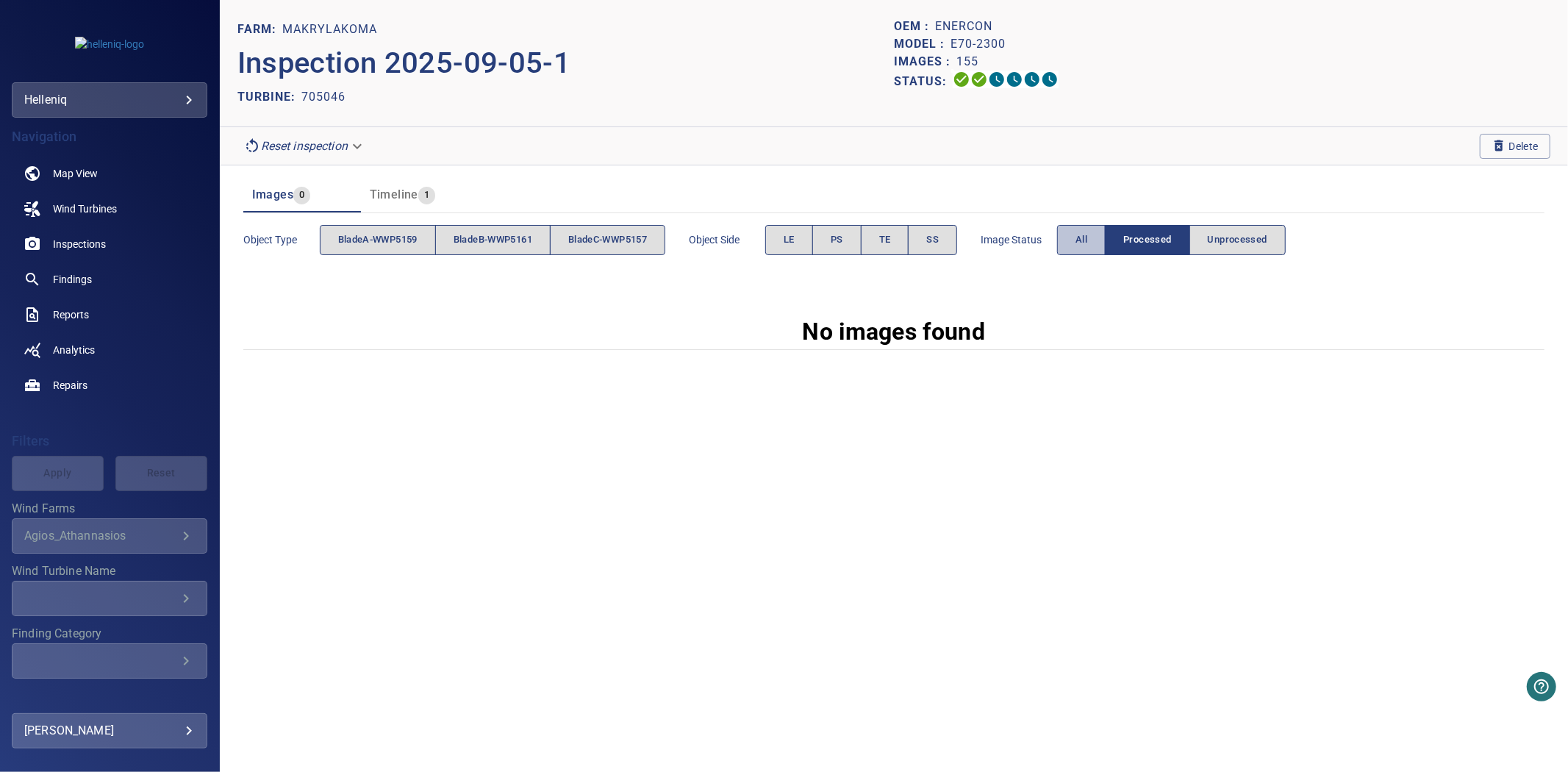
click at [1075, 225] on button "All" at bounding box center [1082, 240] width 48 height 30
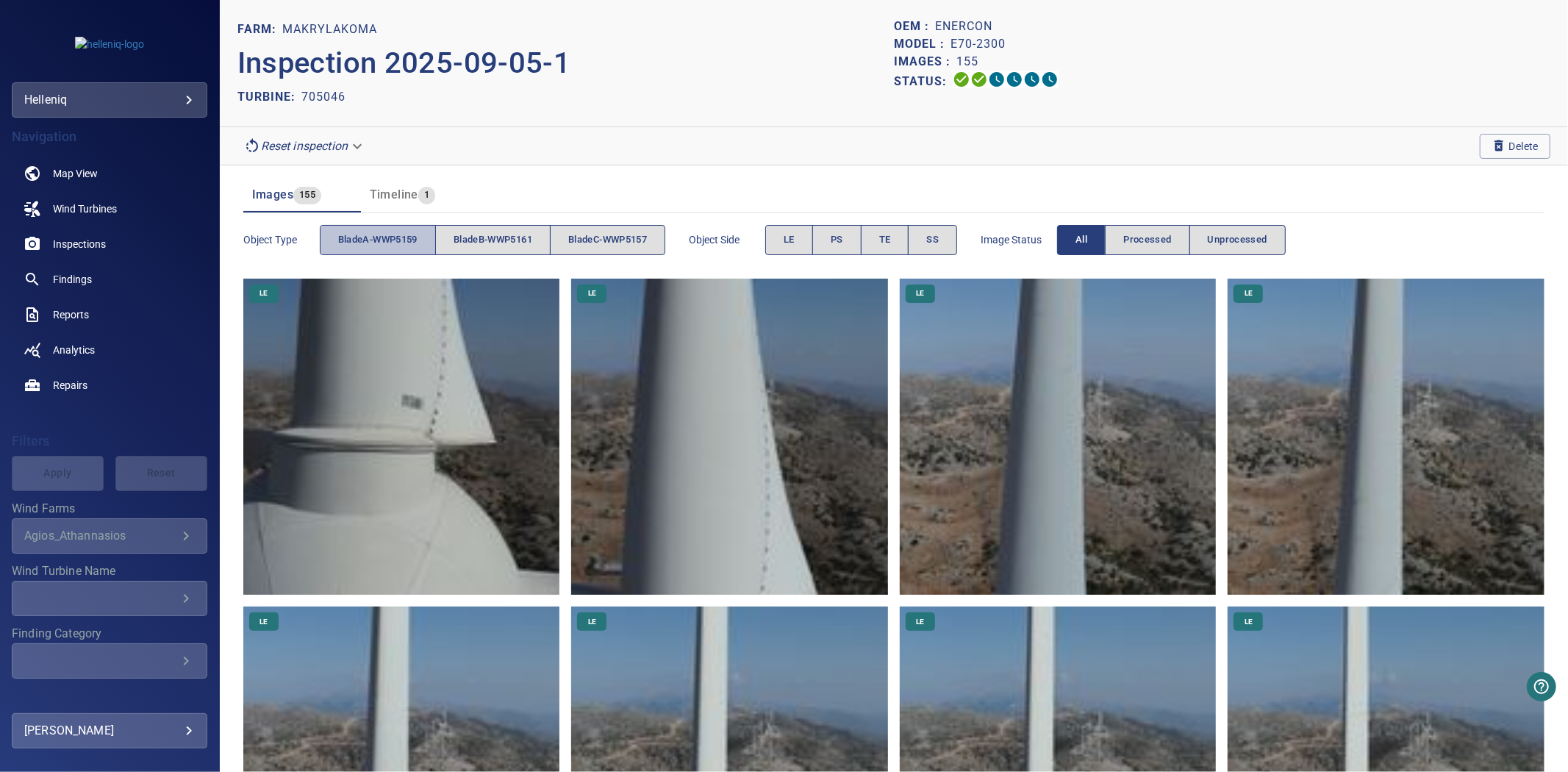
click at [346, 243] on span "bladeA-WWP5159" at bounding box center [378, 240] width 79 height 17
click at [484, 226] on button "bladeB-WWP5161" at bounding box center [493, 240] width 115 height 30
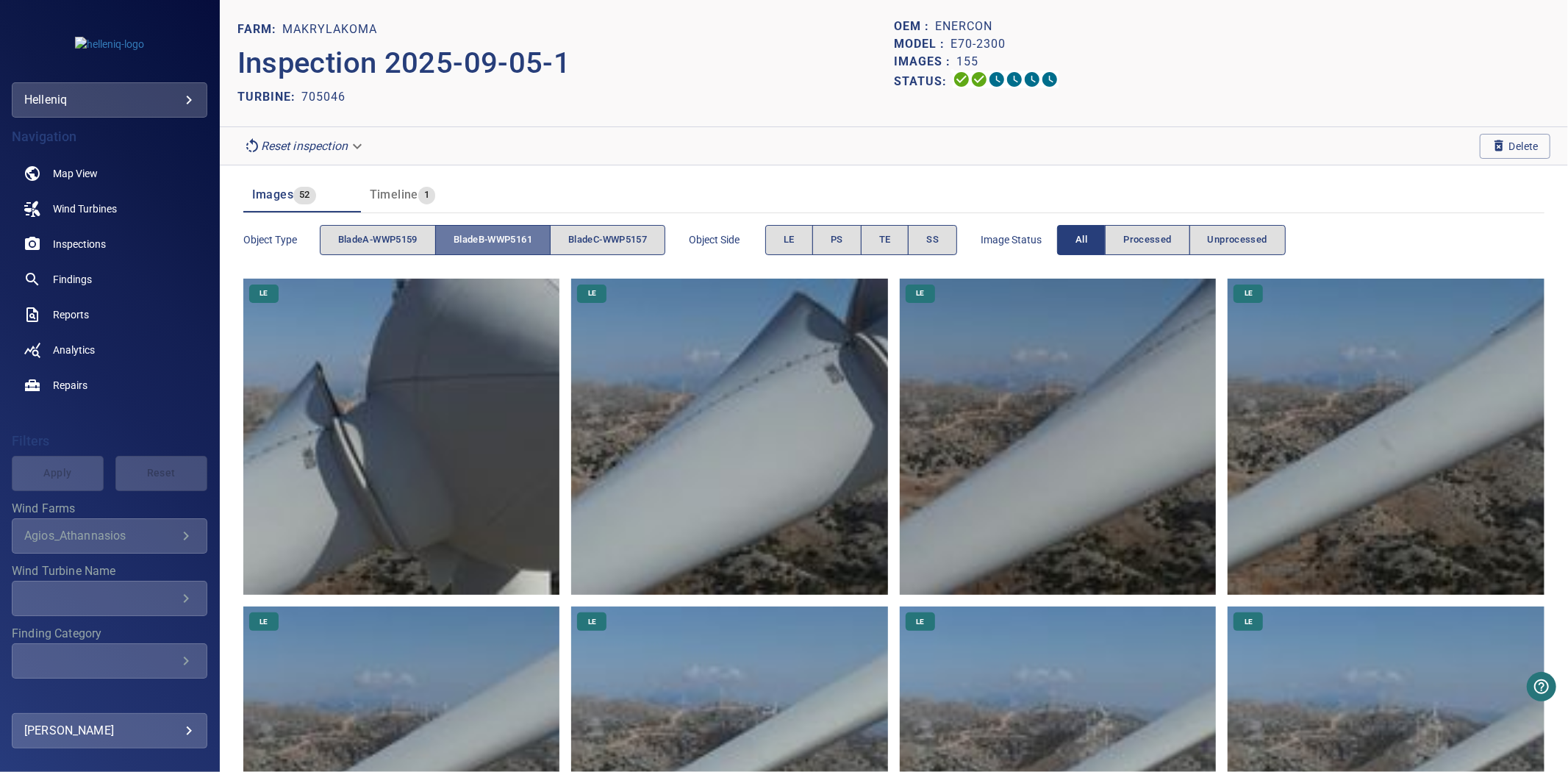
click at [485, 226] on button "bladeB-WWP5161" at bounding box center [493, 240] width 115 height 30
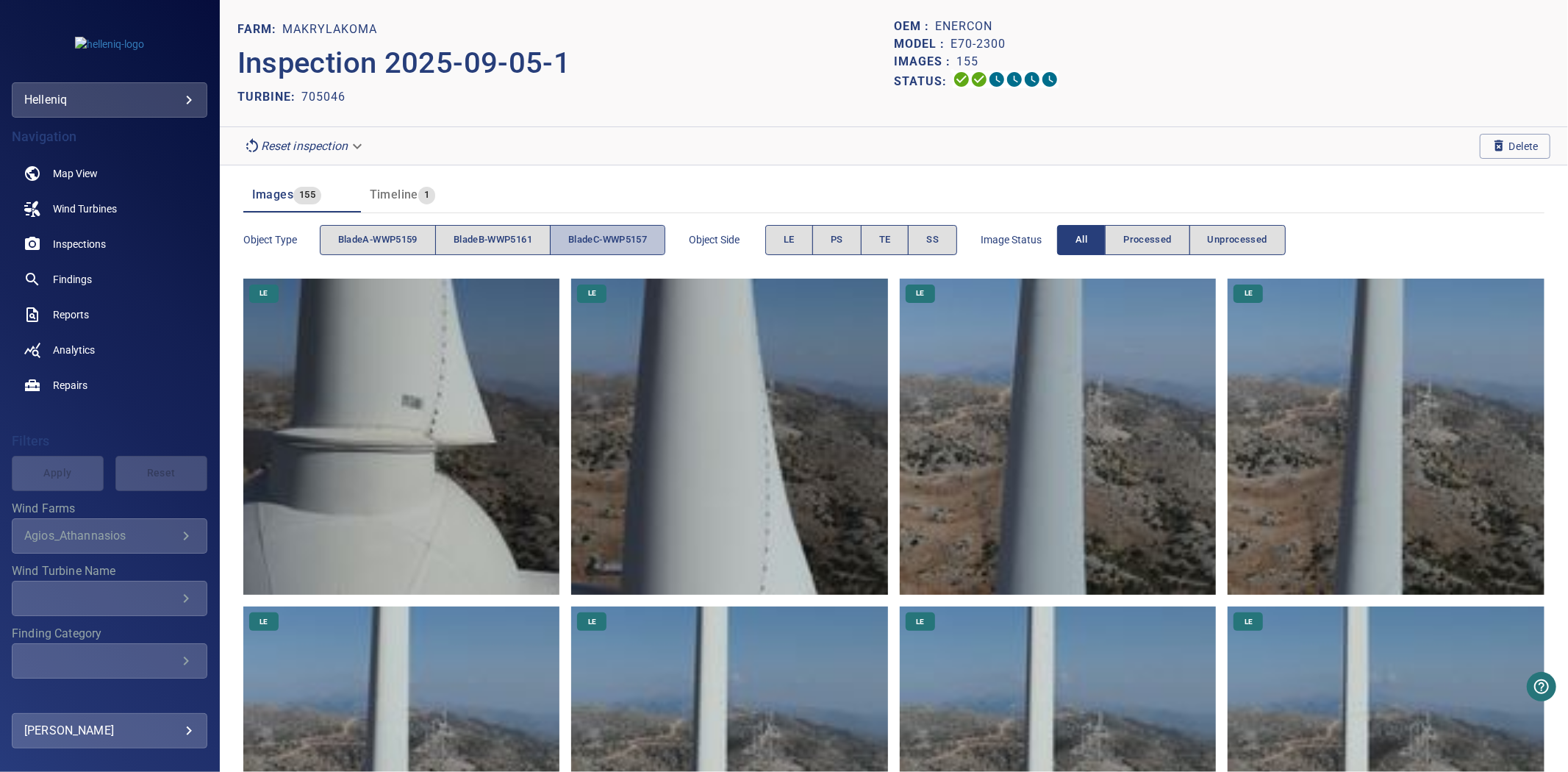
click at [590, 241] on span "bladeC-WWP5157" at bounding box center [607, 240] width 79 height 17
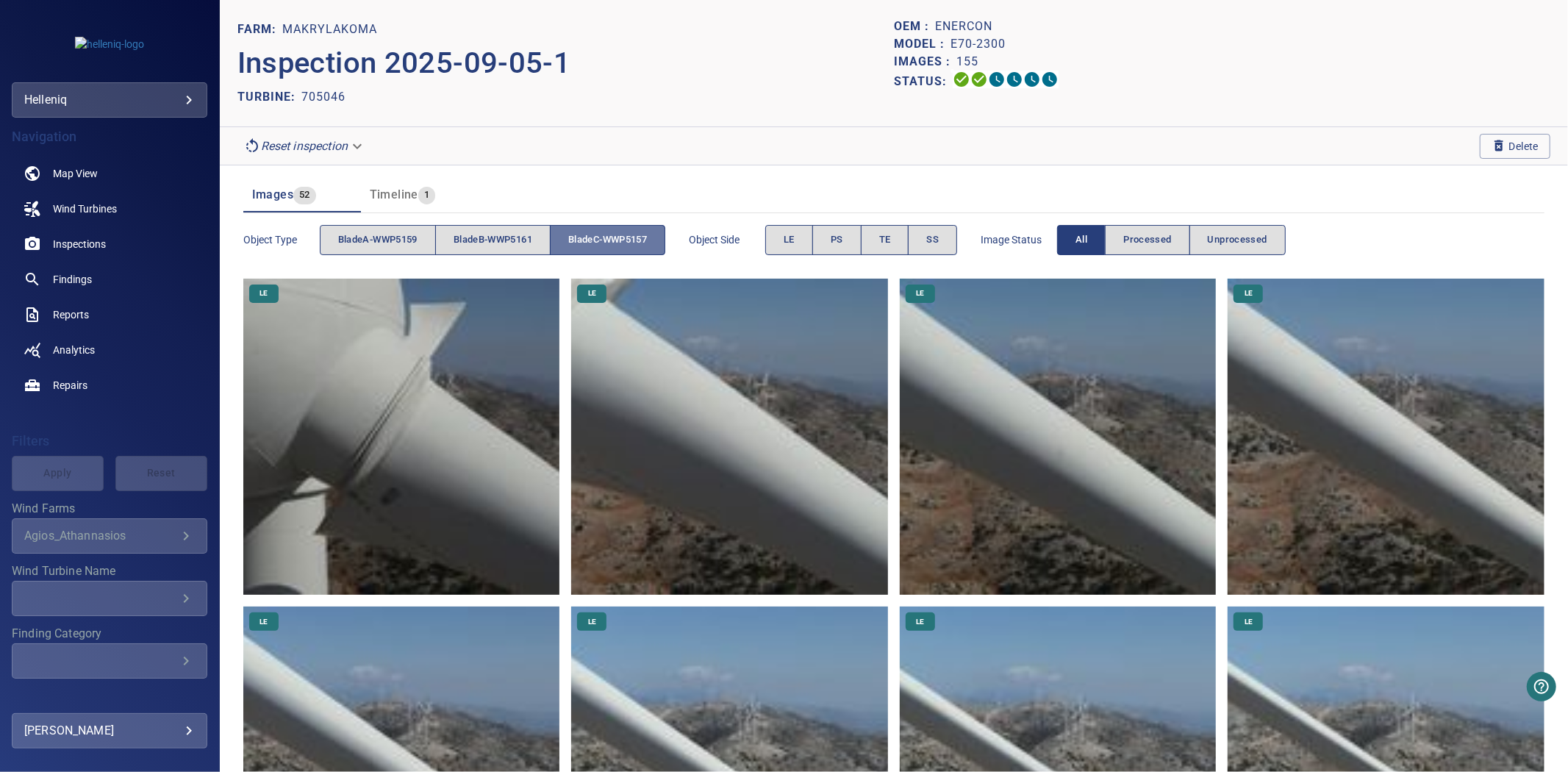
click at [590, 241] on span "bladeC-WWP5157" at bounding box center [607, 240] width 79 height 17
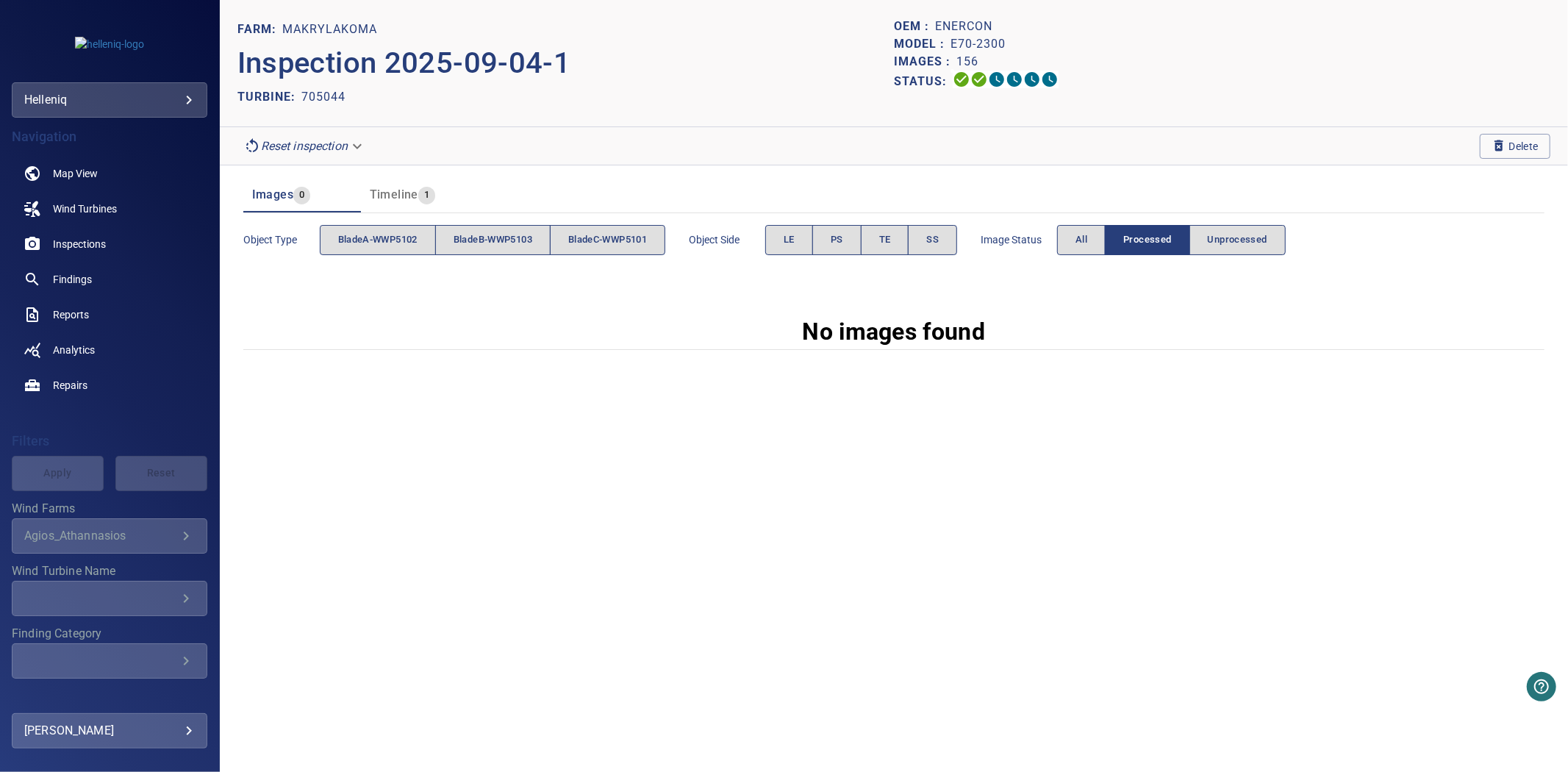
click at [1078, 224] on div "Image Status All Processed Unprocessed" at bounding box center [1133, 240] width 305 height 42
click at [1082, 236] on button "All" at bounding box center [1082, 240] width 48 height 30
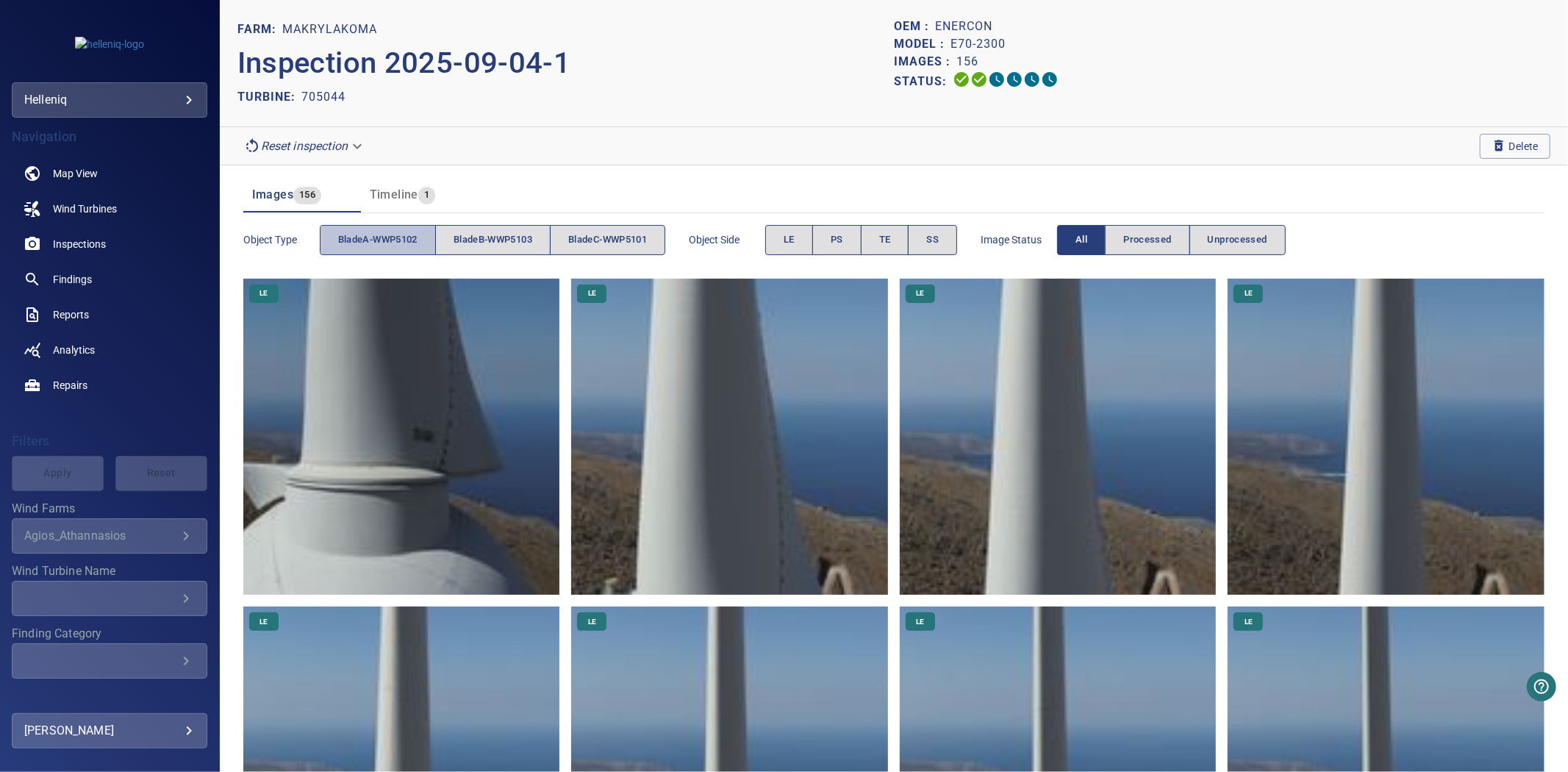
click at [363, 254] on button "bladeA-WWP5102" at bounding box center [378, 240] width 116 height 30
click at [364, 245] on span "bladeA-WWP5102" at bounding box center [378, 240] width 79 height 17
click at [502, 240] on span "bladeB-WWP5103" at bounding box center [493, 240] width 79 height 17
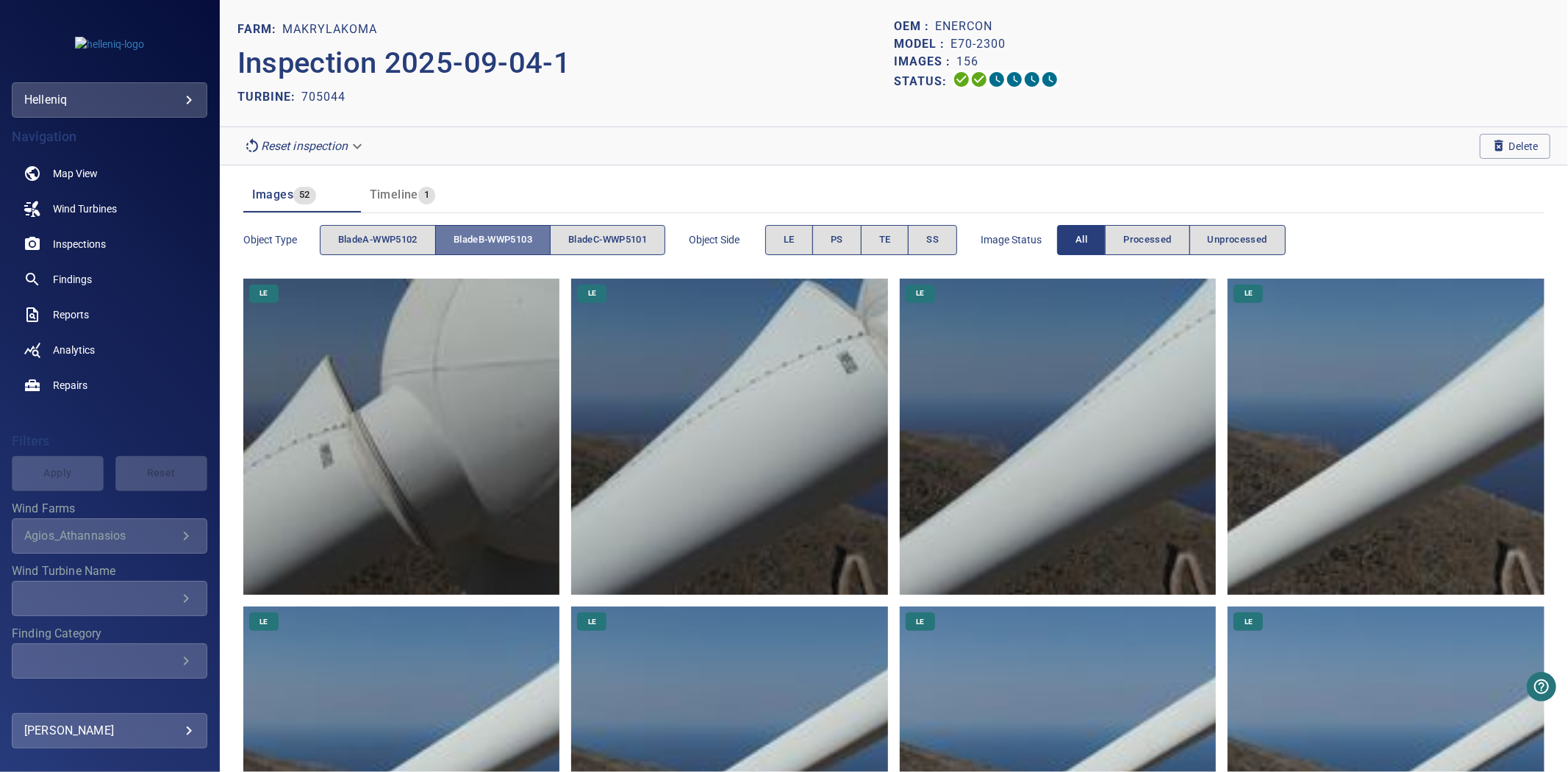
click at [502, 240] on span "bladeB-WWP5103" at bounding box center [493, 240] width 79 height 17
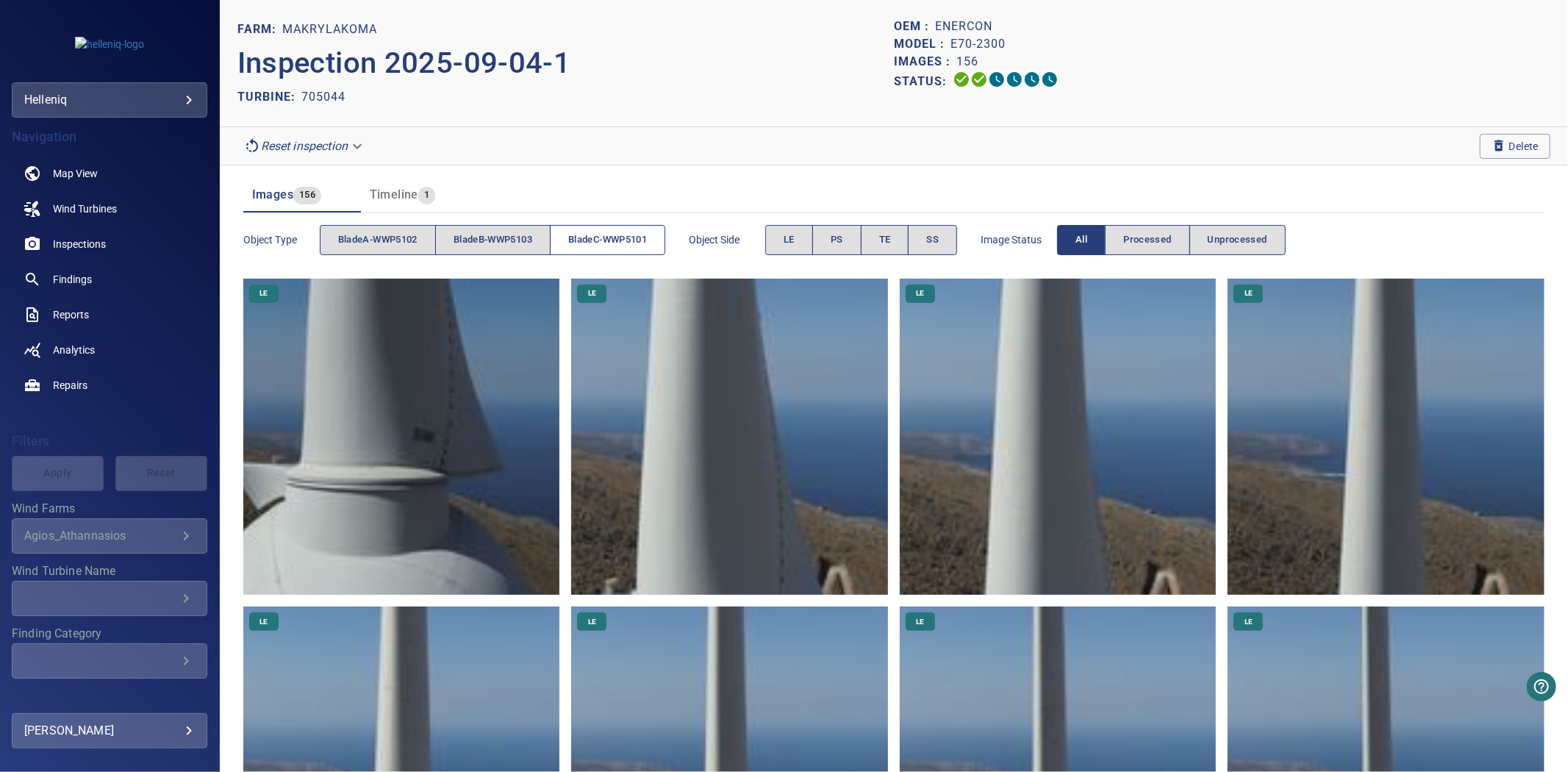
click at [605, 237] on span "bladeC-WWP5101" at bounding box center [607, 240] width 79 height 17
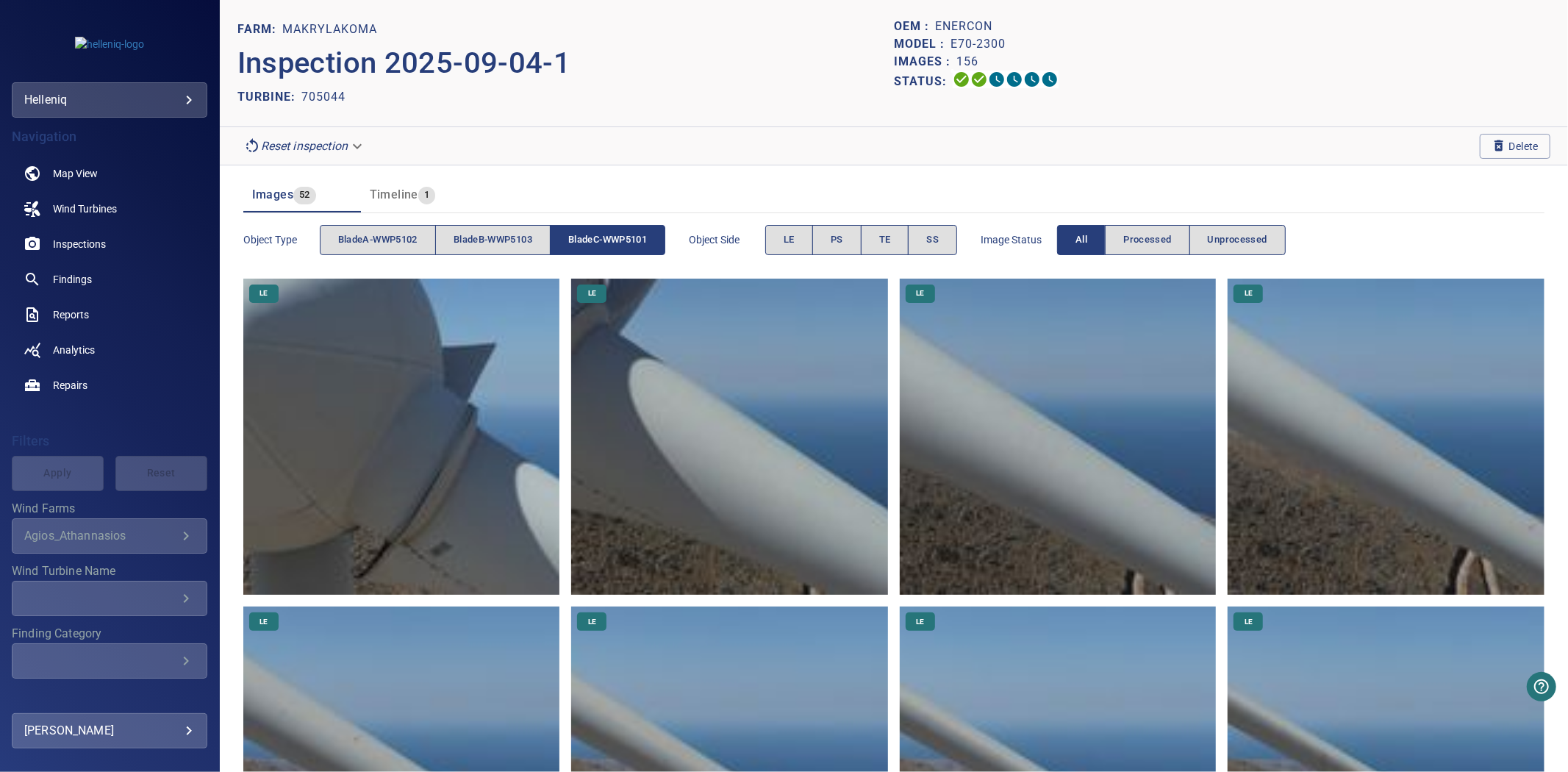
drag, startPoint x: 605, startPoint y: 237, endPoint x: 699, endPoint y: 138, distance: 136.5
click at [606, 236] on span "bladeC-WWP5101" at bounding box center [607, 240] width 79 height 17
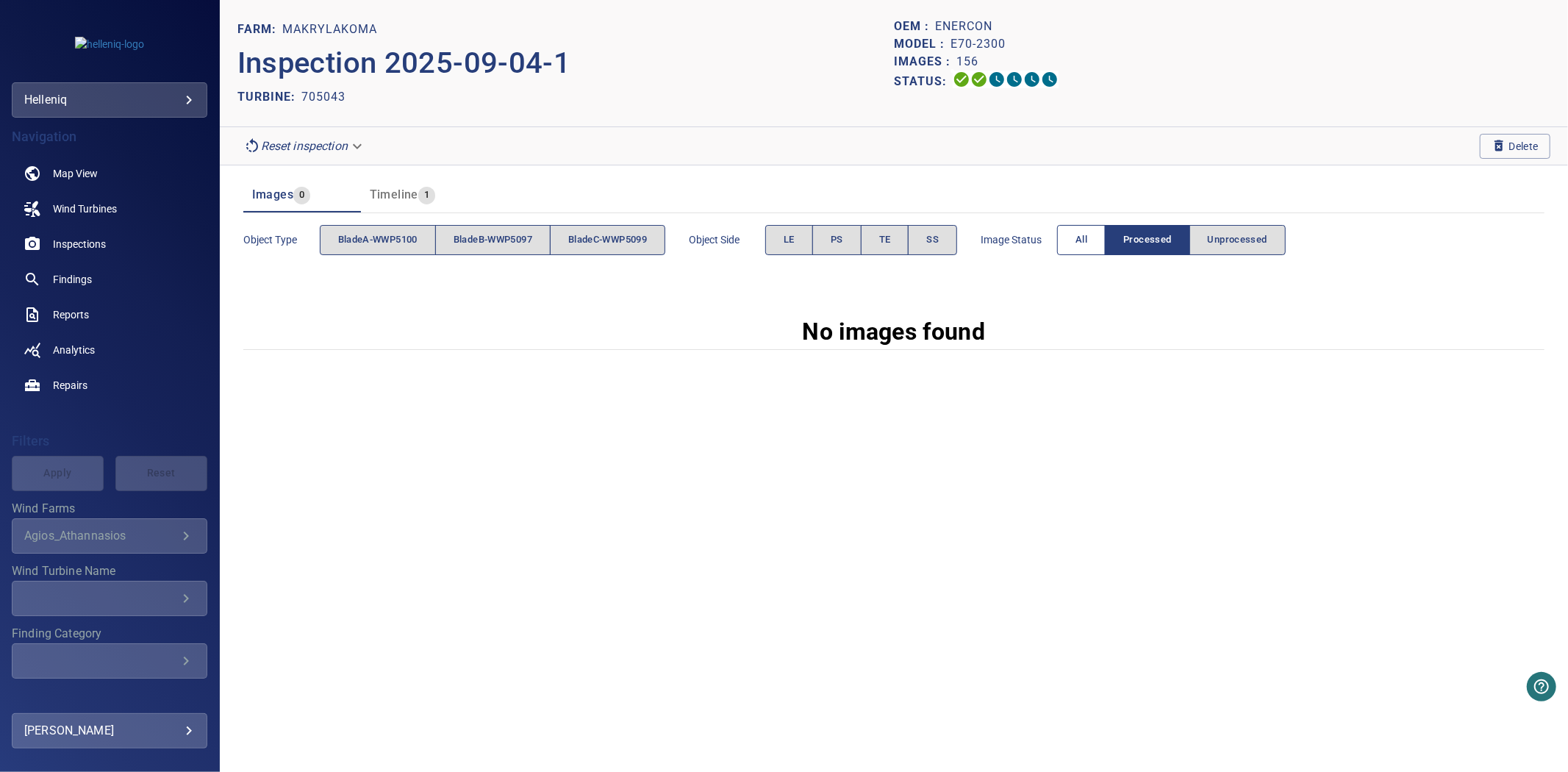
click at [1088, 236] on span "All" at bounding box center [1082, 240] width 12 height 17
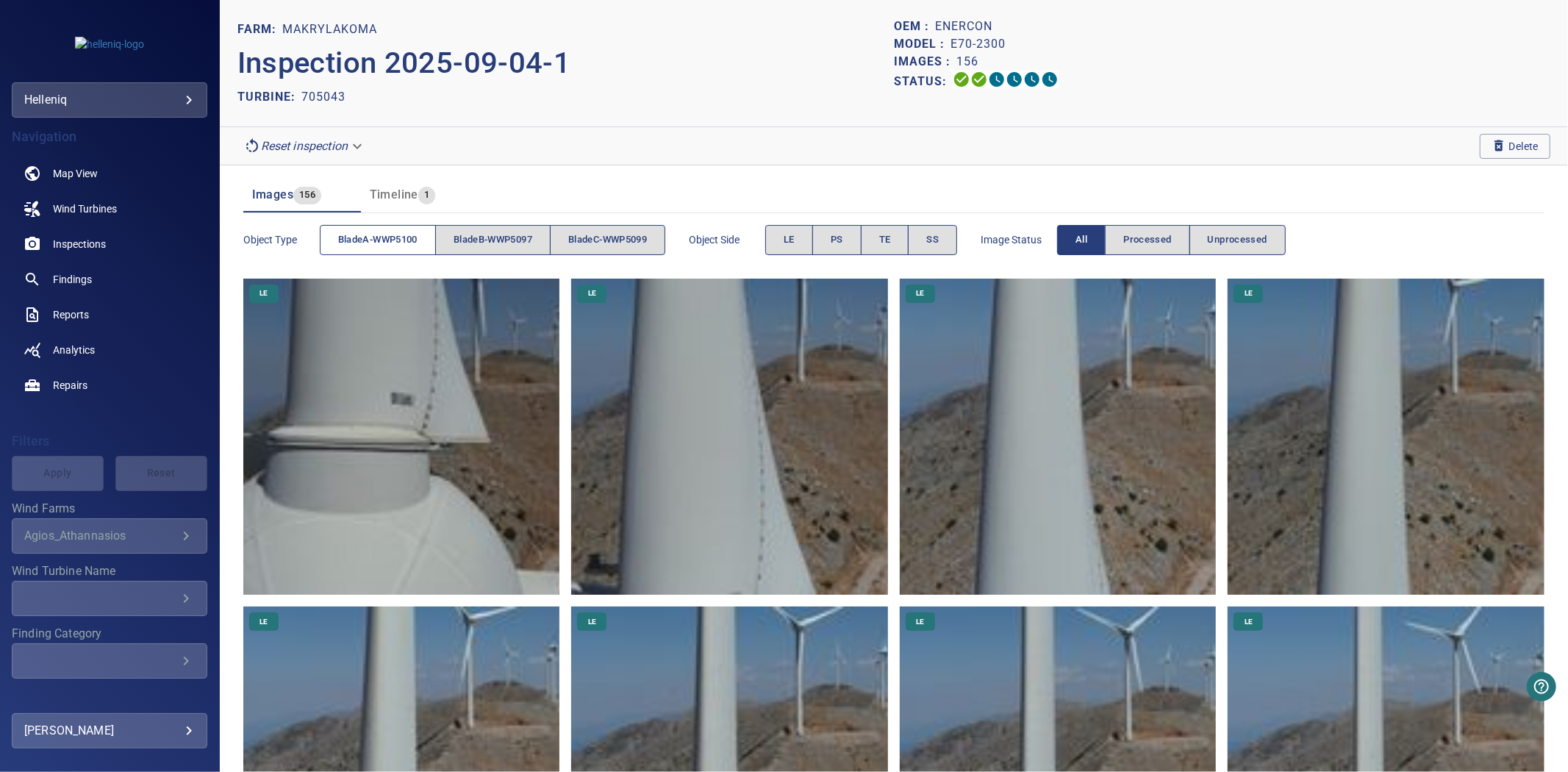
click at [378, 239] on span "bladeA-WWP5100" at bounding box center [378, 240] width 79 height 17
click at [483, 238] on span "bladeB-WWP5097" at bounding box center [493, 240] width 79 height 17
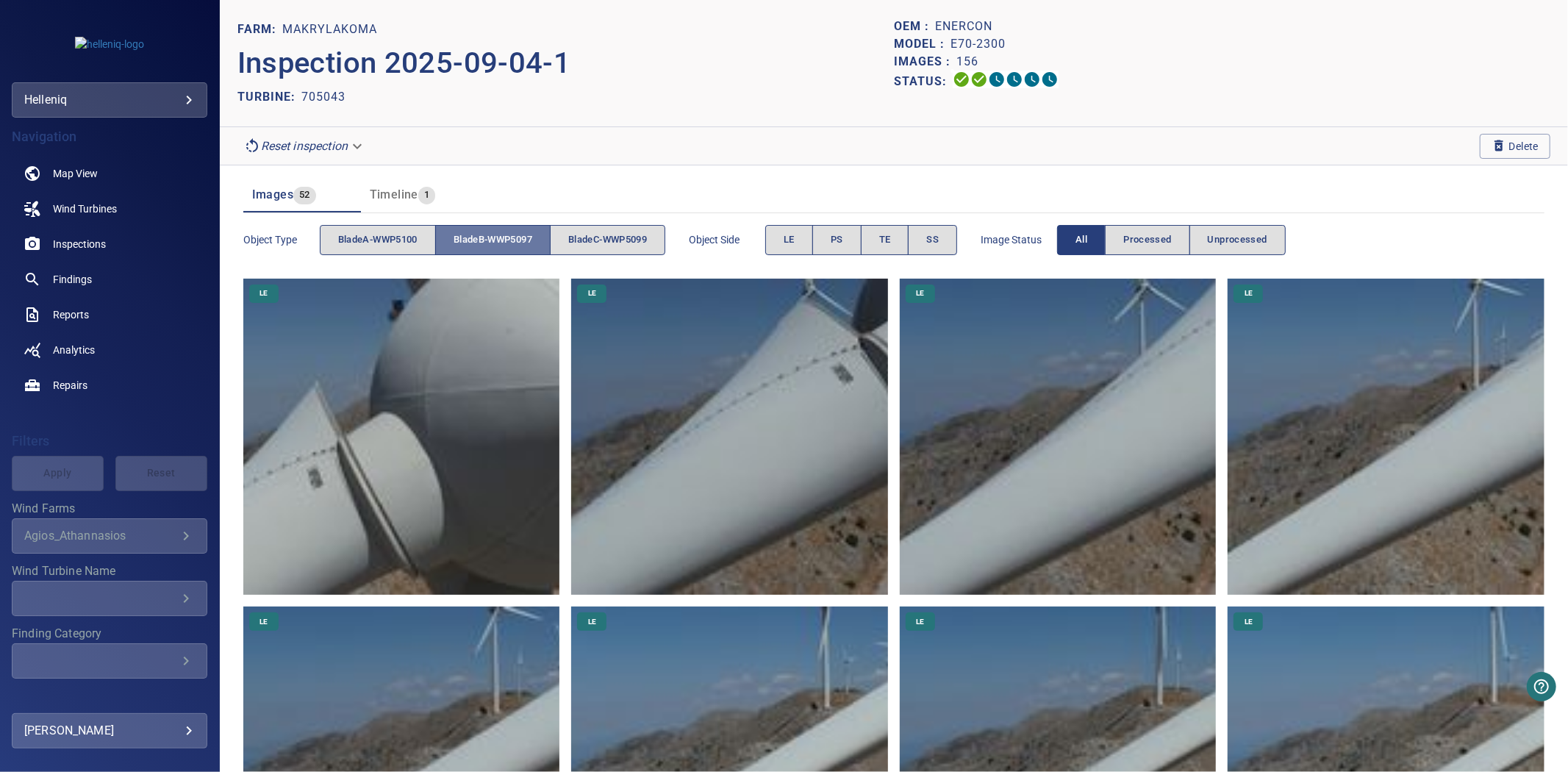
click at [483, 238] on span "bladeB-WWP5097" at bounding box center [493, 240] width 79 height 17
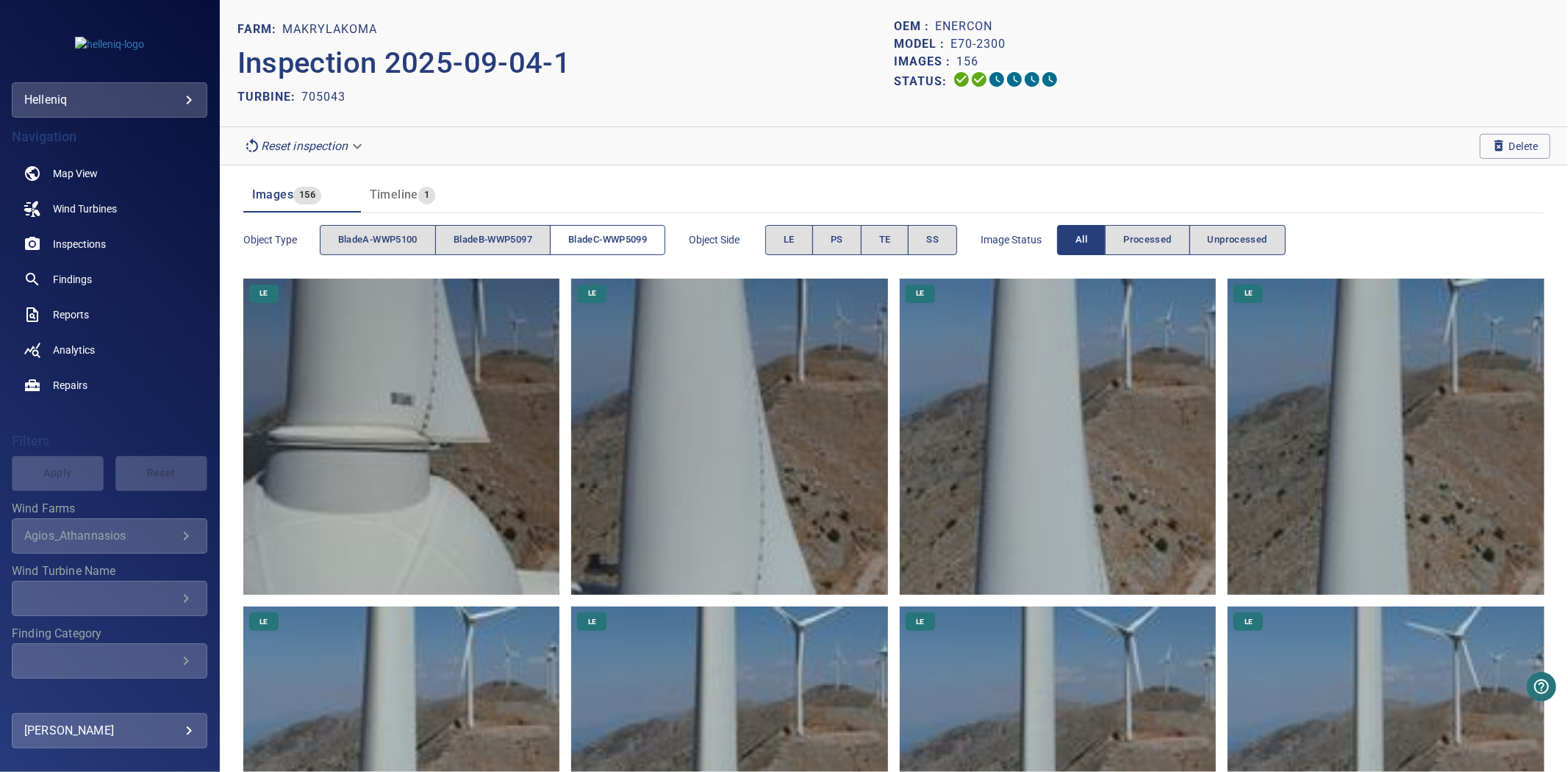
click at [589, 232] on span "bladeC-WWP5099" at bounding box center [607, 240] width 79 height 17
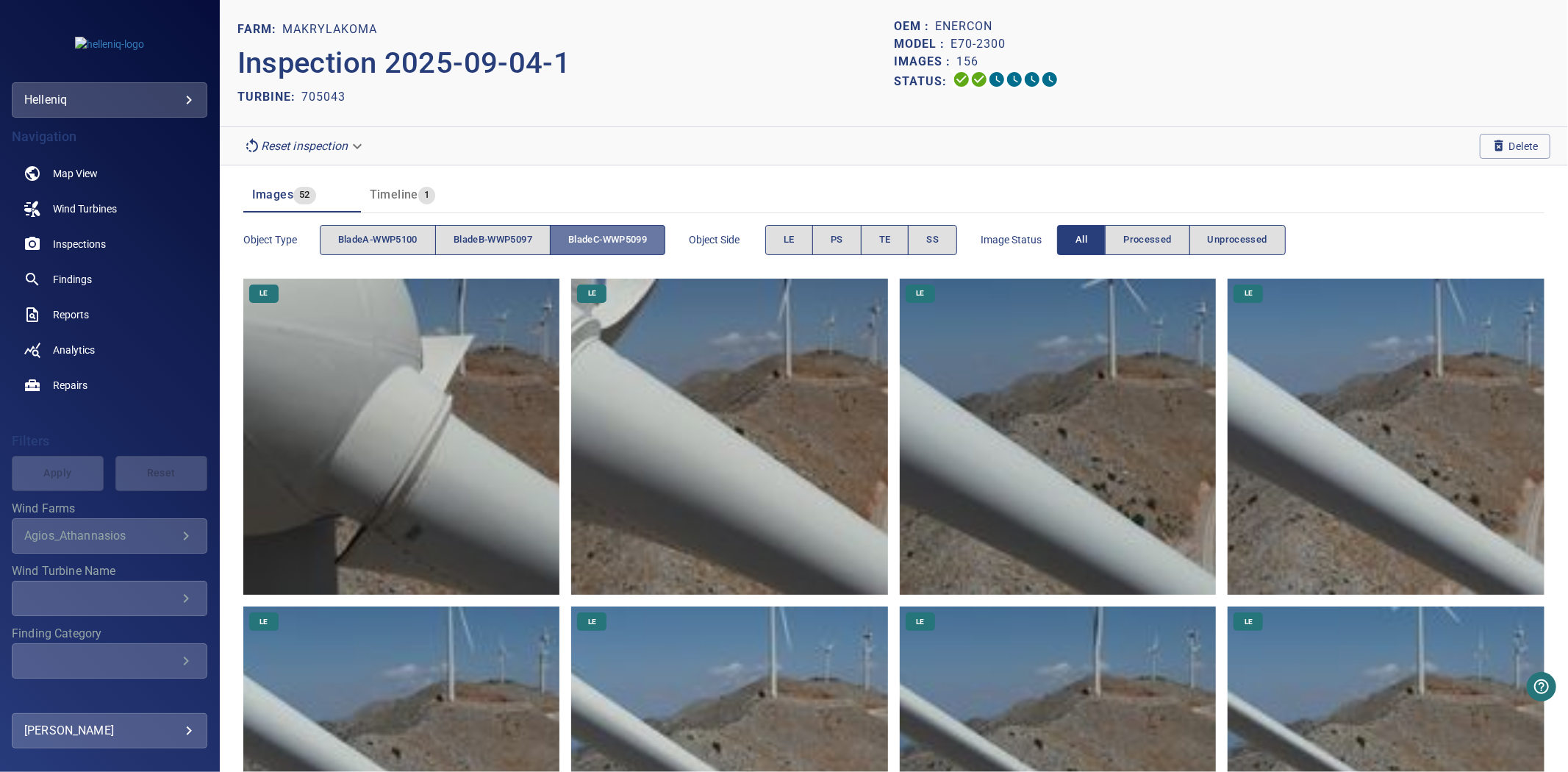
click at [589, 232] on span "bladeC-WWP5099" at bounding box center [607, 240] width 79 height 17
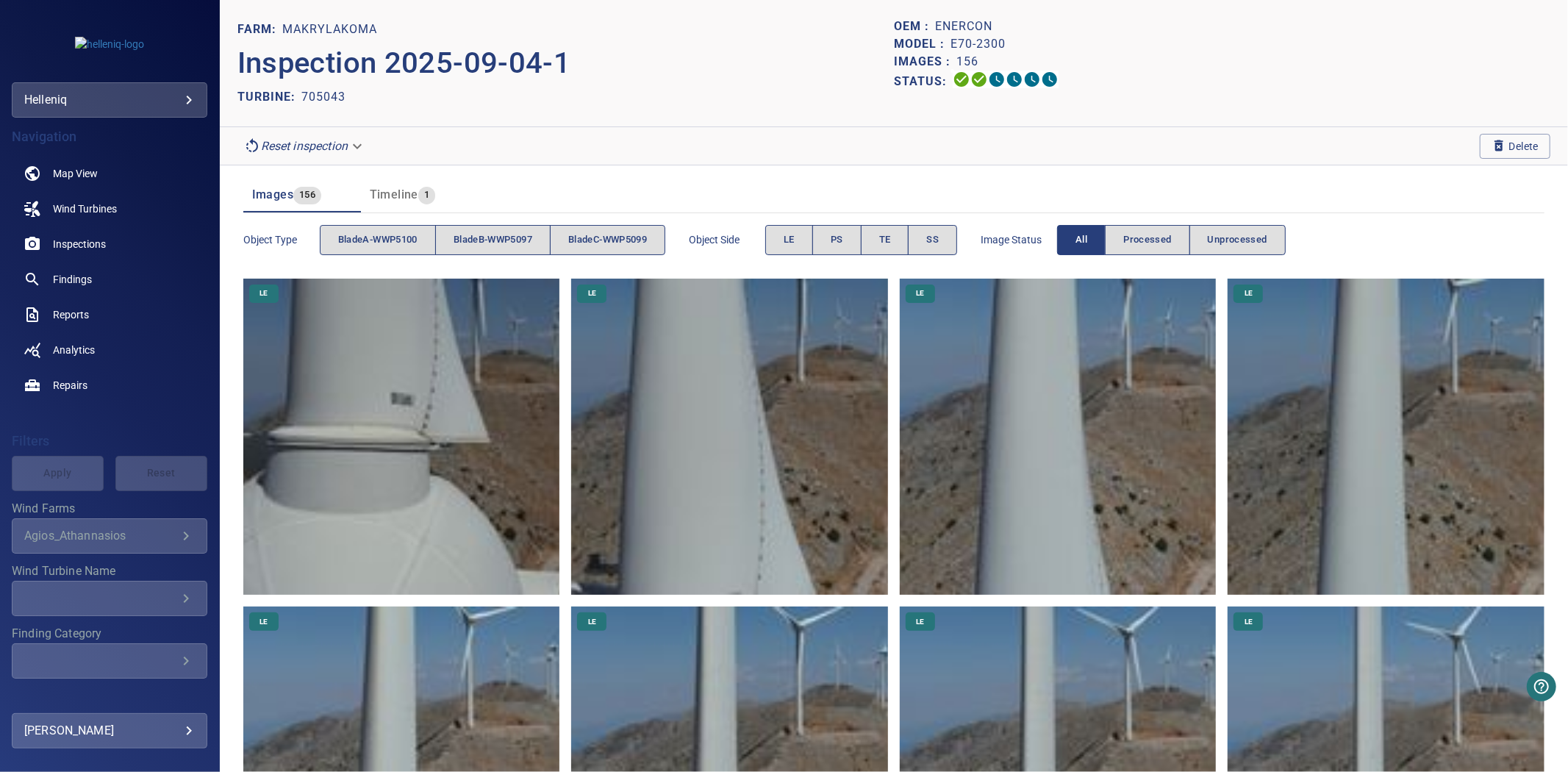
click at [589, 232] on span "bladeC-WWP5099" at bounding box center [607, 240] width 79 height 17
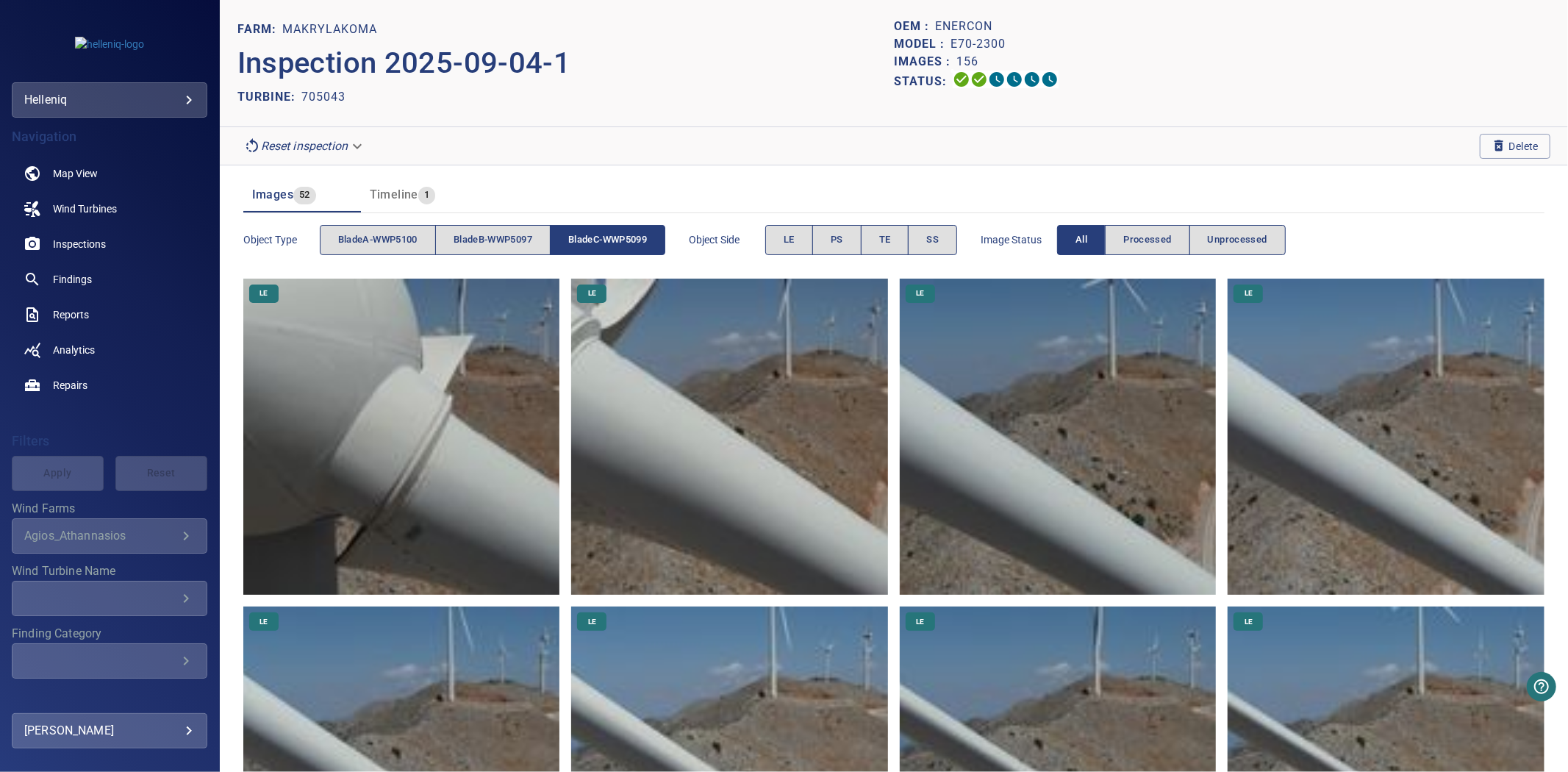
click at [589, 232] on span "bladeC-WWP5099" at bounding box center [607, 240] width 79 height 17
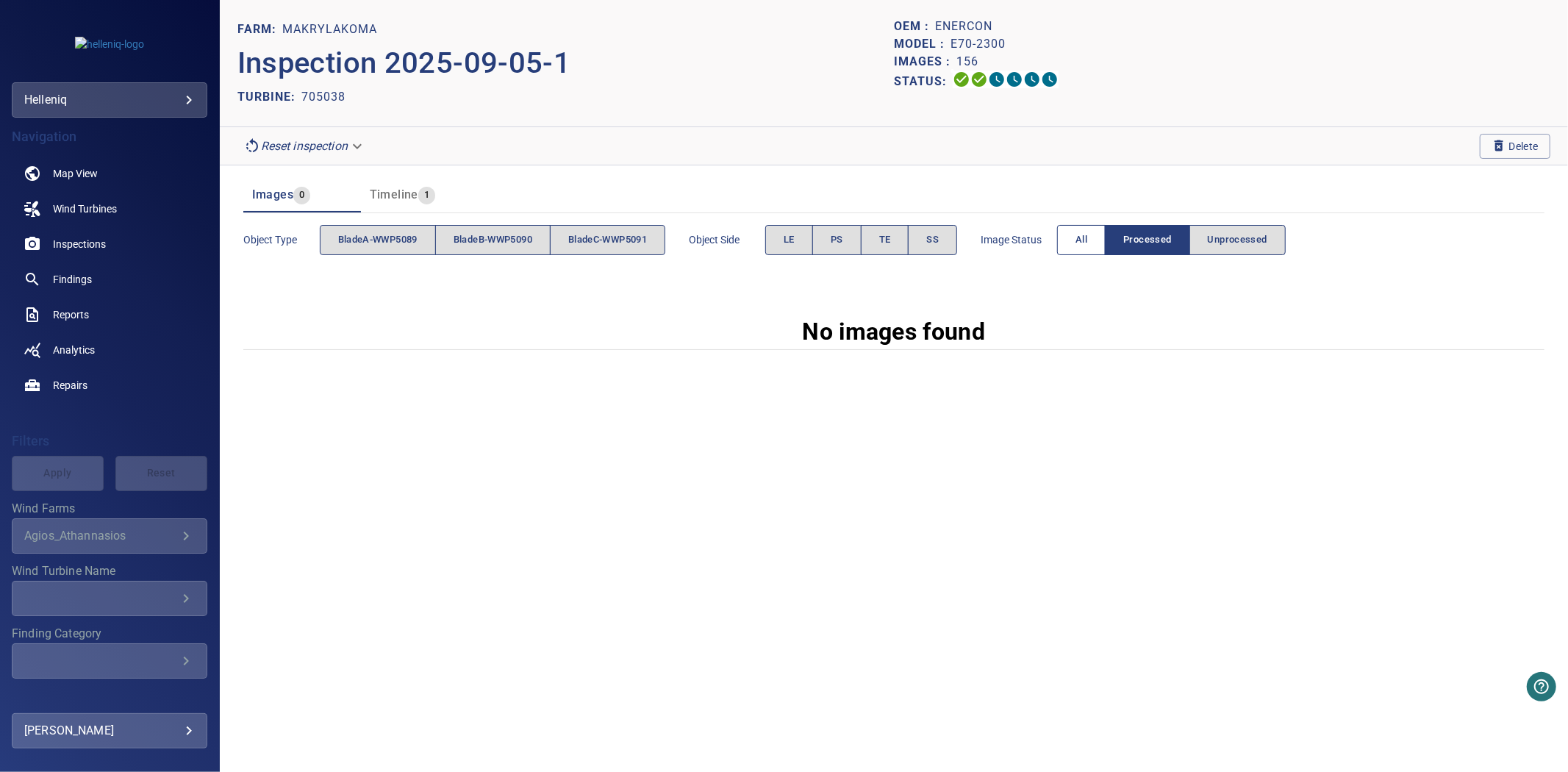
click at [1088, 248] on span "All" at bounding box center [1082, 240] width 12 height 17
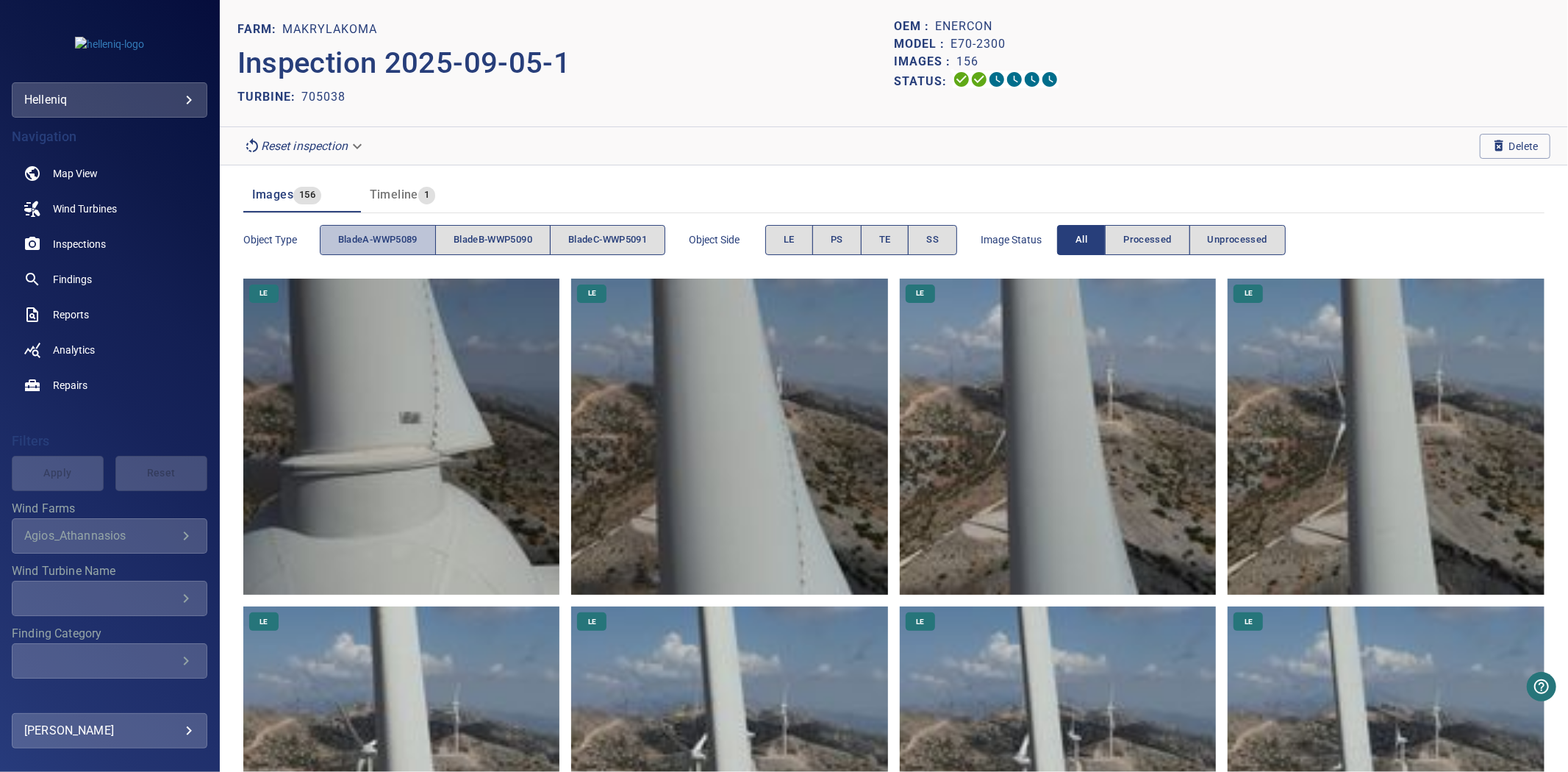
click at [393, 244] on span "bladeA-WWP5089" at bounding box center [378, 240] width 79 height 17
click at [390, 244] on span "bladeA-WWP5089" at bounding box center [378, 240] width 79 height 17
click at [495, 238] on span "bladeB-WWP5090" at bounding box center [493, 240] width 79 height 17
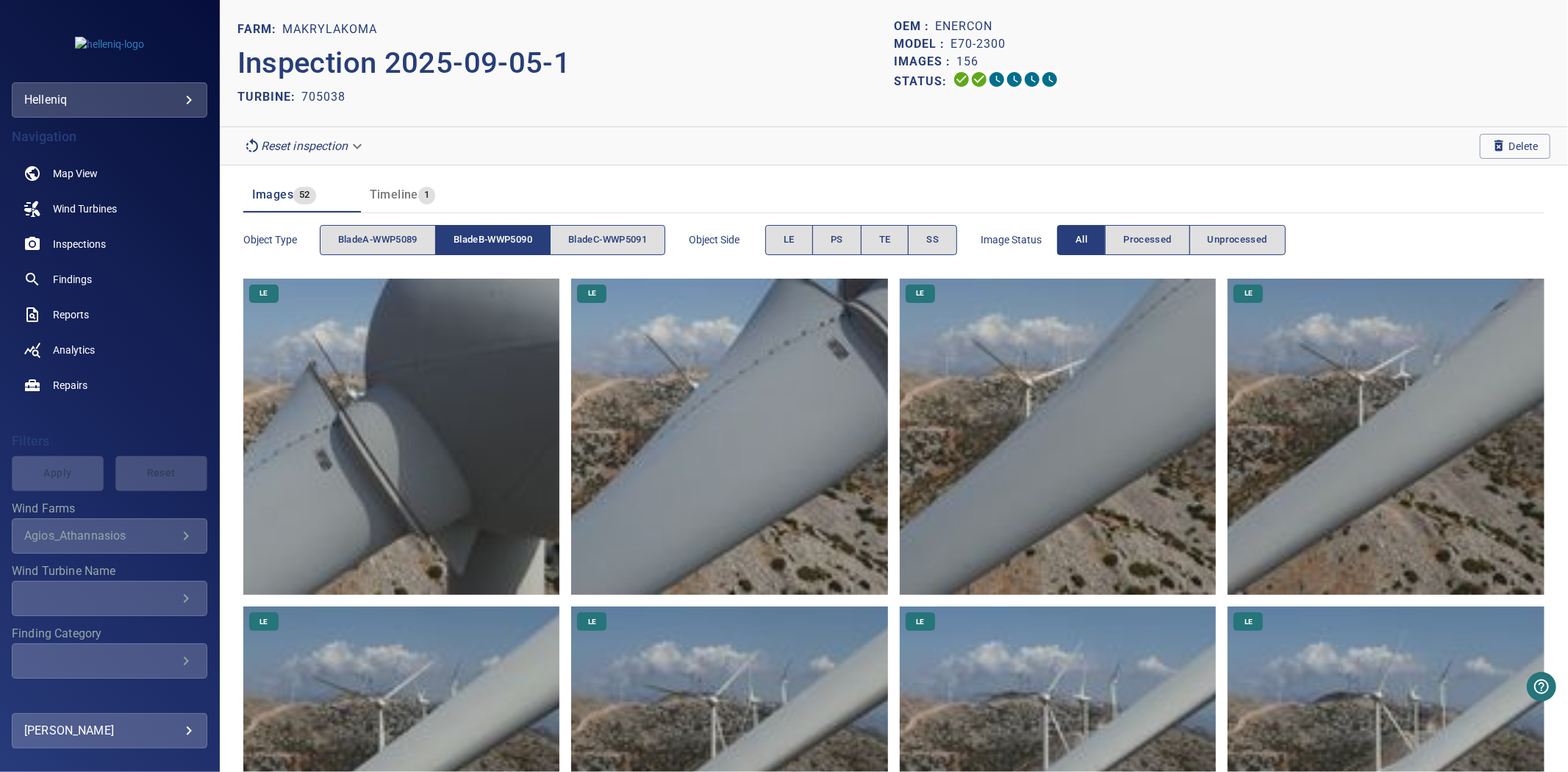
click at [495, 238] on span "bladeB-WWP5090" at bounding box center [493, 240] width 79 height 17
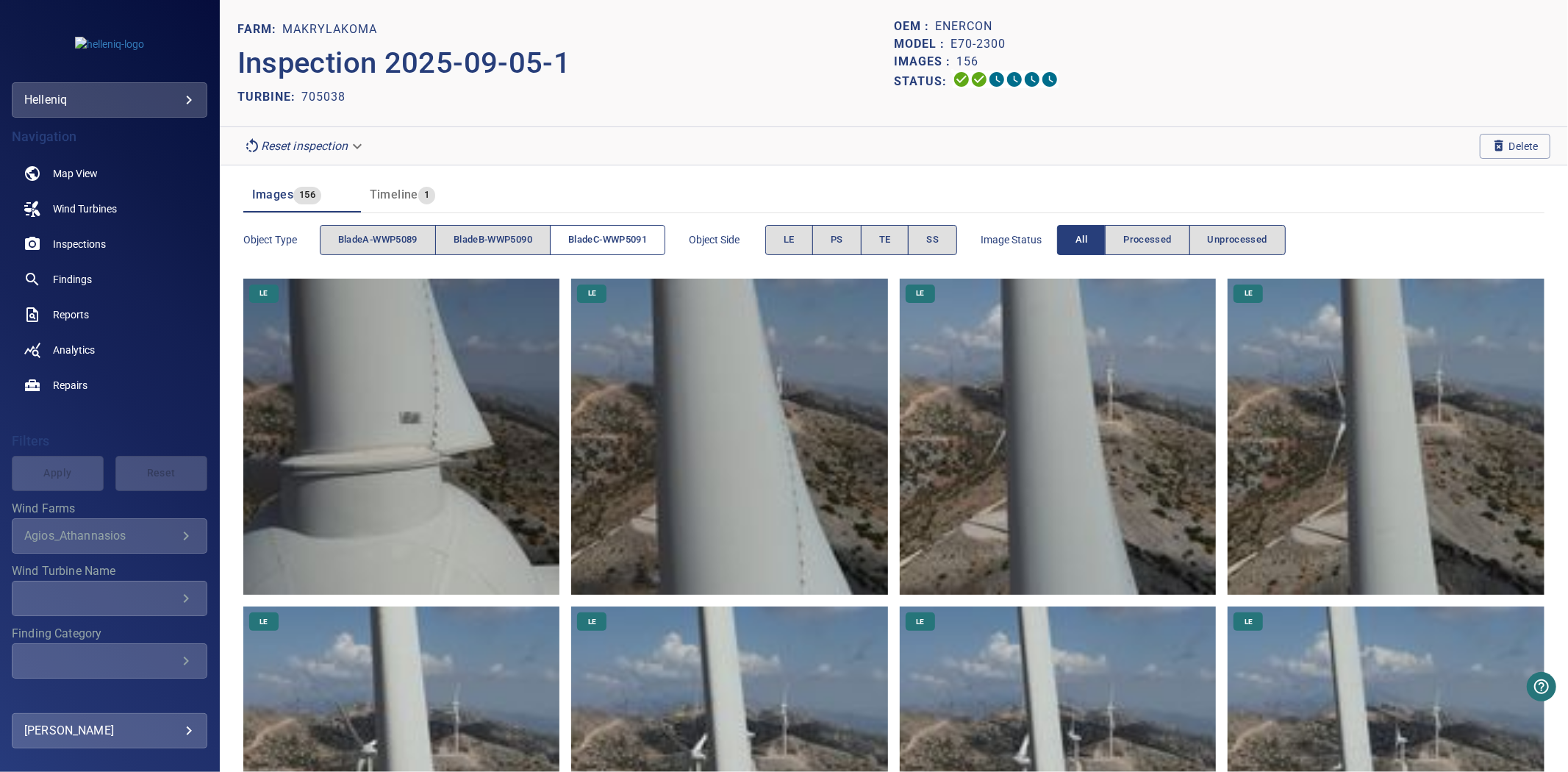
click at [591, 238] on span "bladeC-WWP5091" at bounding box center [607, 240] width 79 height 17
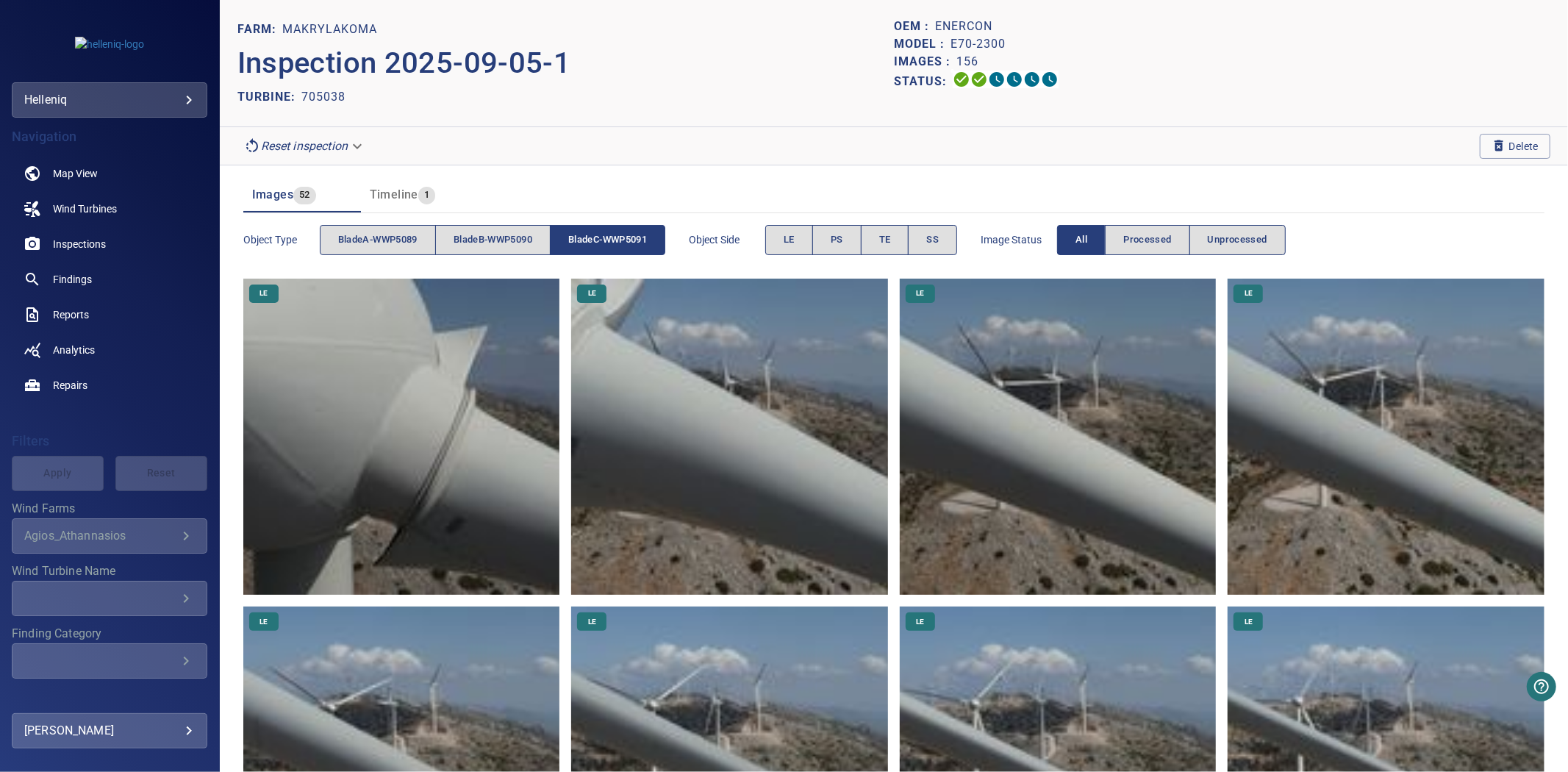
click at [591, 238] on span "bladeC-WWP5091" at bounding box center [607, 240] width 79 height 17
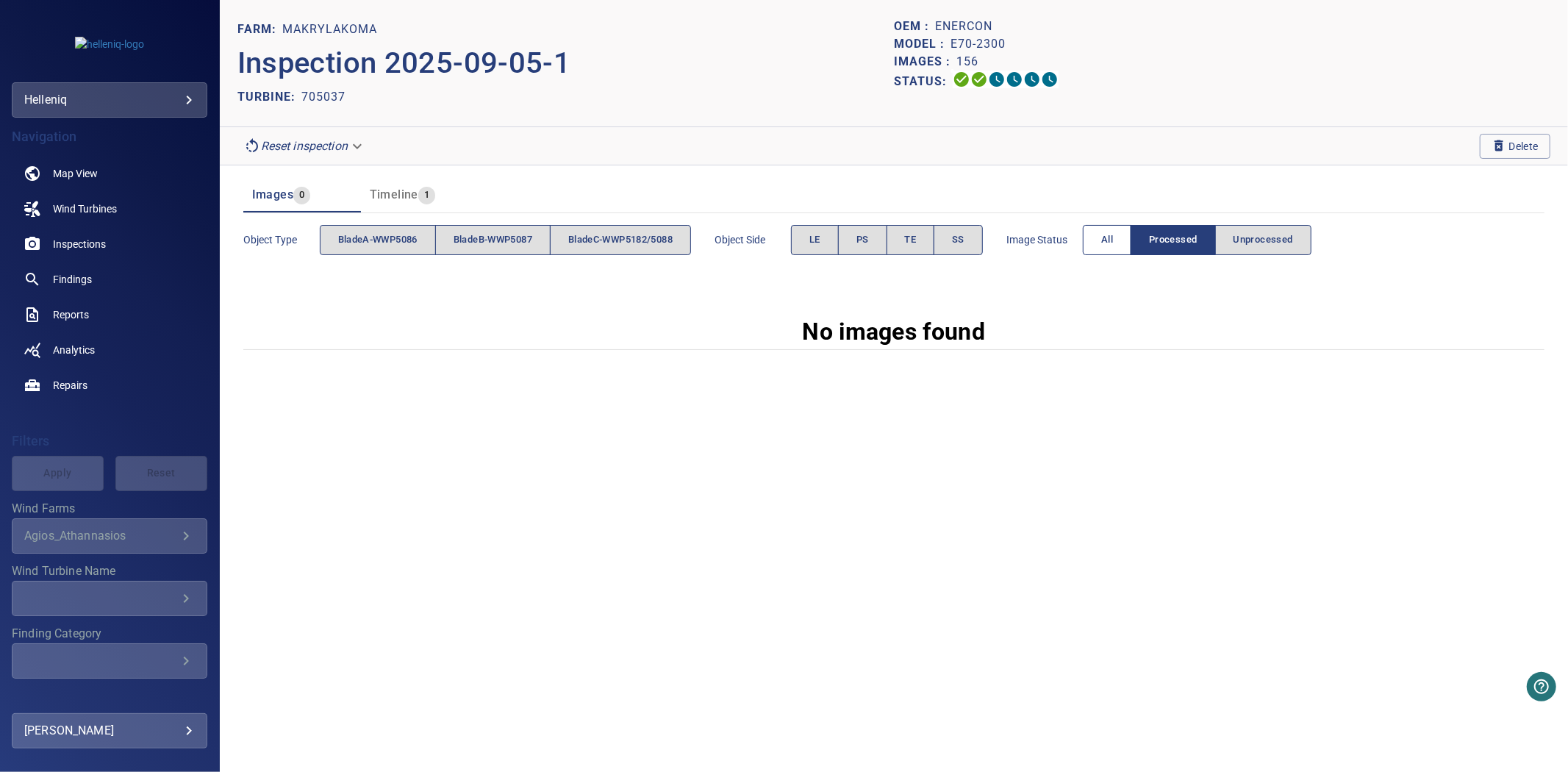
click at [1114, 236] on span "All" at bounding box center [1108, 240] width 12 height 17
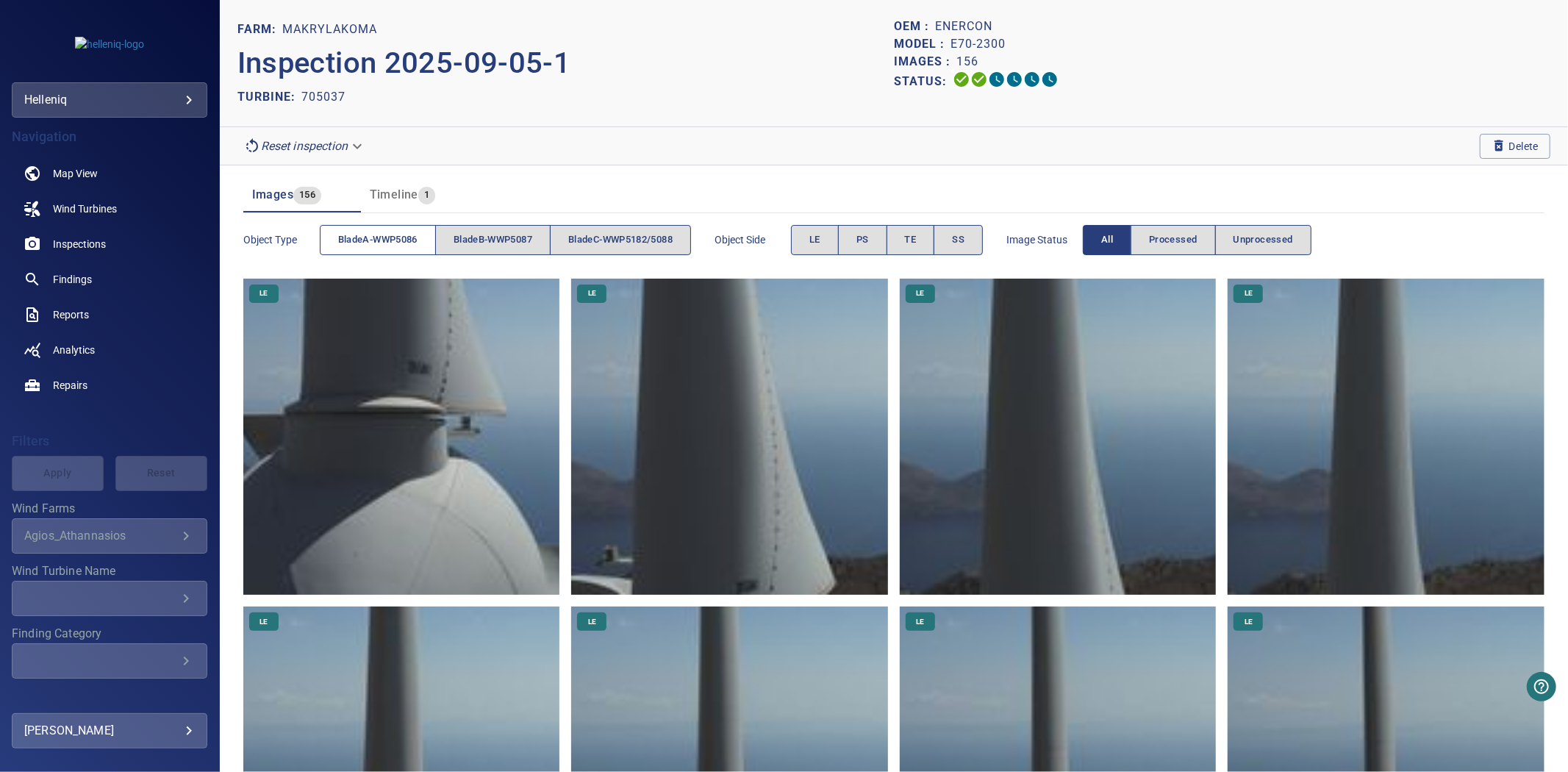
click at [383, 253] on button "bladeA-WWP5086" at bounding box center [378, 240] width 116 height 30
click at [388, 252] on button "bladeA-WWP5086" at bounding box center [378, 240] width 116 height 30
click at [471, 251] on button "bladeB-WWP5087" at bounding box center [493, 240] width 115 height 30
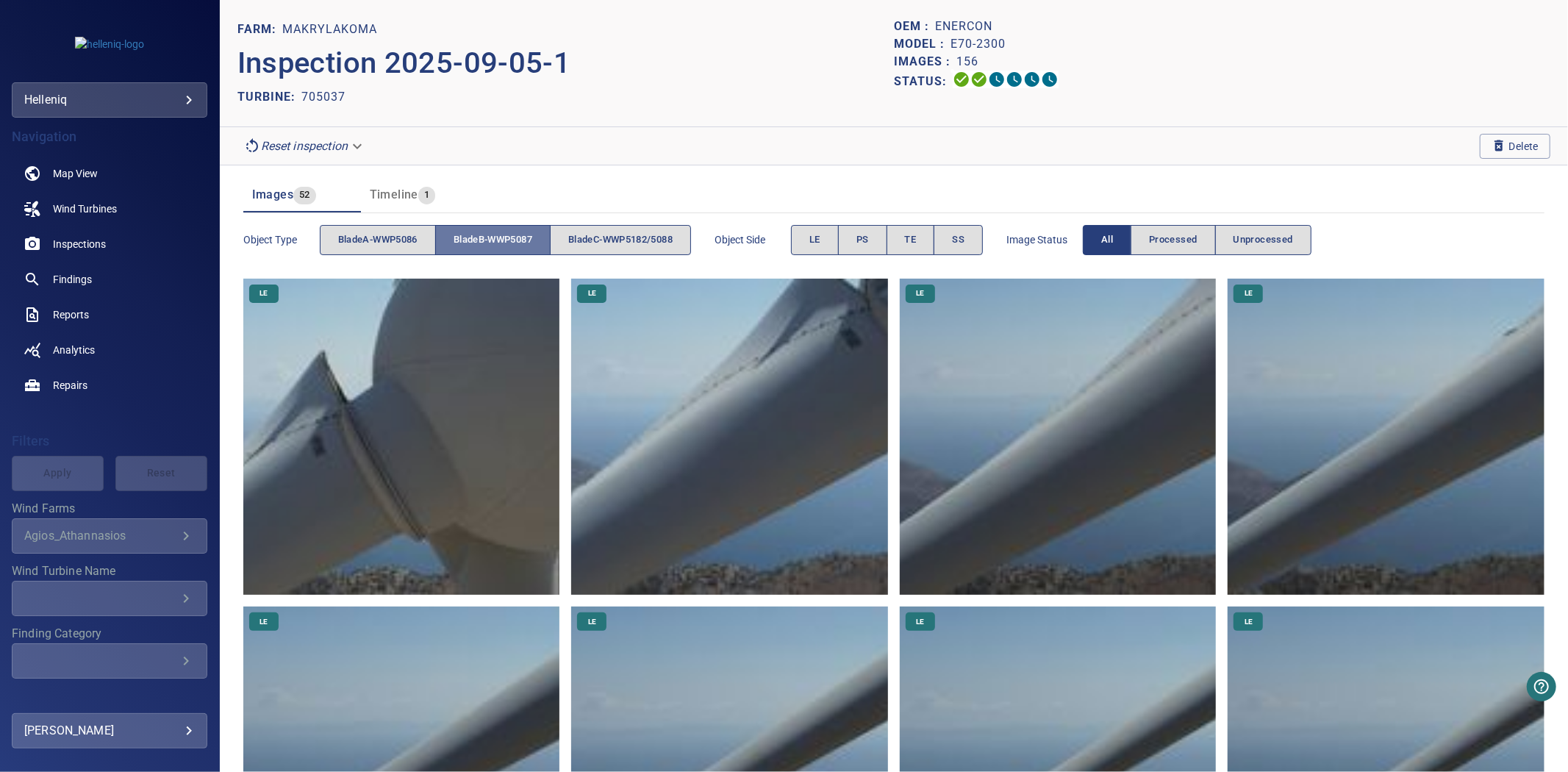
click at [471, 251] on button "bladeB-WWP5087" at bounding box center [493, 240] width 115 height 30
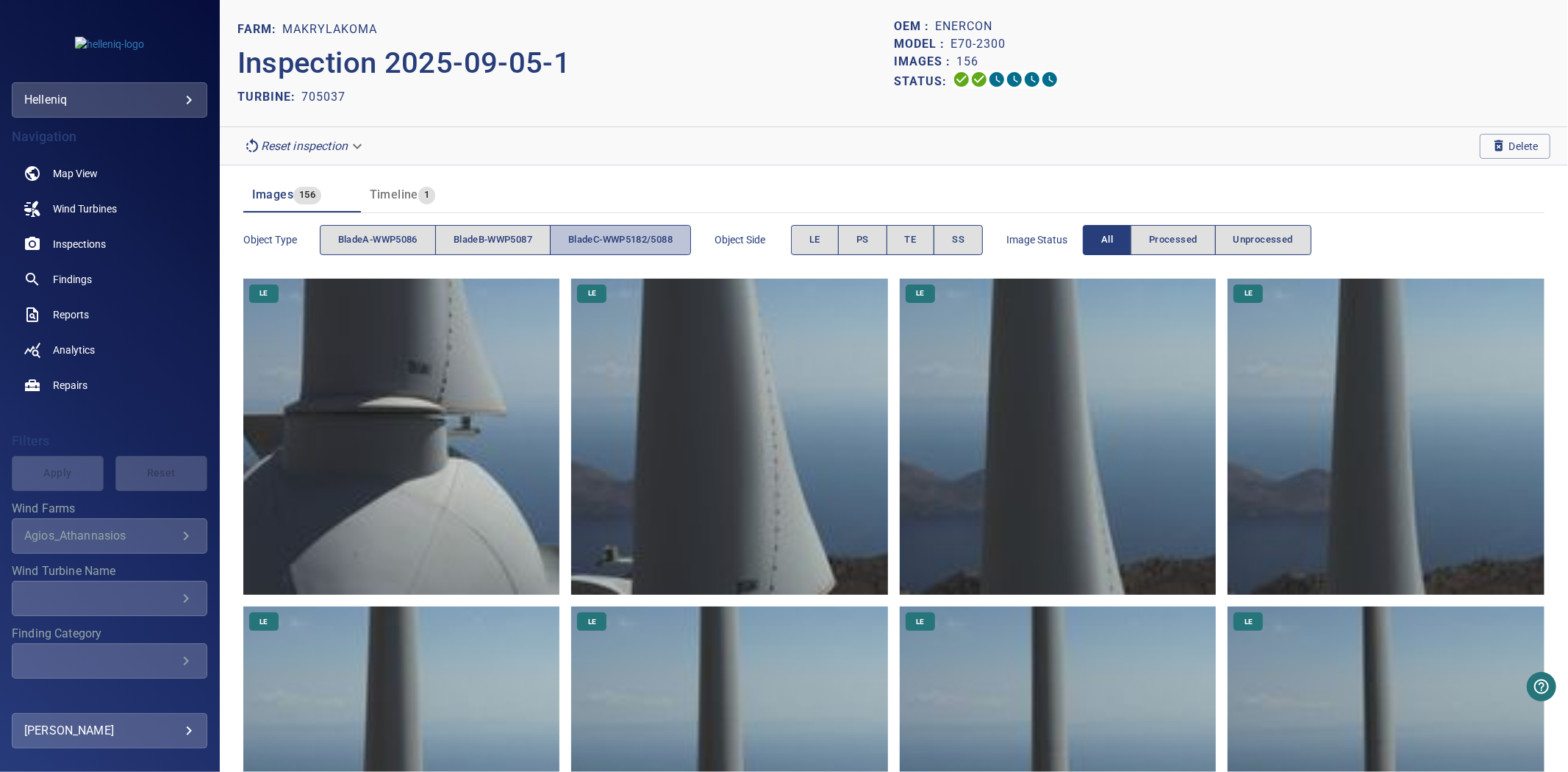
click at [598, 251] on button "bladeC-WWP5182/5088" at bounding box center [620, 240] width 141 height 30
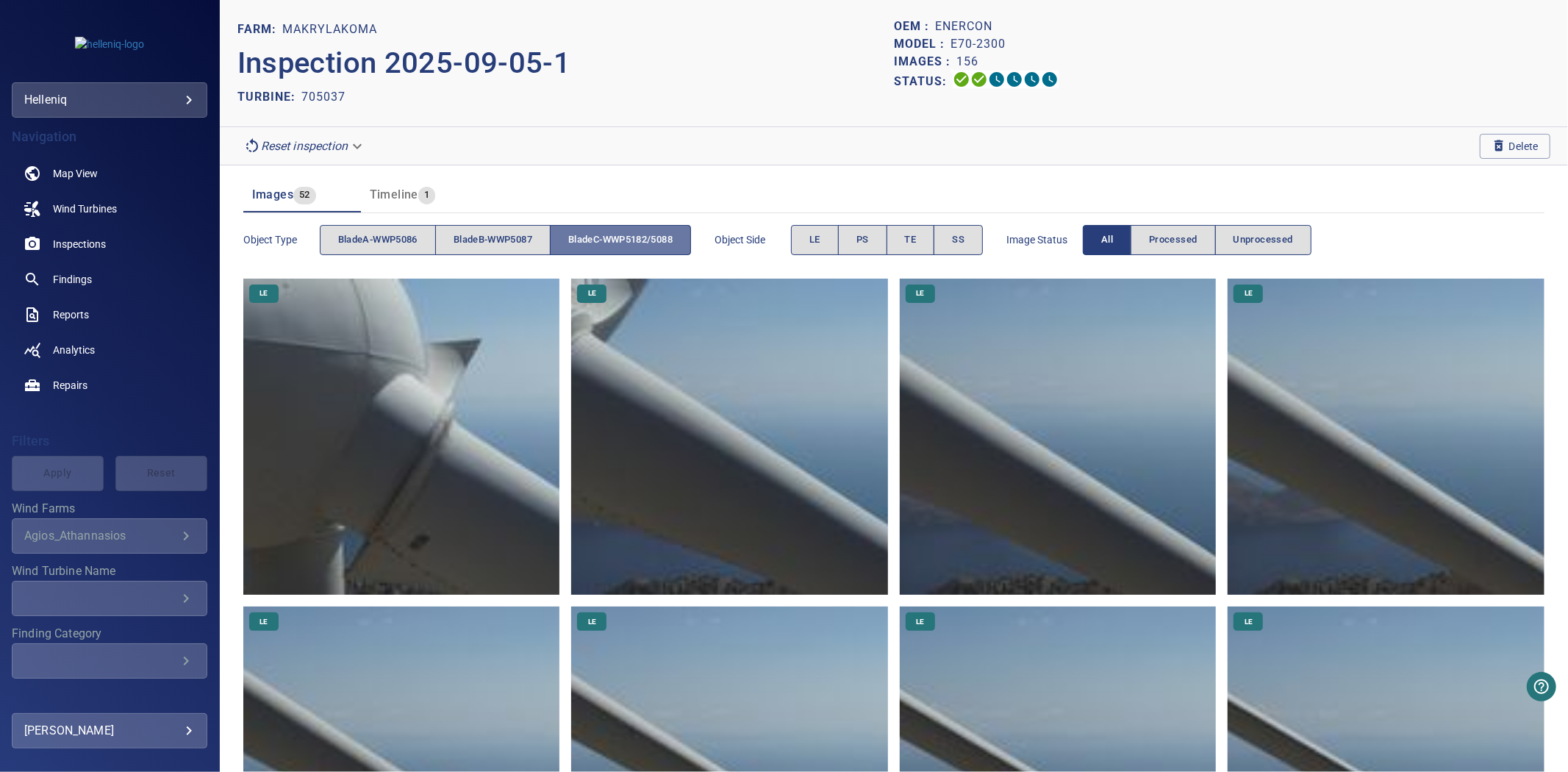
click at [599, 251] on button "bladeC-WWP5182/5088" at bounding box center [620, 240] width 141 height 30
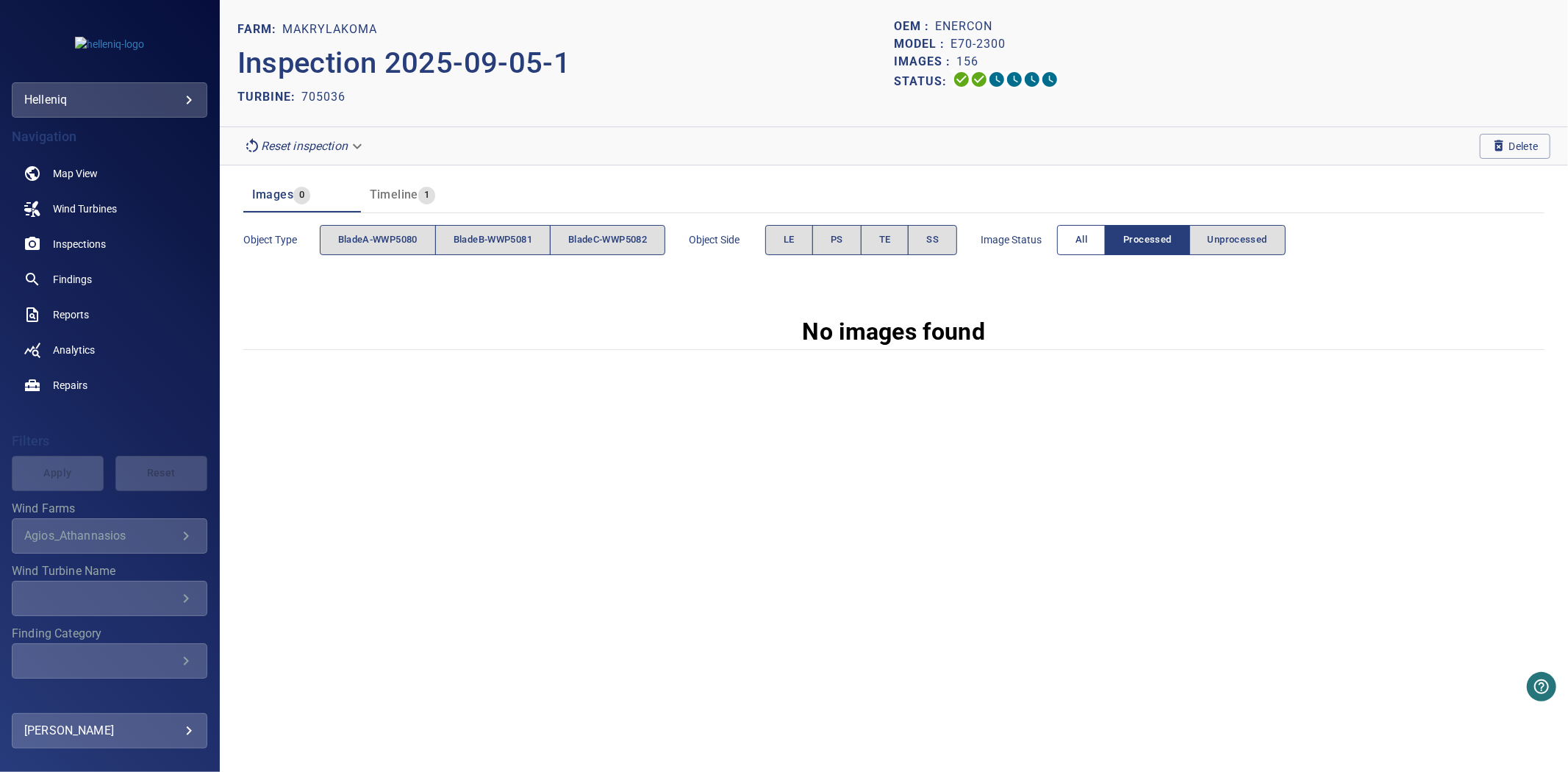
click at [1088, 236] on span "All" at bounding box center [1082, 240] width 12 height 17
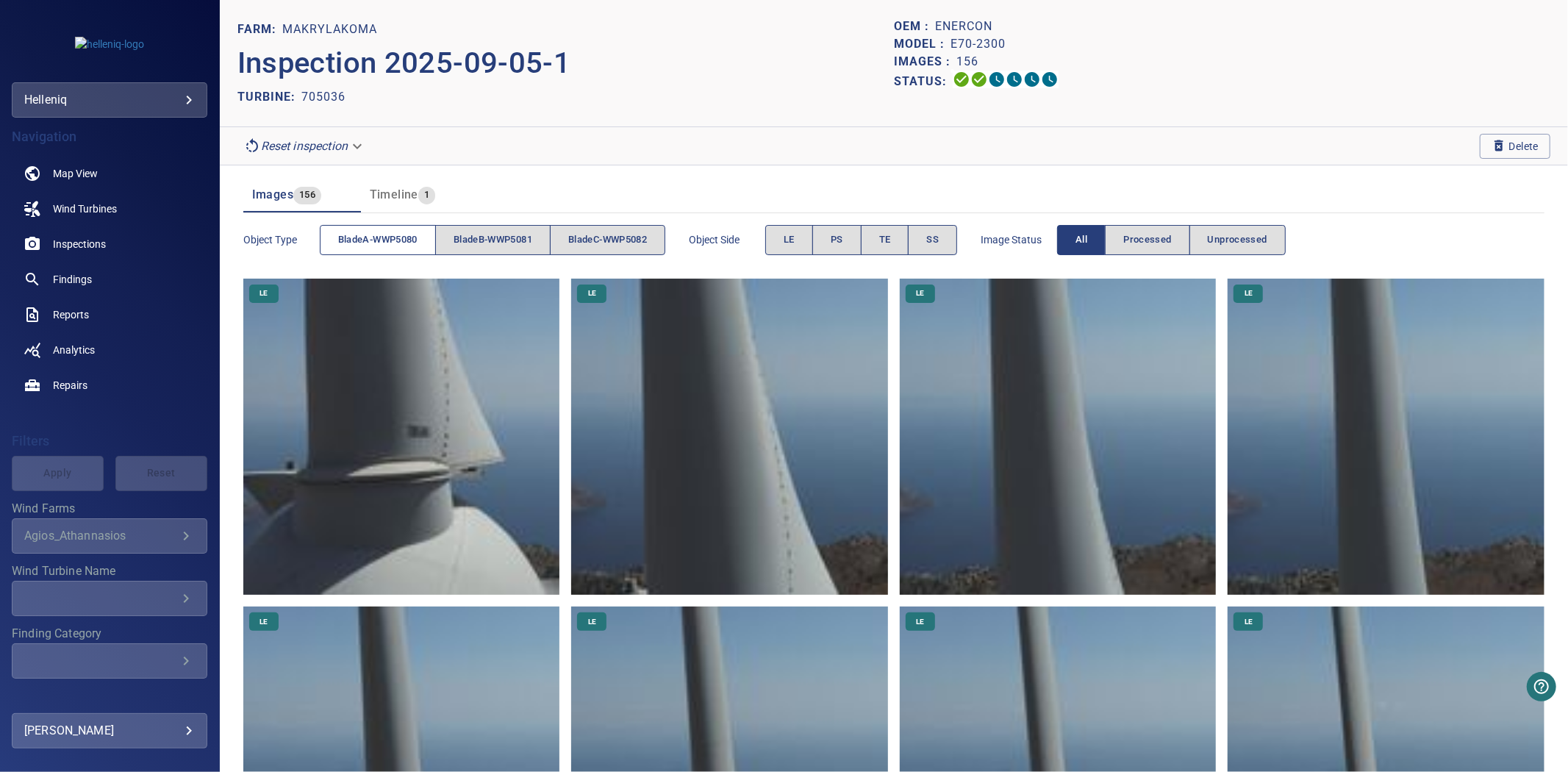
click at [400, 241] on span "bladeA-WWP5080" at bounding box center [378, 240] width 79 height 17
click at [399, 241] on span "bladeA-WWP5080" at bounding box center [378, 240] width 79 height 17
click at [460, 246] on span "bladeB-WWP5081" at bounding box center [493, 240] width 79 height 17
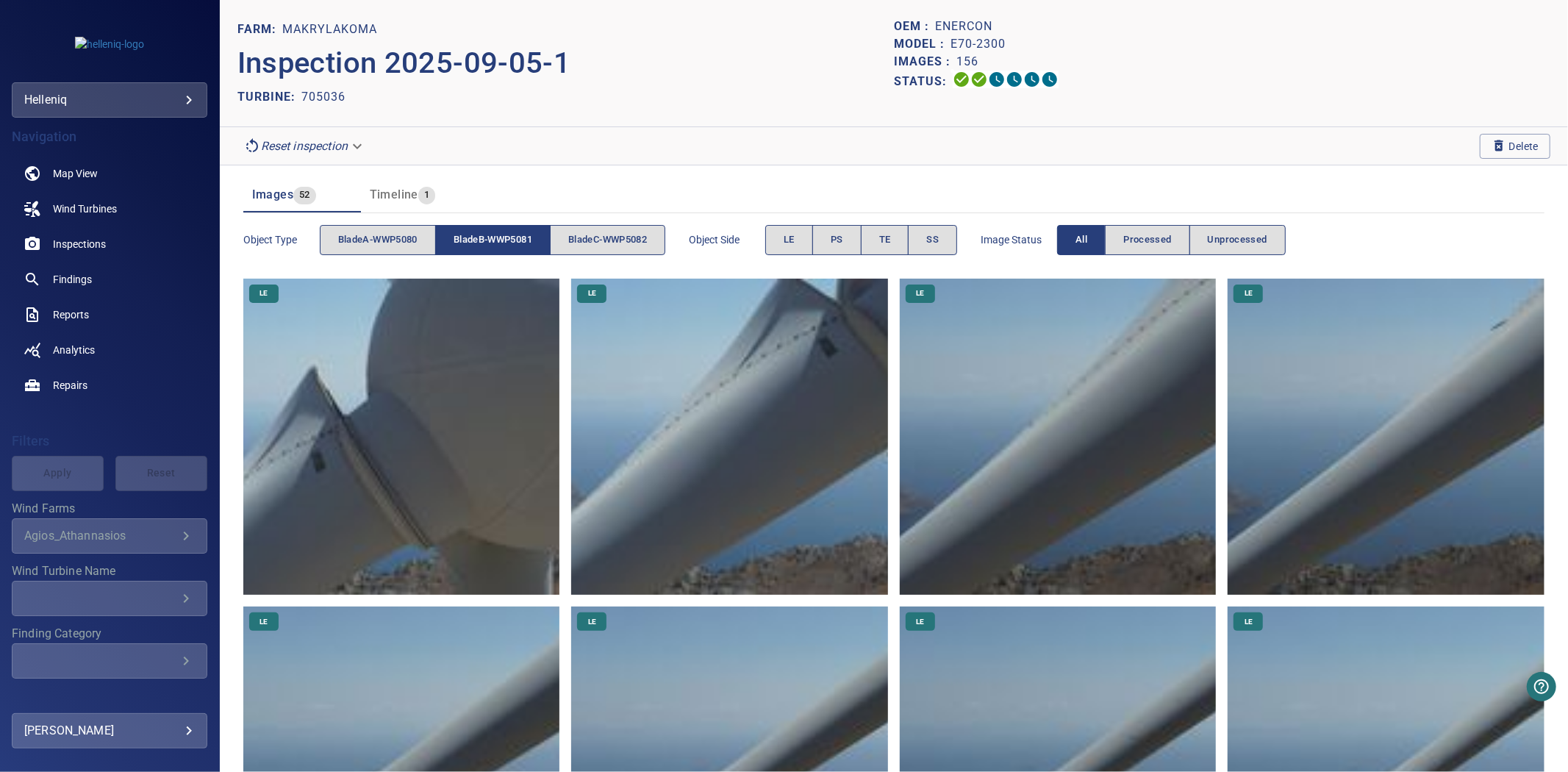
click at [460, 246] on span "bladeB-WWP5081" at bounding box center [493, 240] width 79 height 17
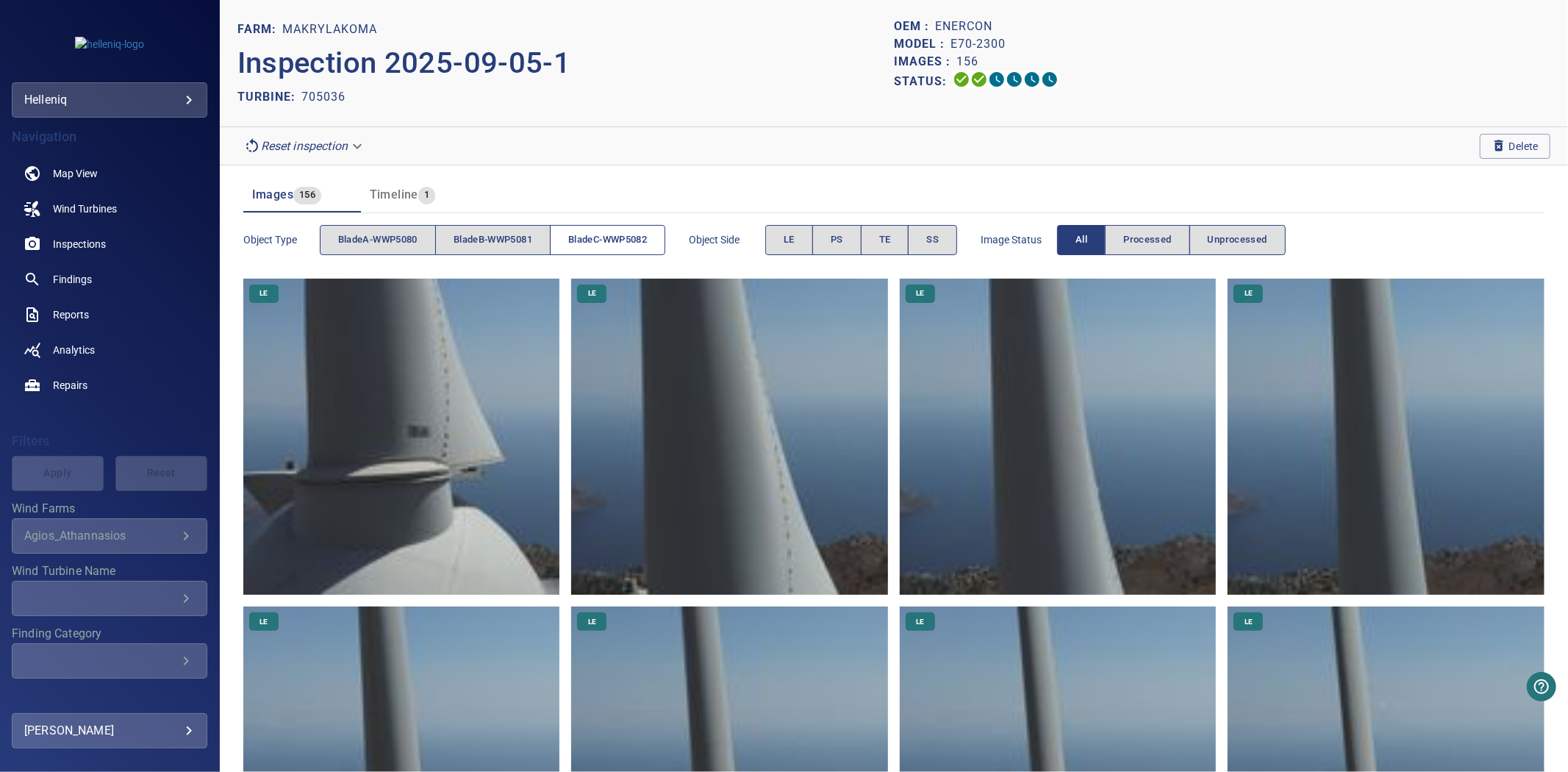
click at [617, 243] on span "bladeC-WWP5082" at bounding box center [607, 240] width 79 height 17
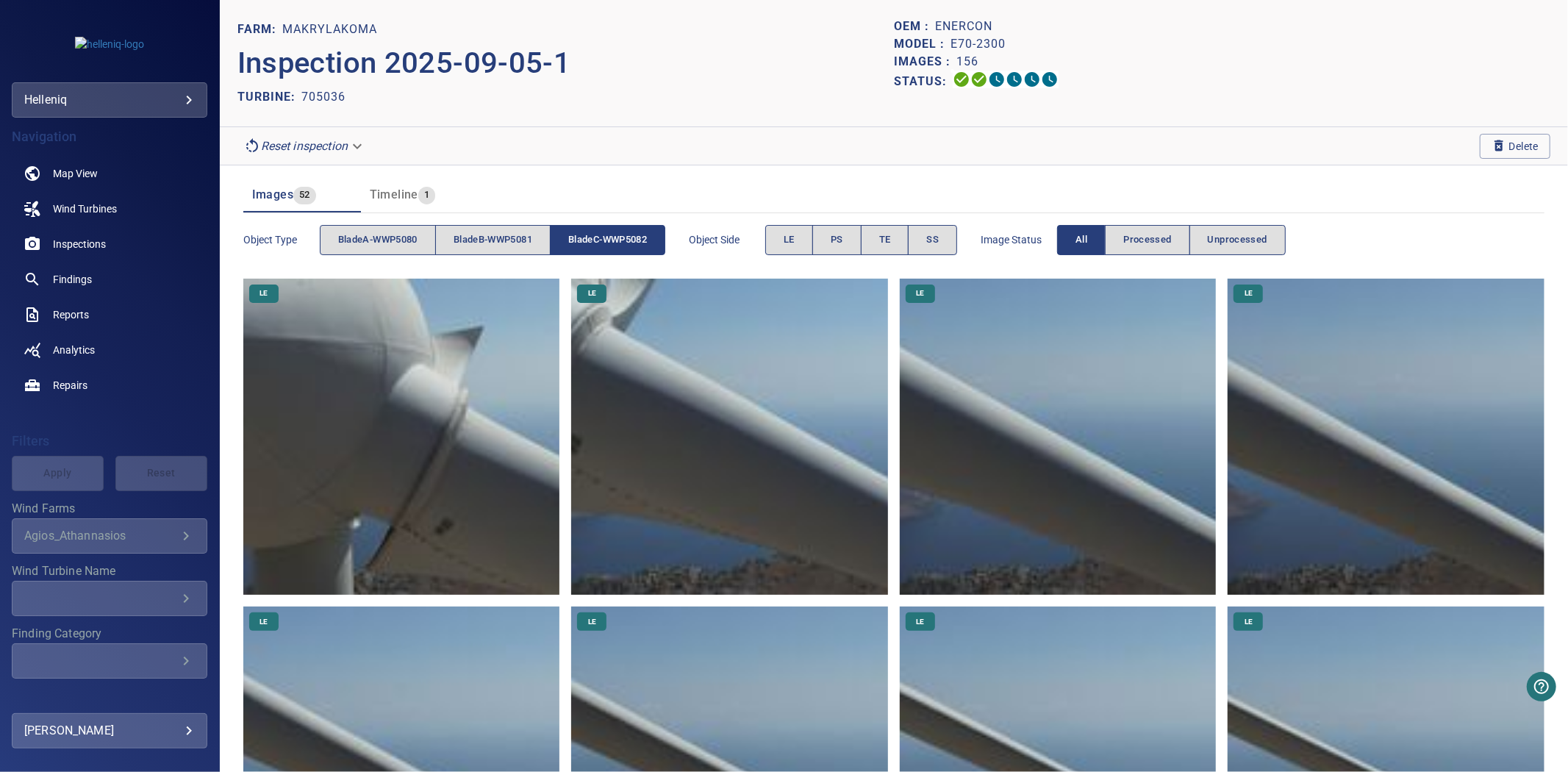
click at [617, 243] on span "bladeC-WWP5082" at bounding box center [607, 240] width 79 height 17
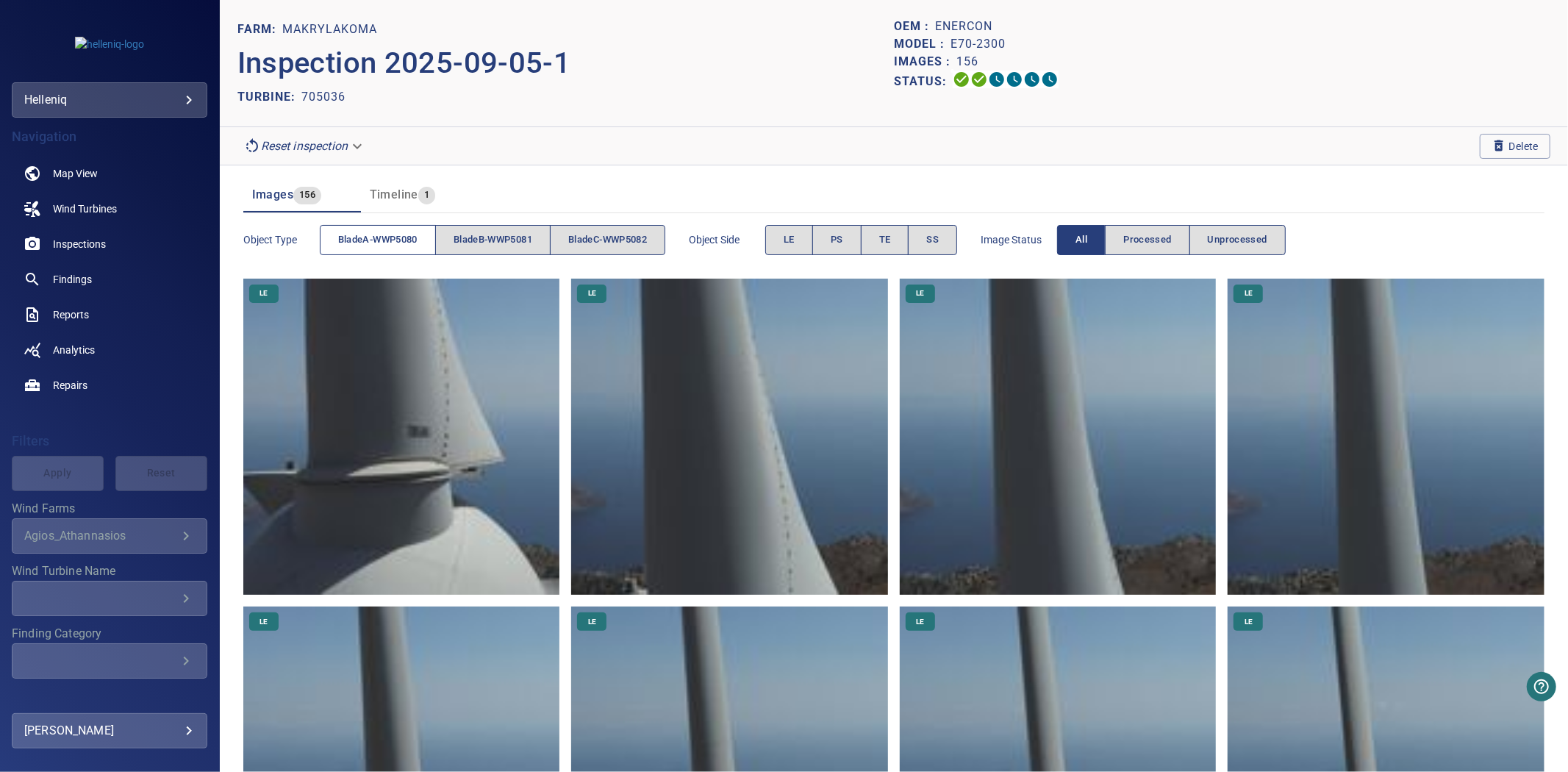
click at [396, 245] on span "bladeA-WWP5080" at bounding box center [378, 240] width 79 height 17
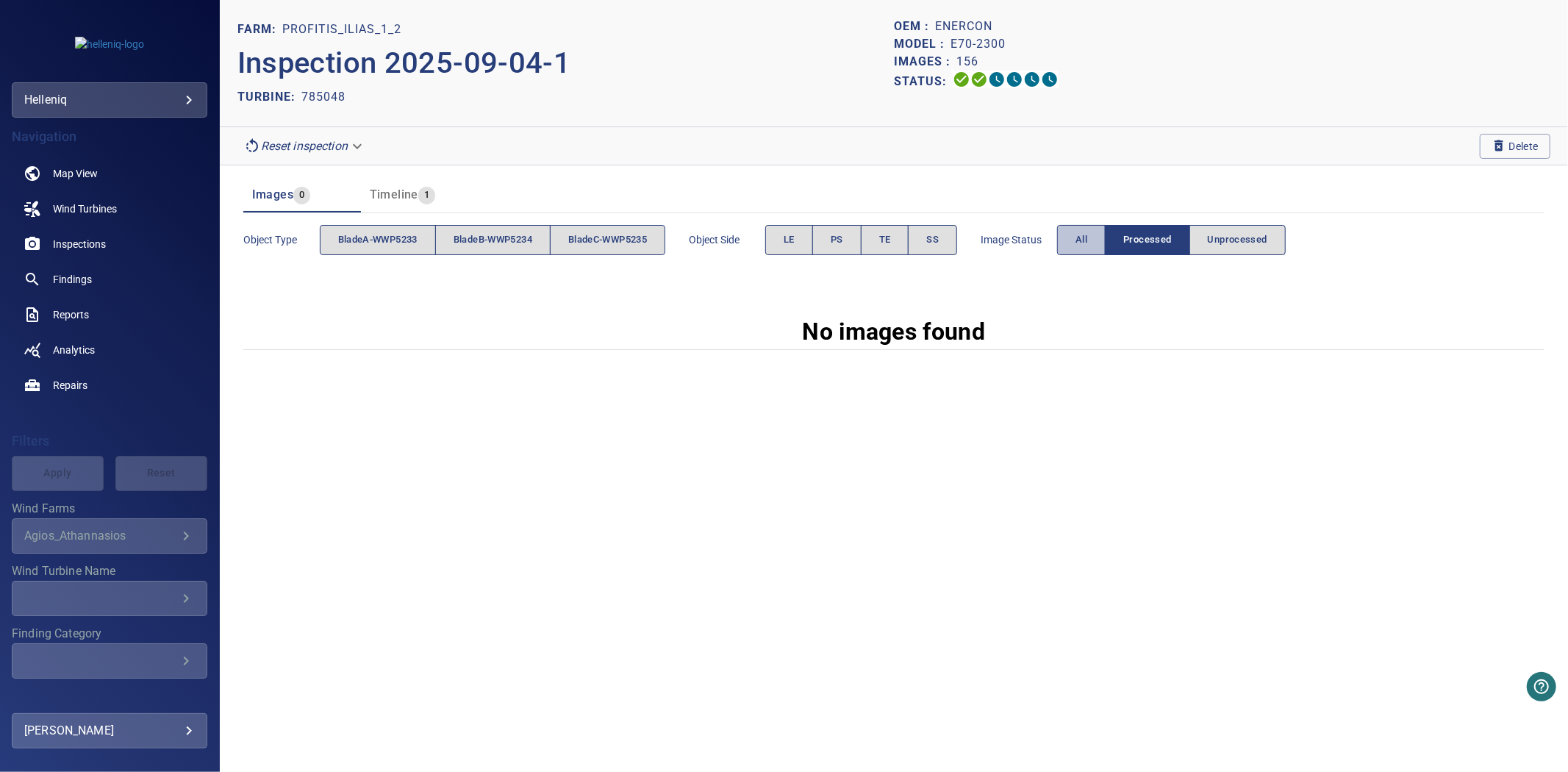
click at [1083, 240] on button "All" at bounding box center [1082, 240] width 48 height 30
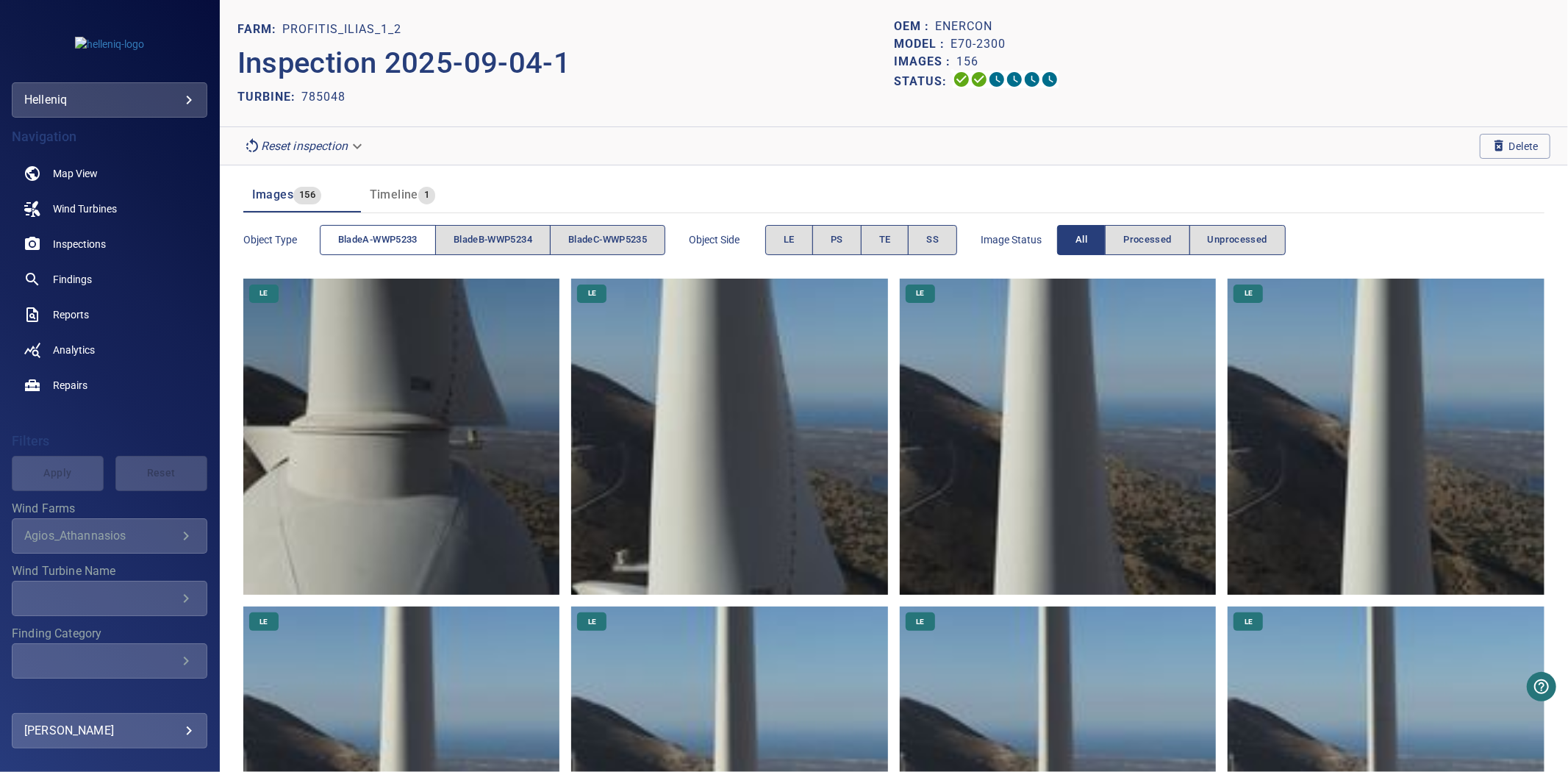
click at [377, 245] on span "bladeA-WWP5233" at bounding box center [378, 240] width 79 height 17
click at [378, 245] on span "bladeA-WWP5233" at bounding box center [378, 240] width 79 height 17
click at [505, 229] on button "bladeB-WWP5234" at bounding box center [493, 240] width 115 height 30
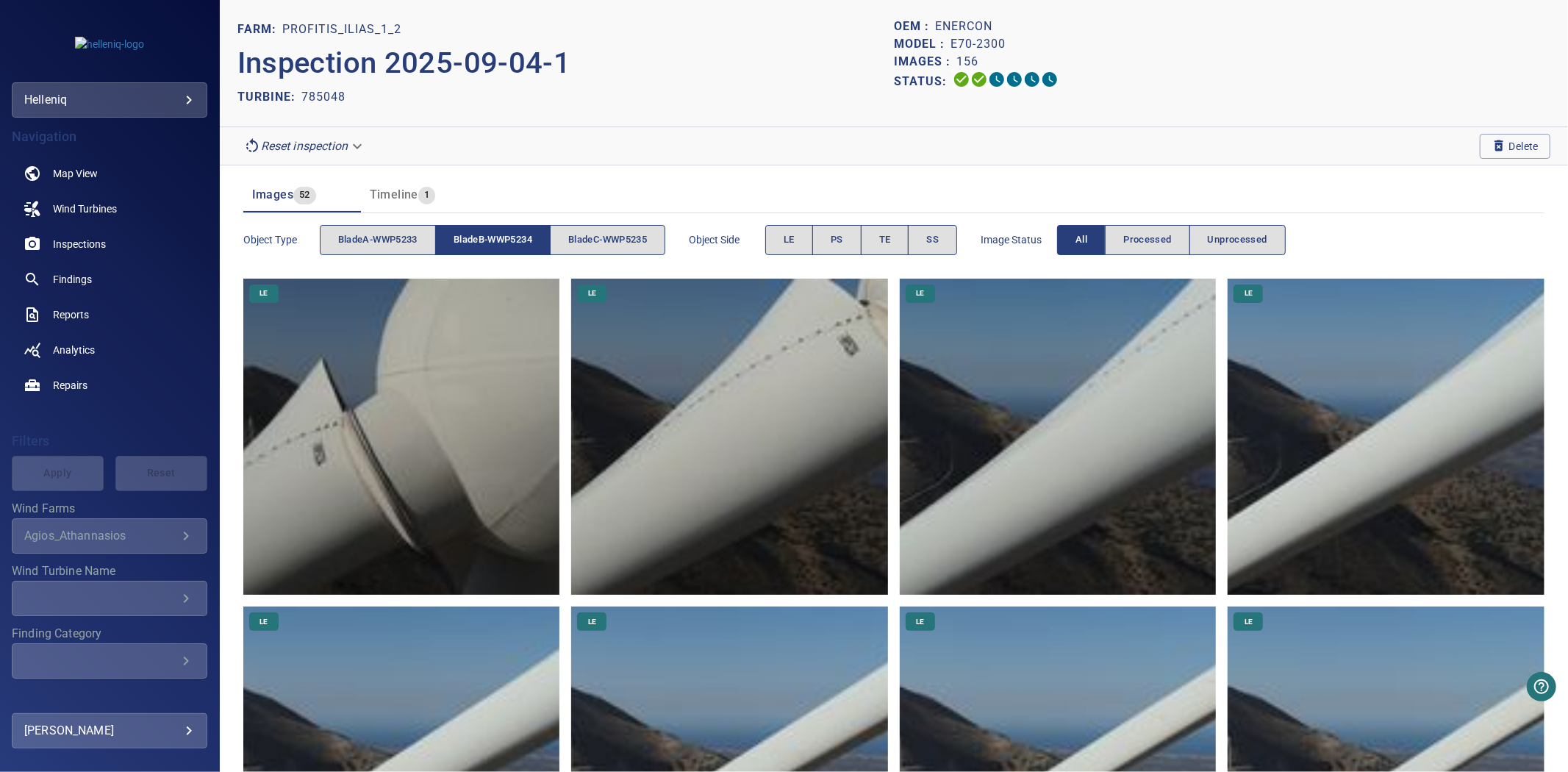
click at [505, 231] on span "bladeB-WWP5234" at bounding box center [493, 240] width 79 height 17
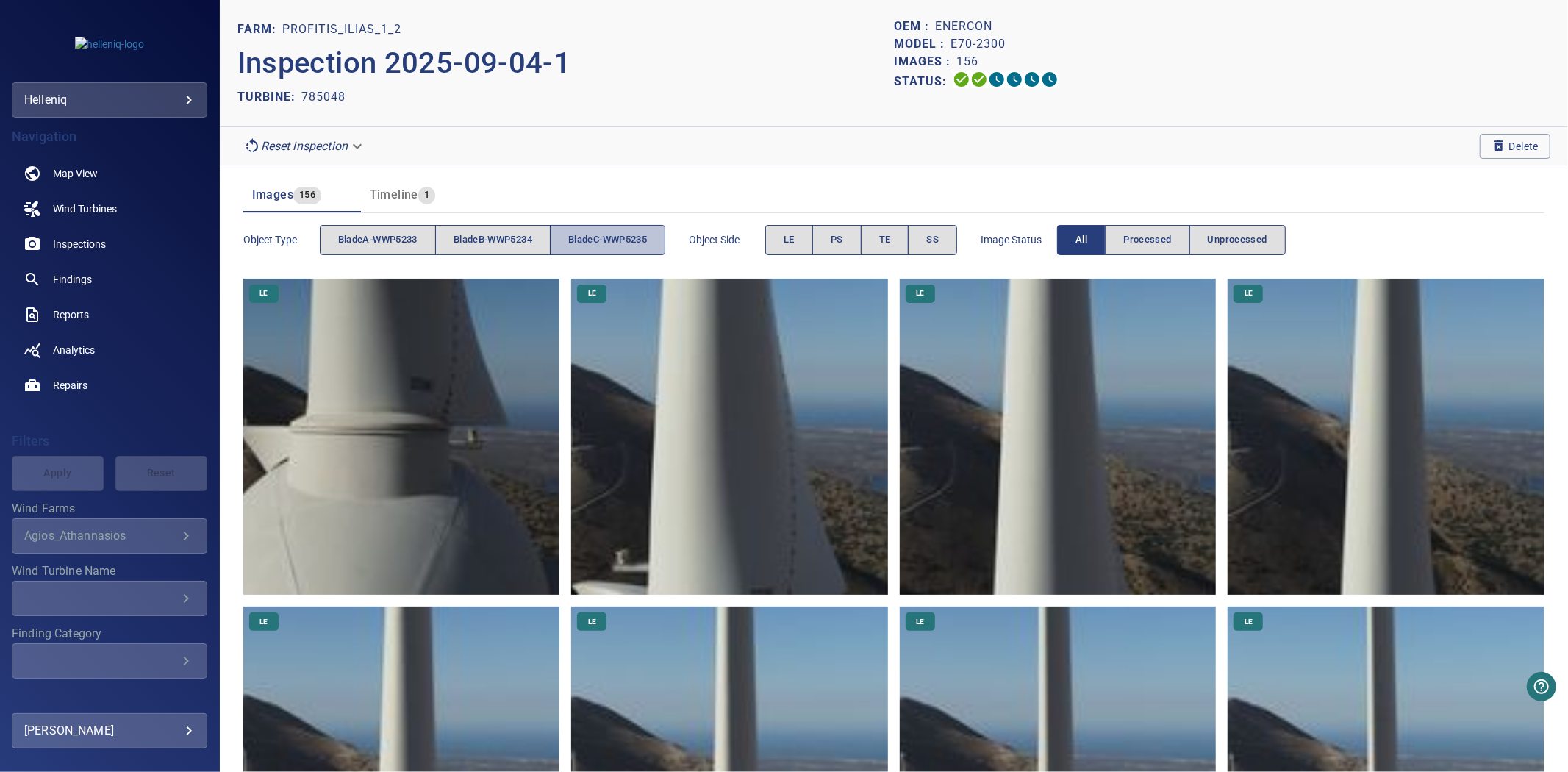
click at [586, 231] on span "bladeC-WWP5235" at bounding box center [607, 240] width 79 height 17
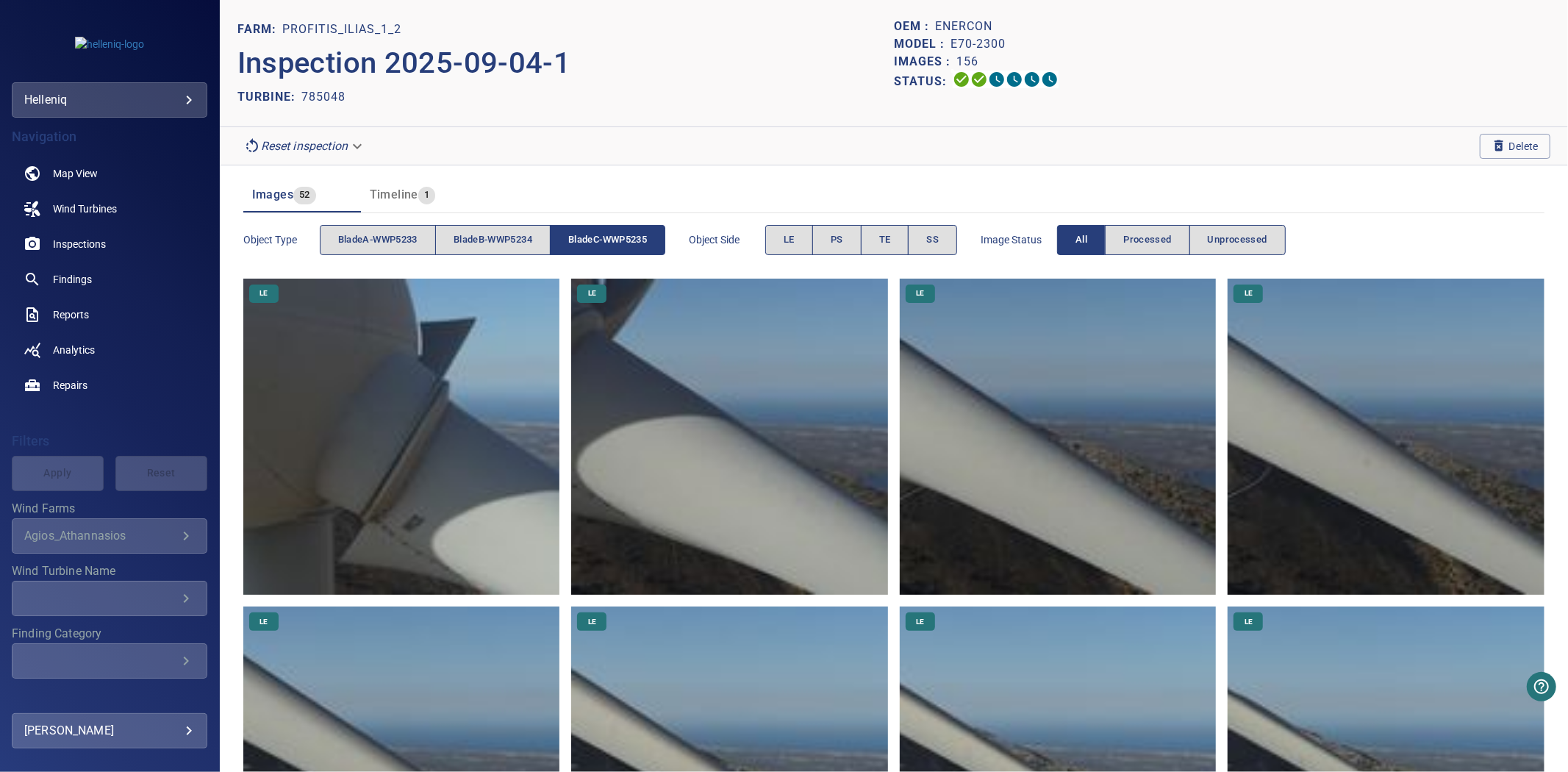
click at [586, 231] on span "bladeC-WWP5235" at bounding box center [607, 240] width 79 height 17
